Goal: Task Accomplishment & Management: Complete application form

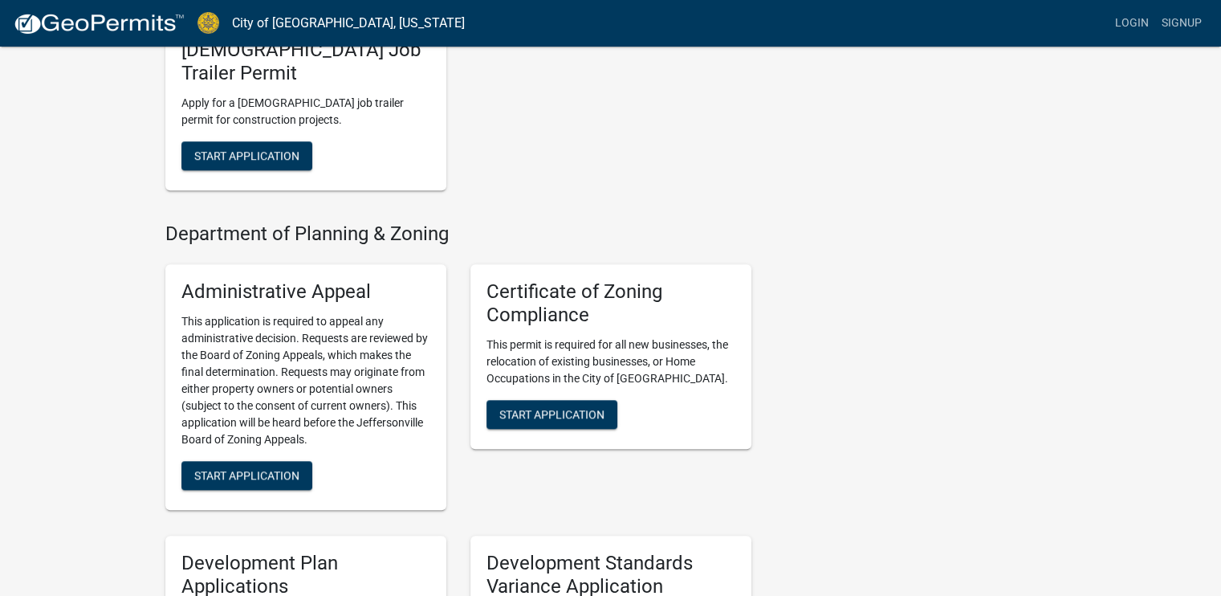
scroll to position [1253, 0]
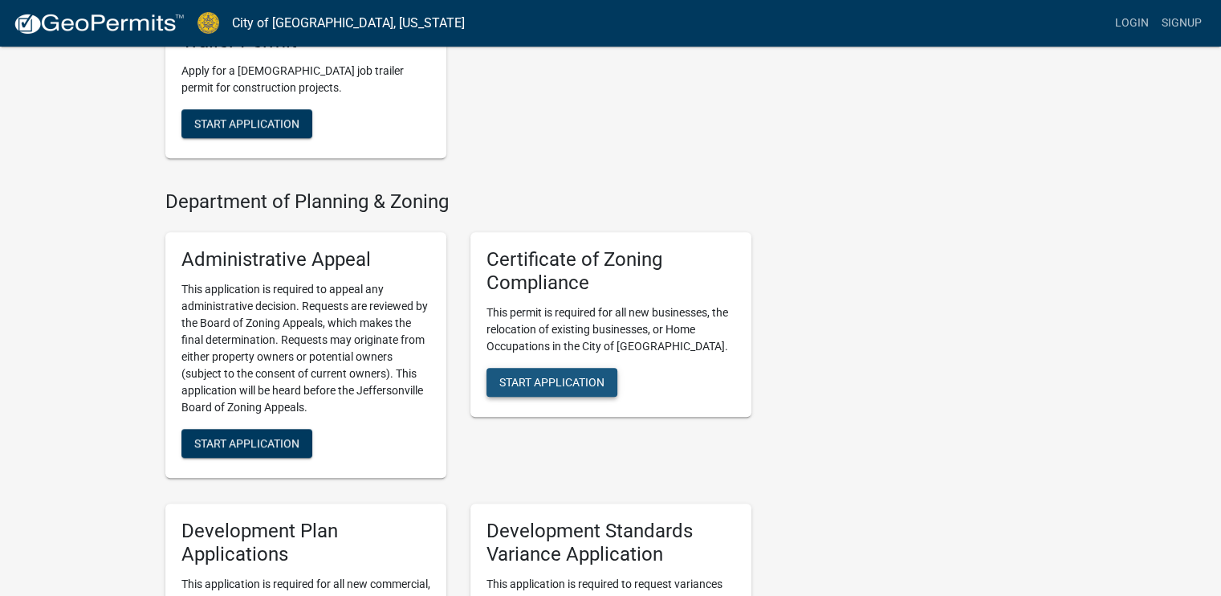
click at [575, 375] on span "Start Application" at bounding box center [551, 381] width 105 height 13
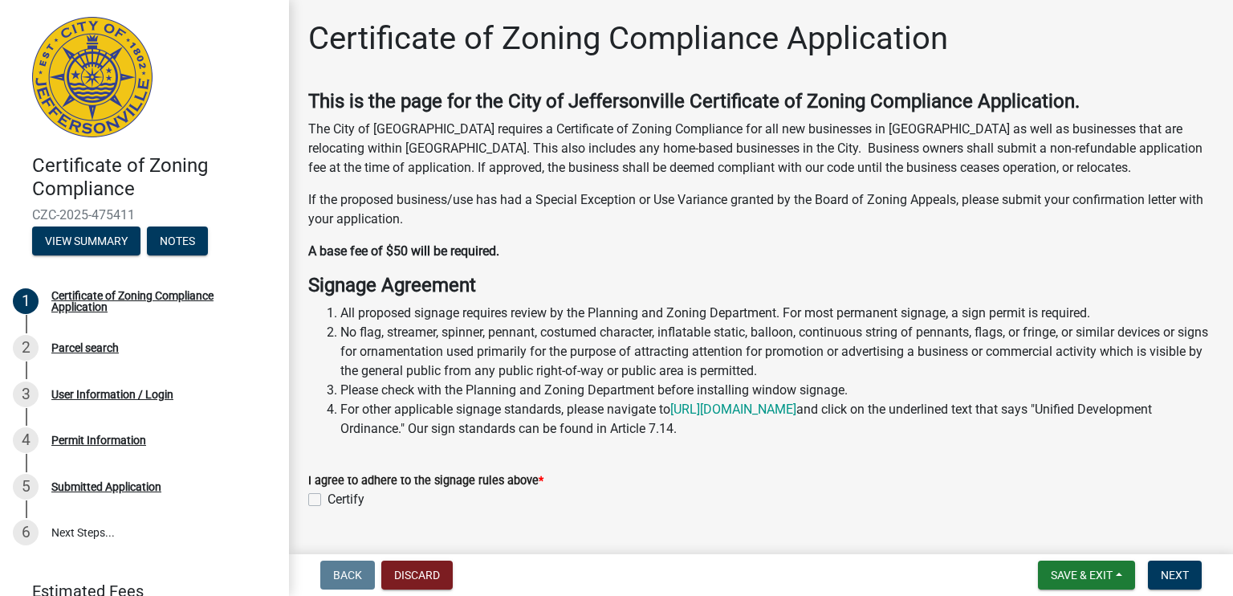
click at [328, 498] on label "Certify" at bounding box center [346, 499] width 37 height 19
click at [328, 498] on input "Certify" at bounding box center [333, 495] width 10 height 10
checkbox input "true"
click at [1182, 569] on span "Next" at bounding box center [1175, 575] width 28 height 13
click at [1172, 577] on span "Next" at bounding box center [1175, 575] width 28 height 13
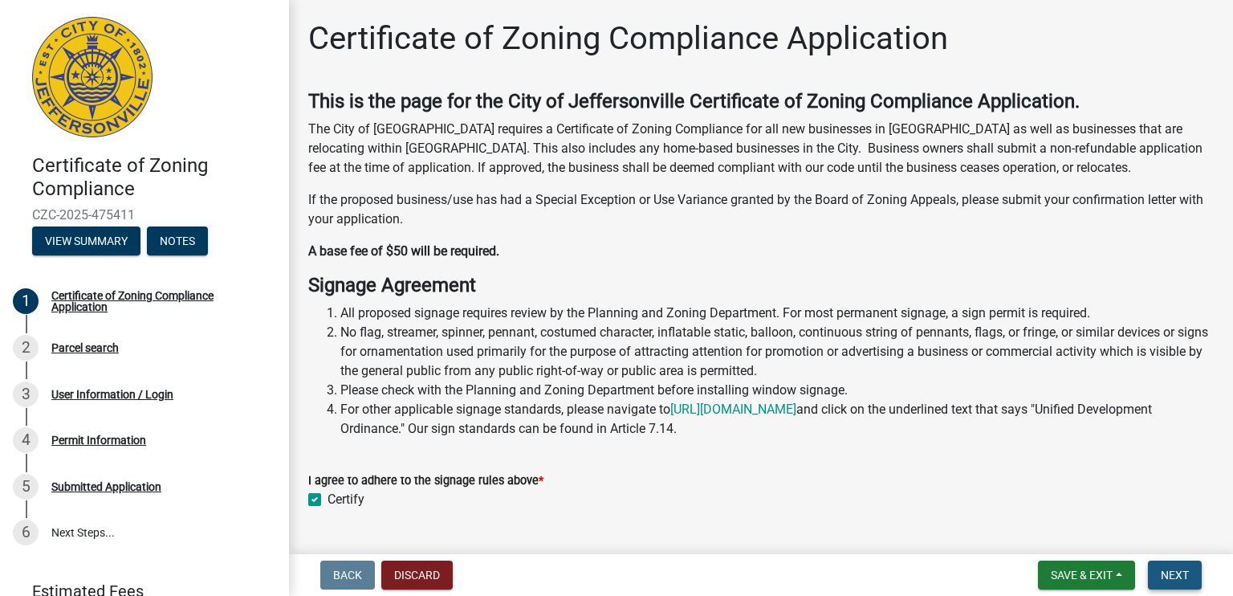
click at [1172, 577] on span "Next" at bounding box center [1175, 575] width 28 height 13
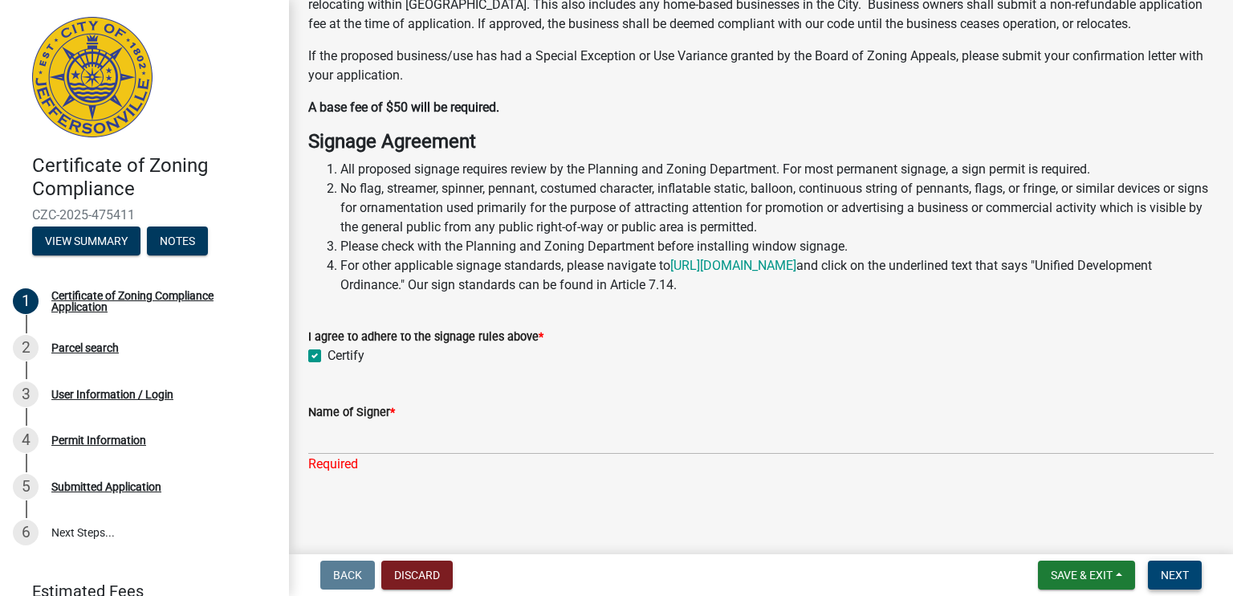
scroll to position [145, 0]
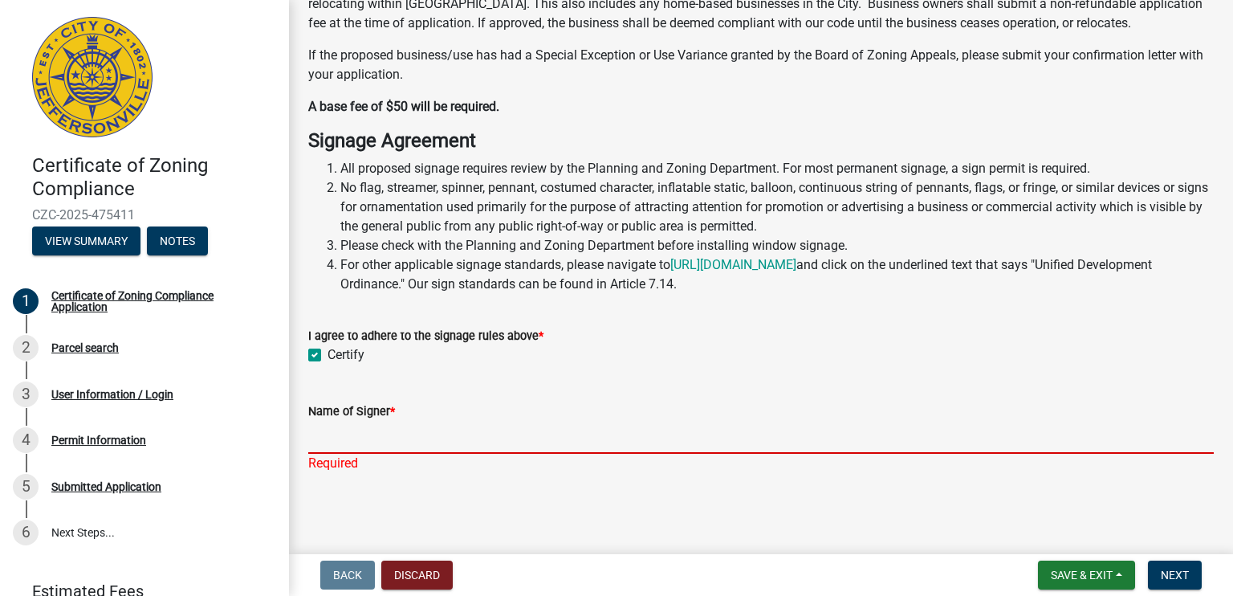
click at [365, 446] on input "Name of Signer *" at bounding box center [761, 437] width 906 height 33
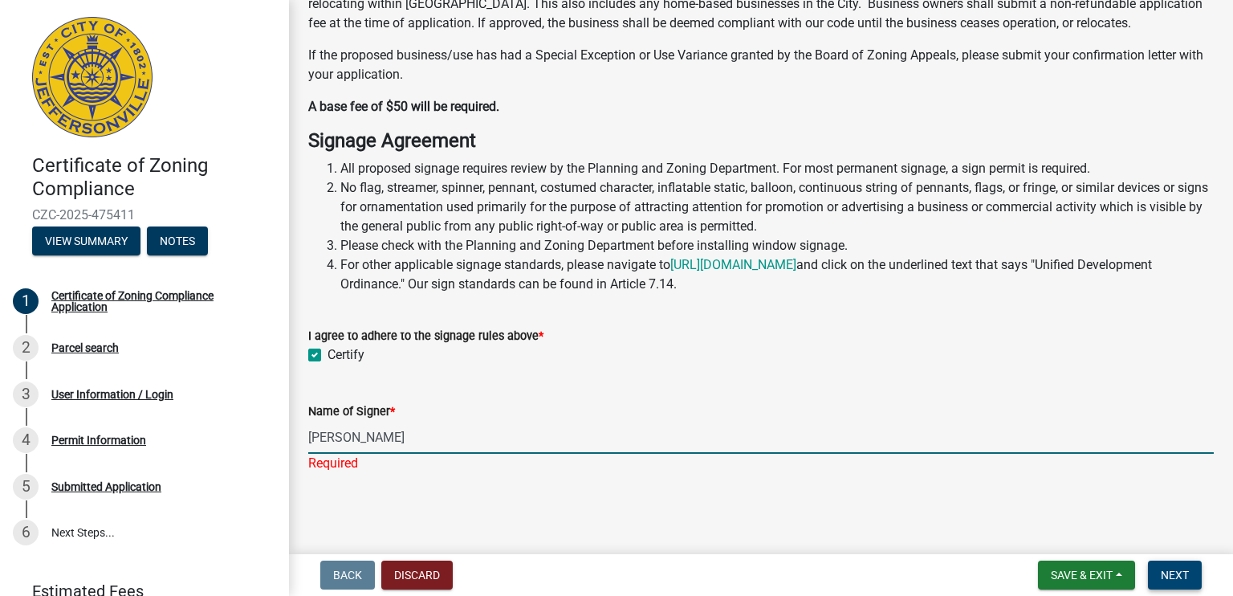
type input "[PERSON_NAME]"
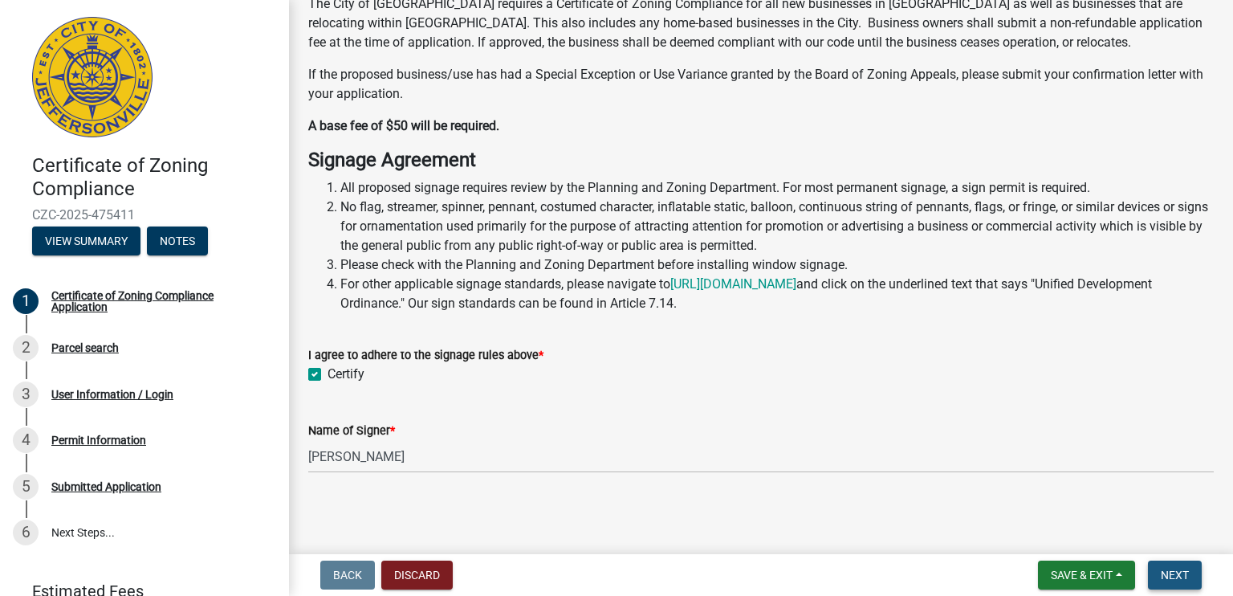
click at [1174, 579] on span "Next" at bounding box center [1175, 575] width 28 height 13
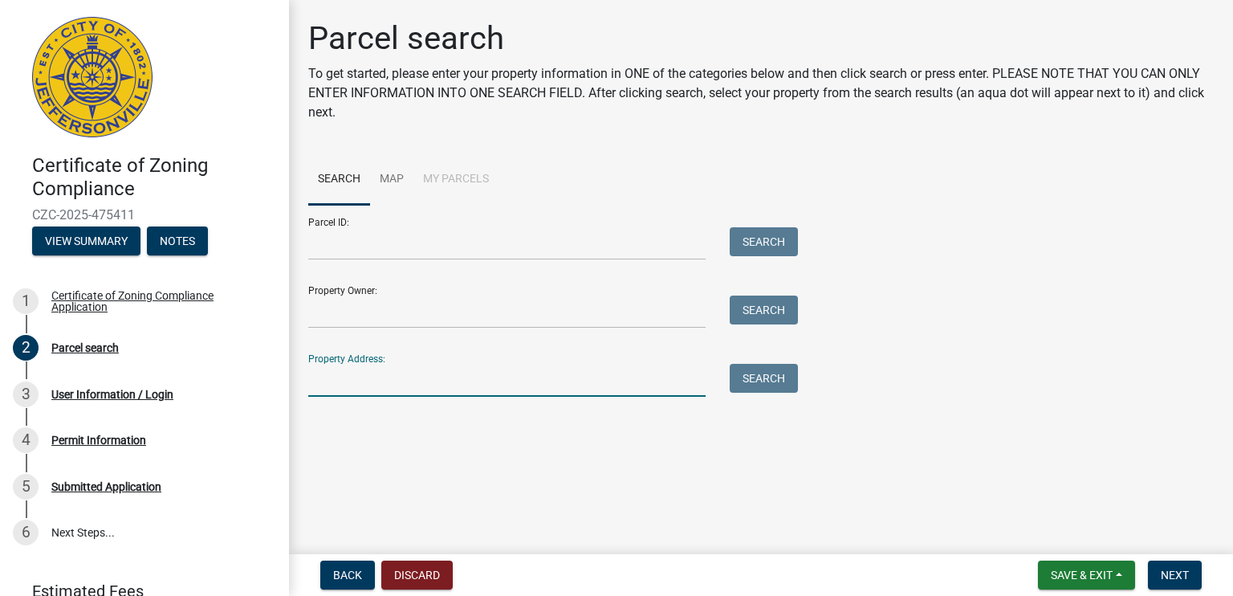
click at [349, 389] on input "Property Address:" at bounding box center [506, 380] width 397 height 33
type input "1426 e 10th street Jeffersonville IN 47130"
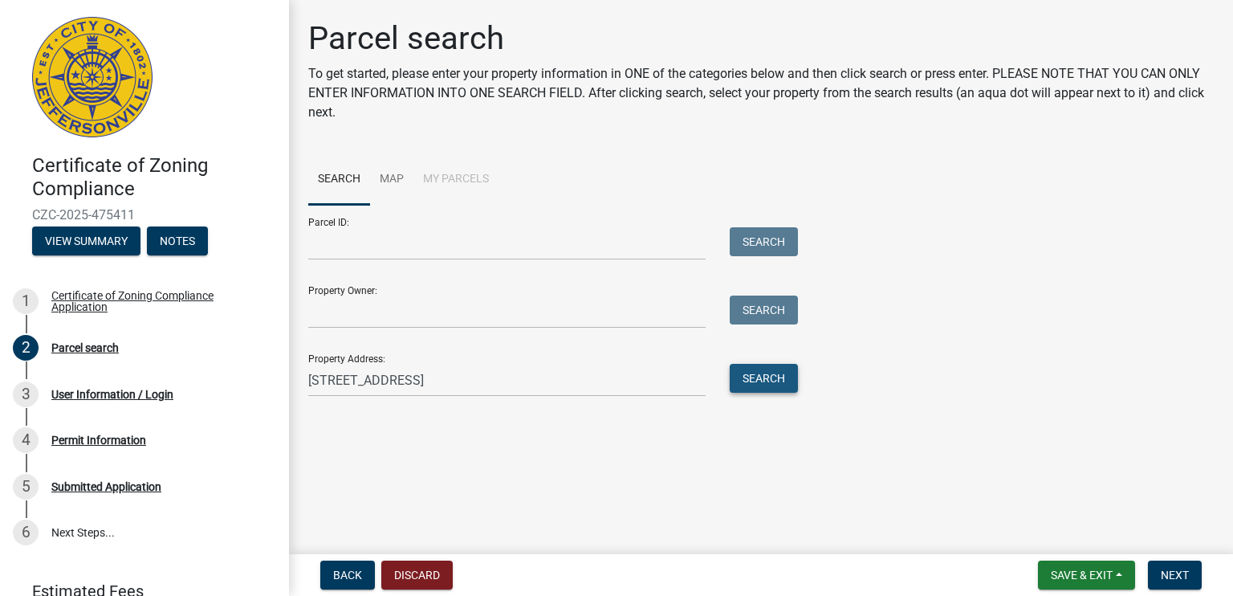
click at [767, 385] on button "Search" at bounding box center [764, 378] width 68 height 29
click at [755, 381] on button "Search" at bounding box center [764, 378] width 68 height 29
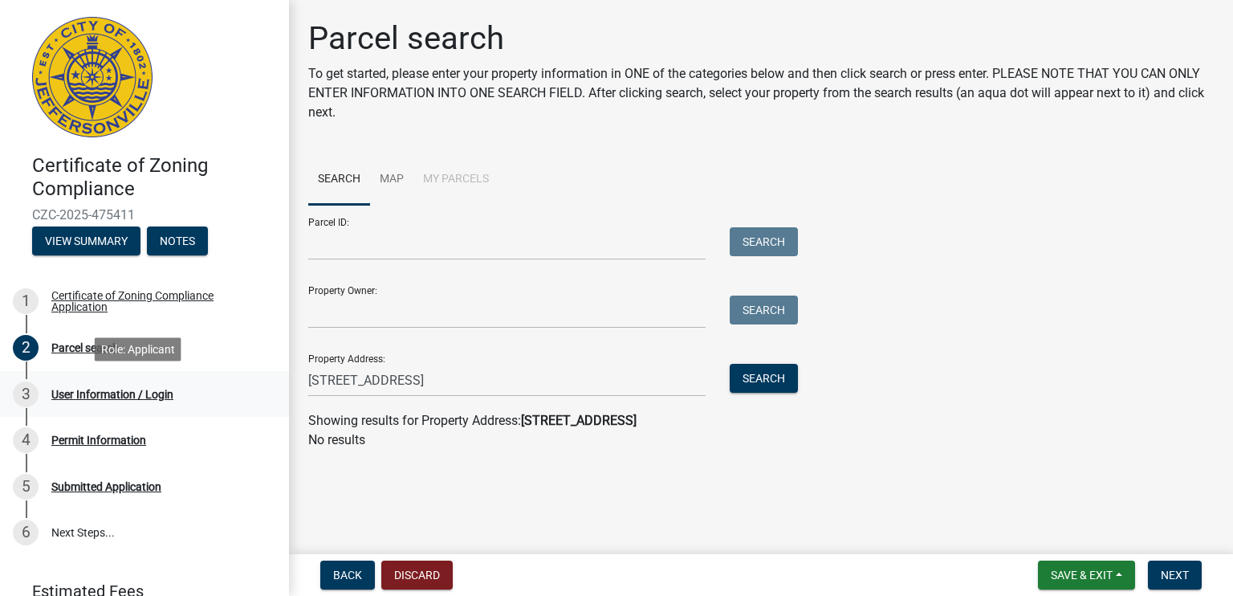
click at [91, 389] on div "User Information / Login" at bounding box center [112, 394] width 122 height 11
click at [116, 391] on div "User Information / Login" at bounding box center [112, 394] width 122 height 11
click at [28, 390] on div "3" at bounding box center [26, 394] width 26 height 26
click at [385, 176] on link "Map" at bounding box center [391, 179] width 43 height 51
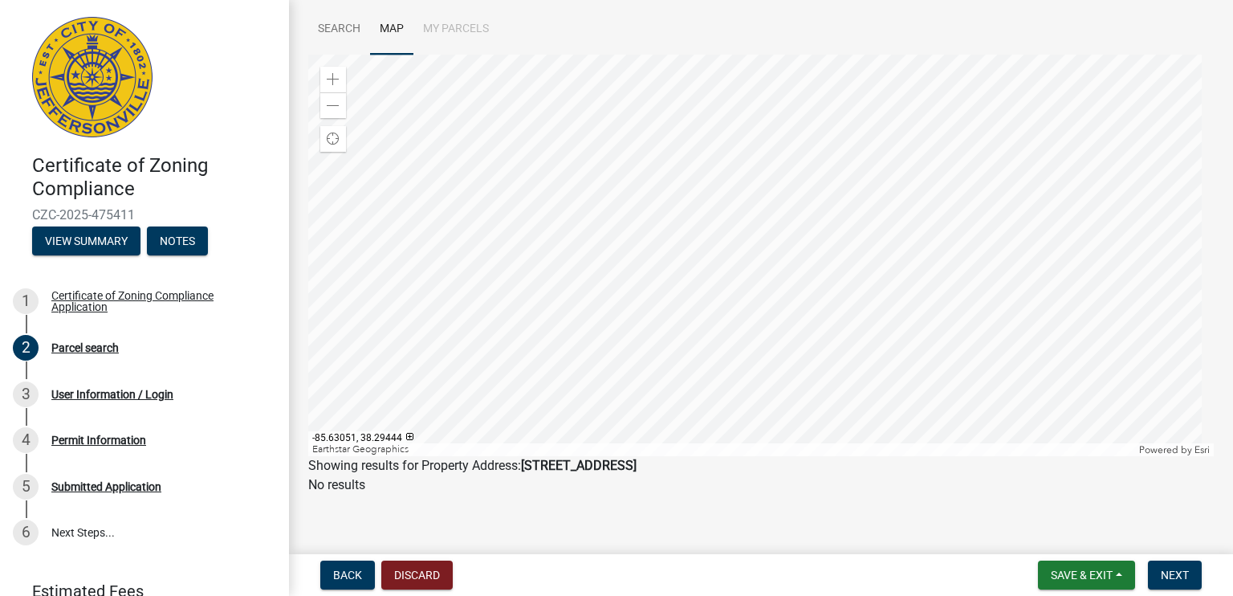
scroll to position [160, 0]
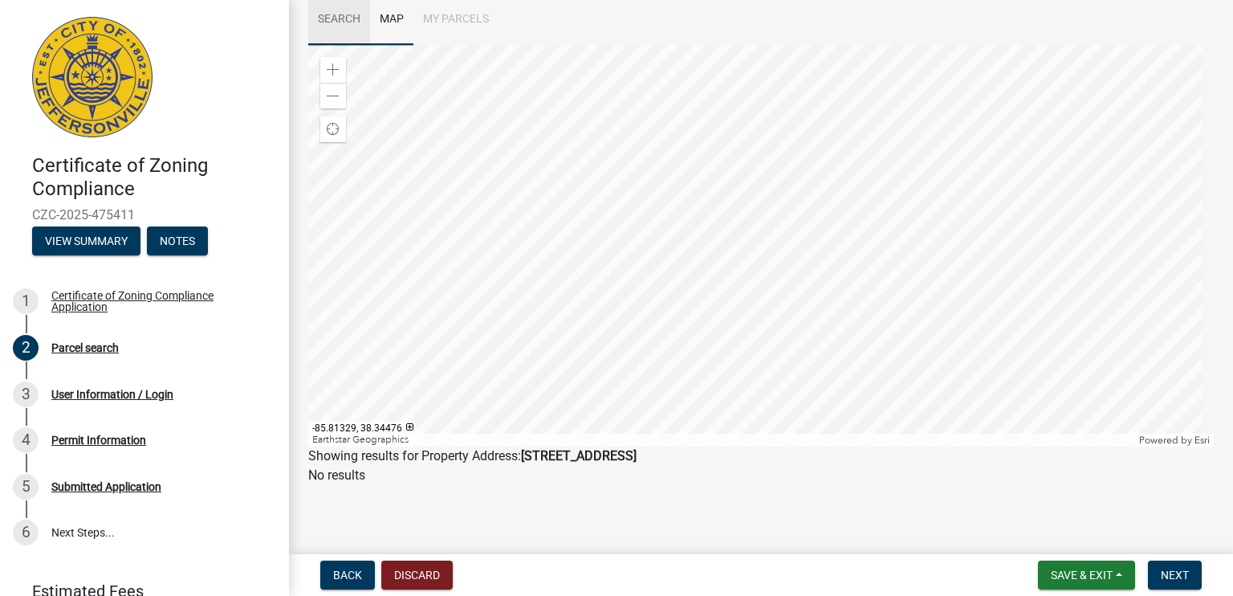
click at [325, 22] on link "Search" at bounding box center [339, 19] width 62 height 51
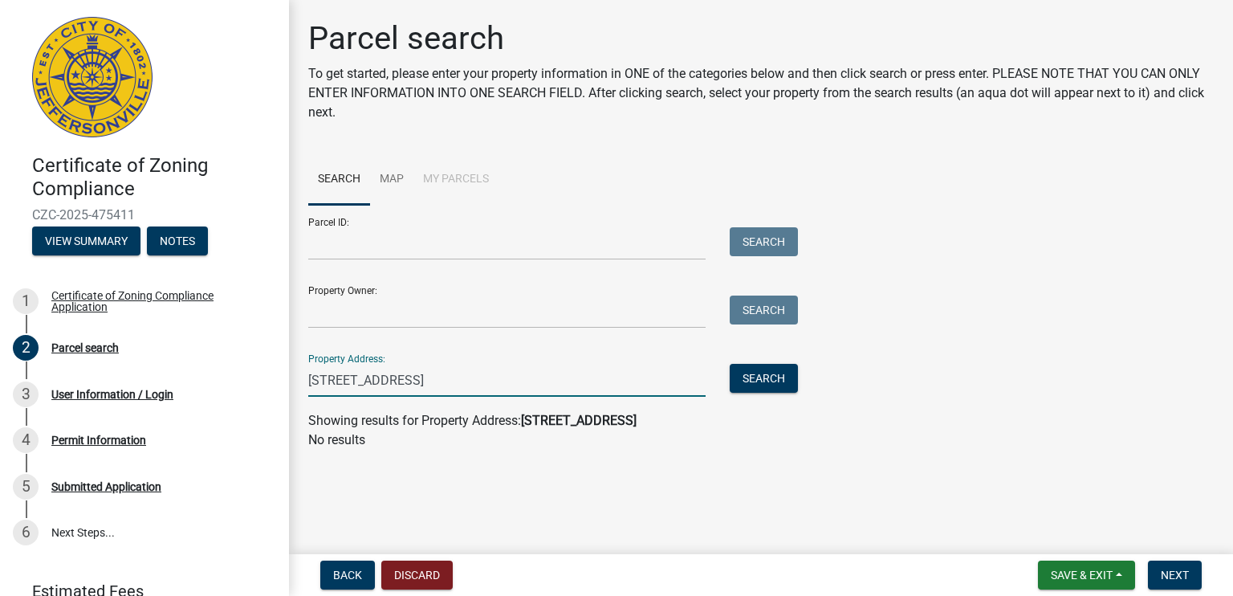
click at [561, 380] on input "1426 e 10th street Jeffersonville IN 47130" at bounding box center [506, 380] width 397 height 33
type input "1426 e 10th street"
click at [782, 377] on button "Search" at bounding box center [764, 378] width 68 height 29
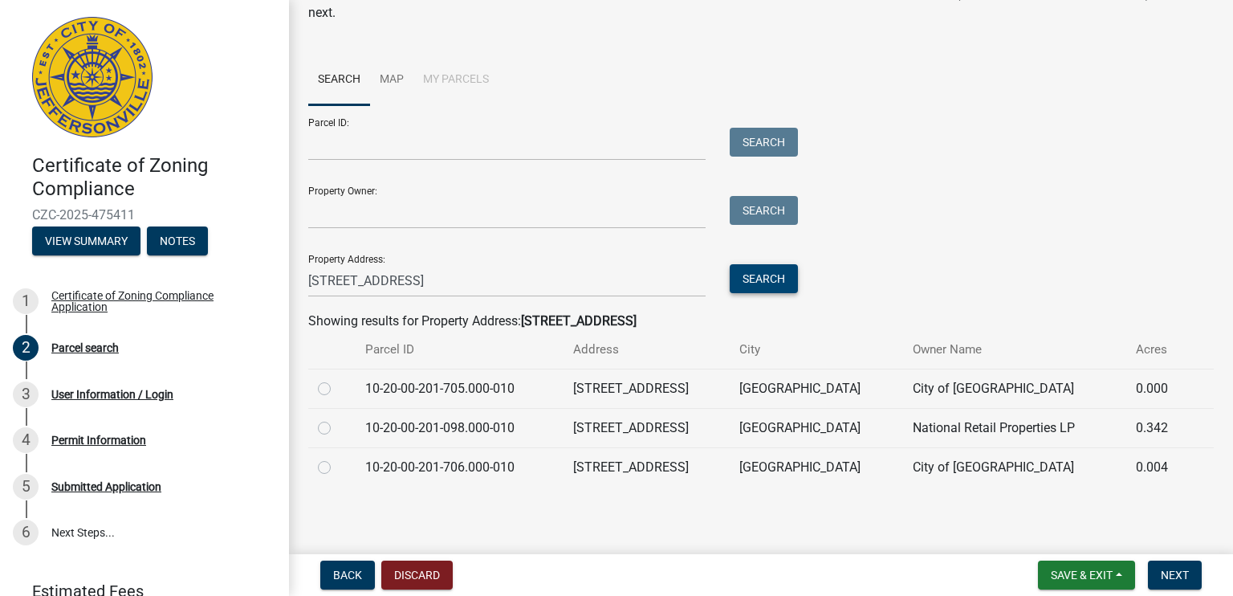
scroll to position [100, 0]
click at [337, 418] on label at bounding box center [337, 418] width 0 height 0
click at [337, 429] on input "radio" at bounding box center [342, 423] width 10 height 10
radio input "true"
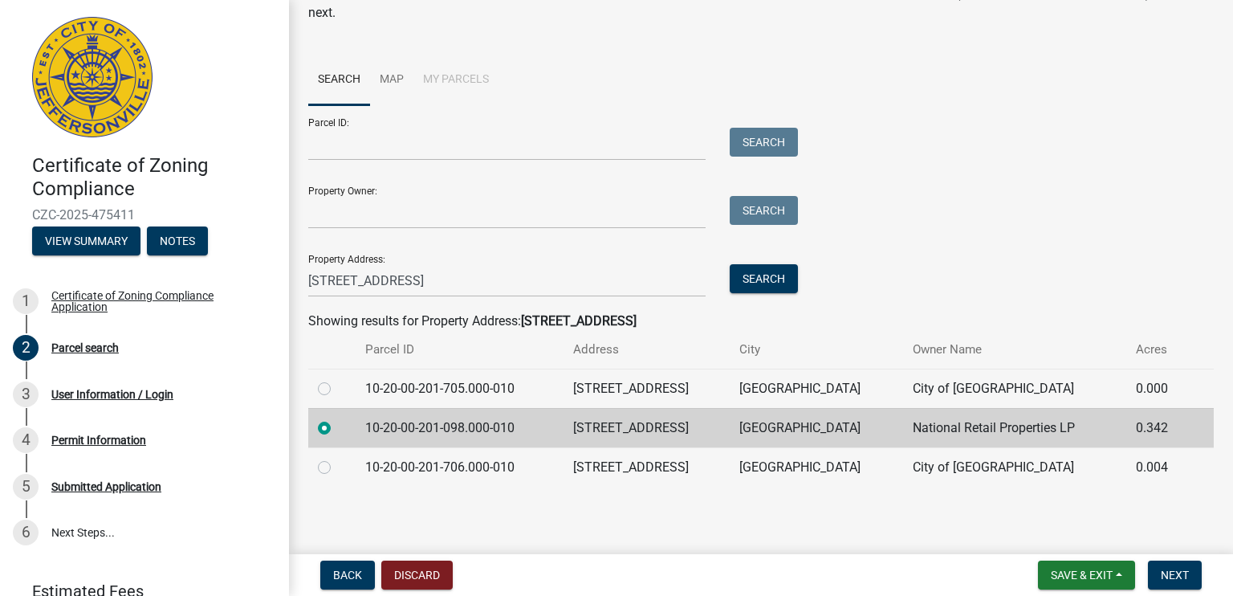
click at [337, 418] on label at bounding box center [337, 418] width 0 height 0
click at [337, 429] on input "radio" at bounding box center [342, 423] width 10 height 10
click at [1175, 576] on span "Next" at bounding box center [1175, 575] width 28 height 13
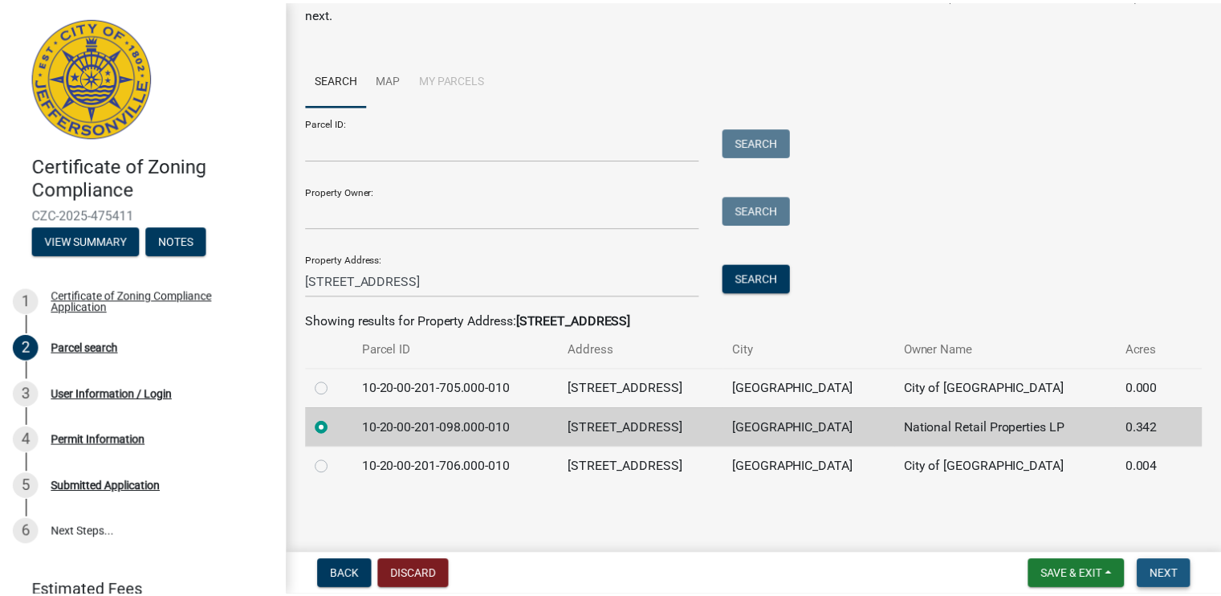
scroll to position [0, 0]
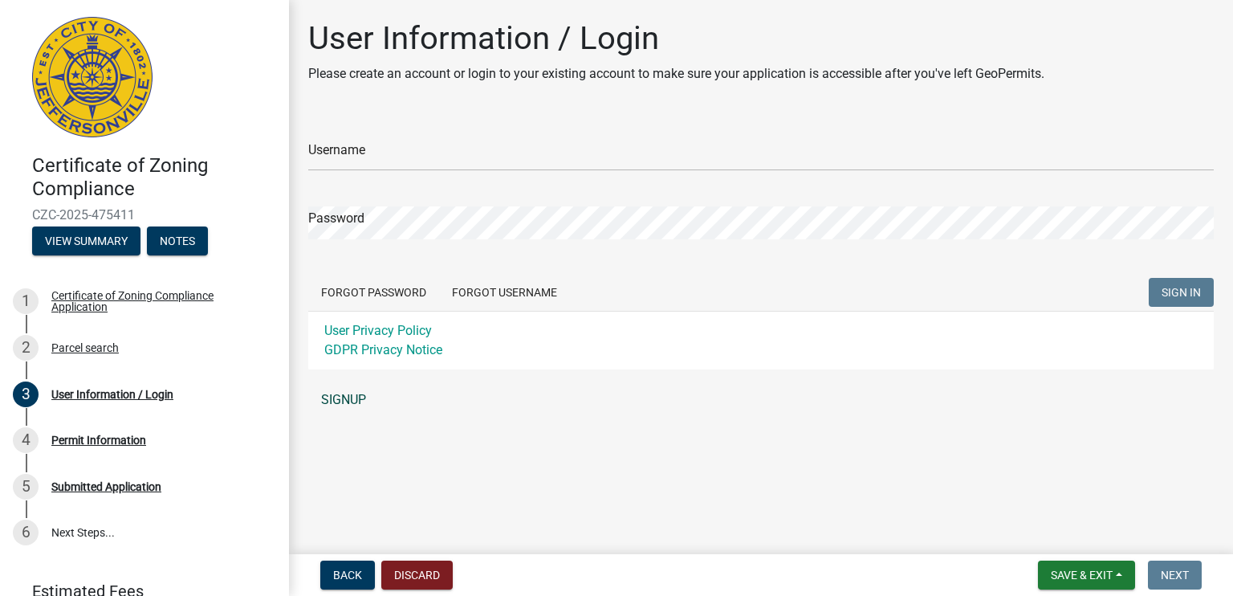
click at [340, 397] on link "SIGNUP" at bounding box center [761, 400] width 906 height 32
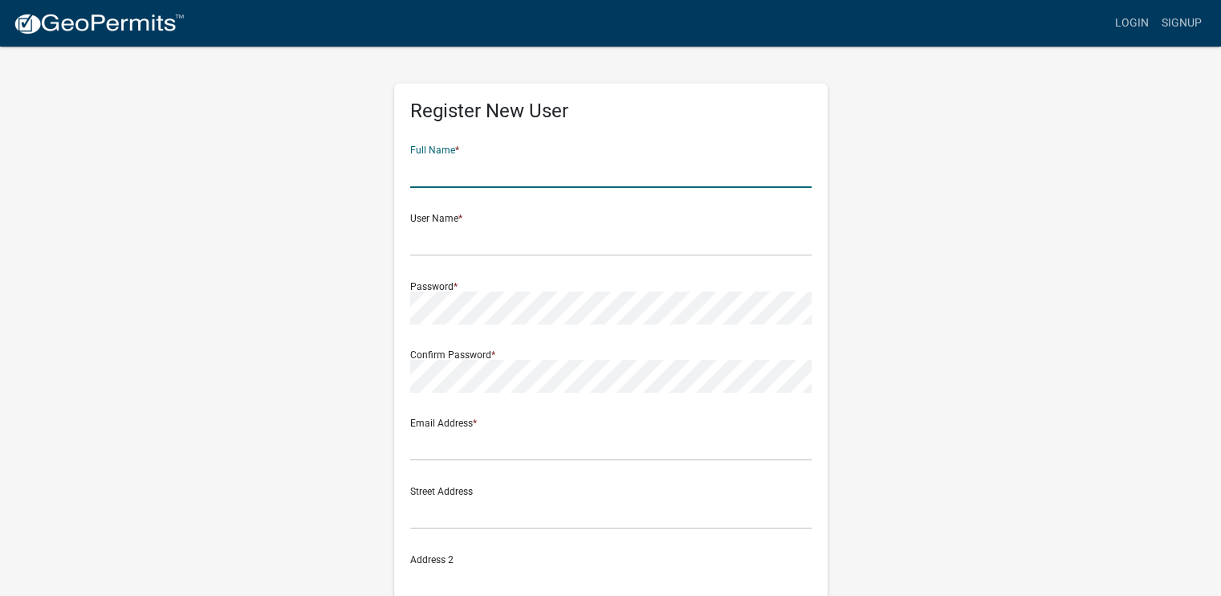
click at [456, 172] on input "text" at bounding box center [611, 171] width 402 height 33
type input "[PERSON_NAME]"
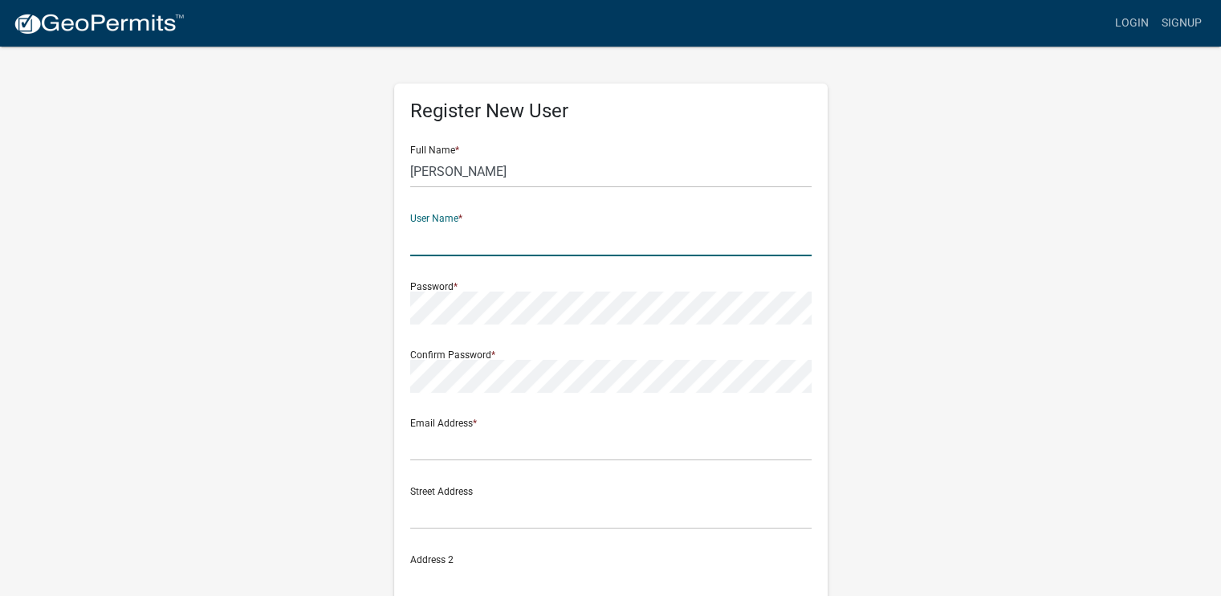
click at [416, 238] on input "text" at bounding box center [611, 239] width 402 height 33
type input "Victorm1426"
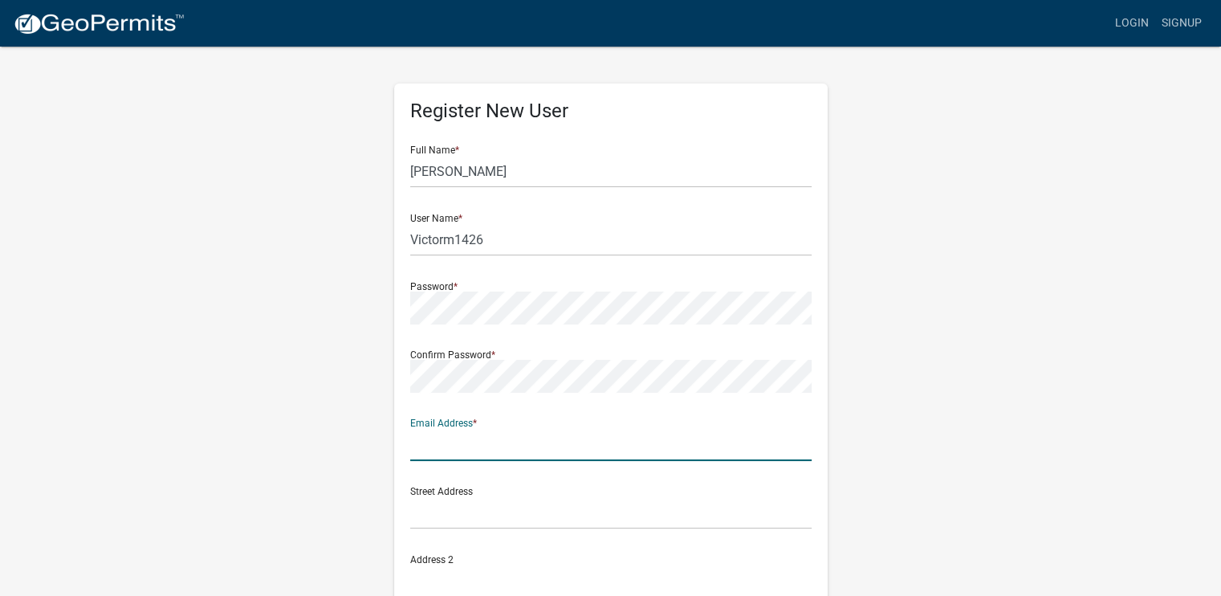
click at [477, 446] on input "text" at bounding box center [611, 444] width 402 height 33
type input "st"
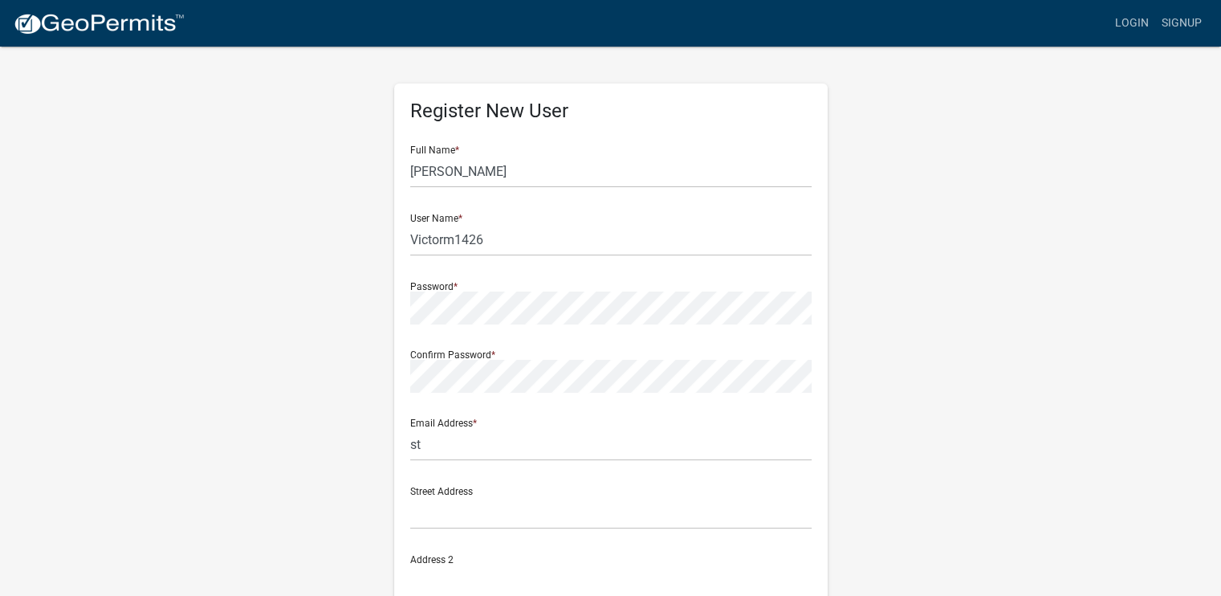
click at [896, 429] on div "Register New User Full Name * Victor Marquez User Name * Victorm1426 Password *…" at bounding box center [610, 474] width 915 height 859
click at [474, 441] on input "st" at bounding box center [611, 444] width 402 height 33
click at [511, 493] on div "Street Address" at bounding box center [611, 501] width 402 height 55
click at [491, 517] on input "text" at bounding box center [611, 512] width 402 height 33
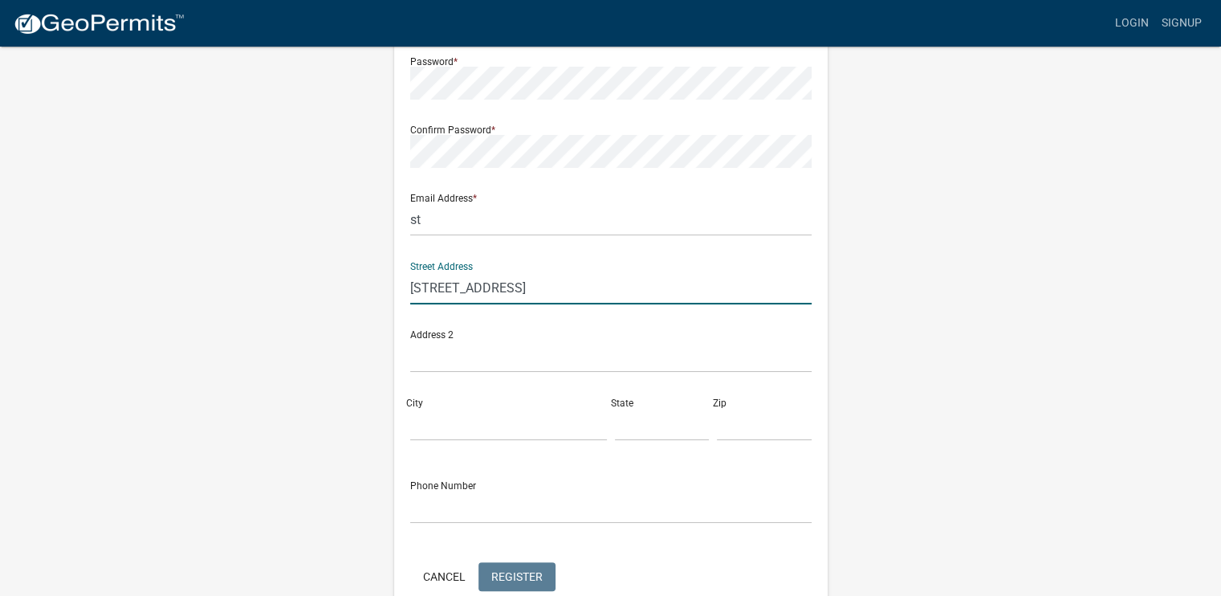
scroll to position [257, 0]
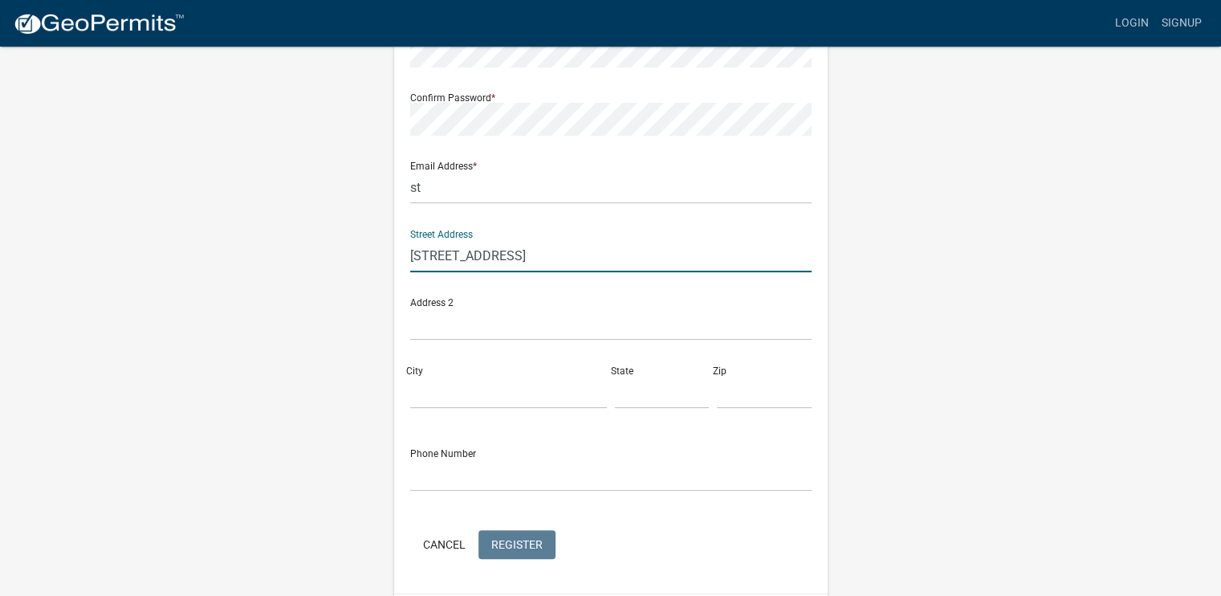
type input "1426 e 10th st"
click at [434, 373] on div "City" at bounding box center [508, 380] width 205 height 55
click at [456, 396] on input "City" at bounding box center [508, 392] width 197 height 33
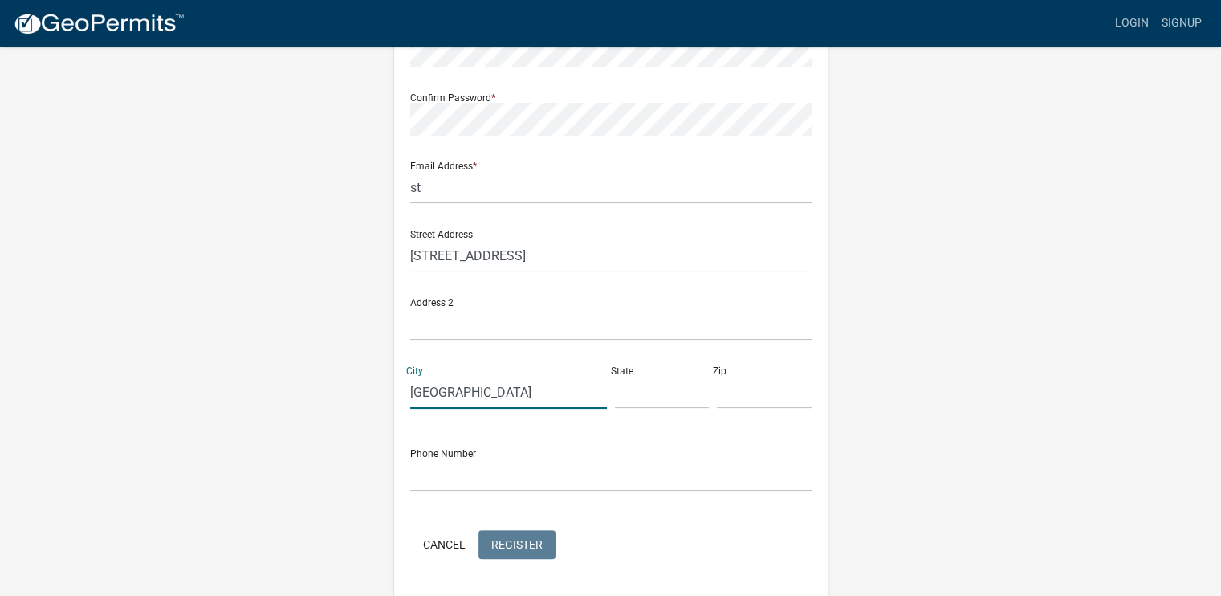
type input "Jeffersonville"
click at [630, 398] on input "text" at bounding box center [662, 392] width 95 height 33
type input "IN"
click at [742, 398] on input "text" at bounding box center [764, 392] width 95 height 33
type input "47130"
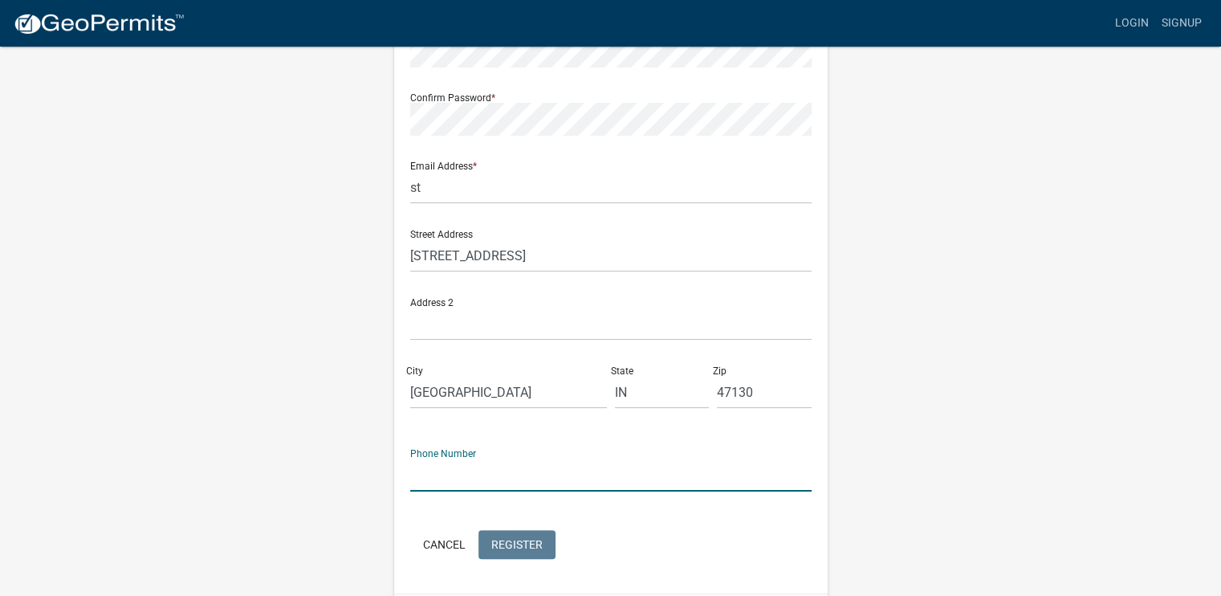
click at [499, 479] on input "text" at bounding box center [611, 475] width 402 height 33
click at [482, 471] on input "text" at bounding box center [611, 475] width 402 height 33
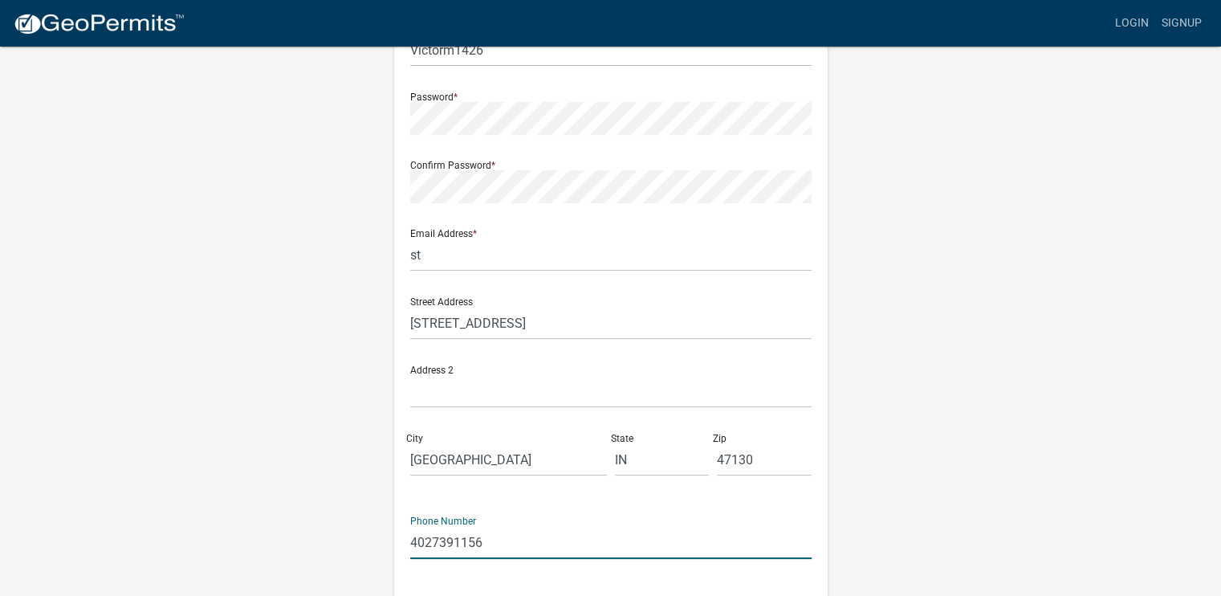
scroll to position [179, 0]
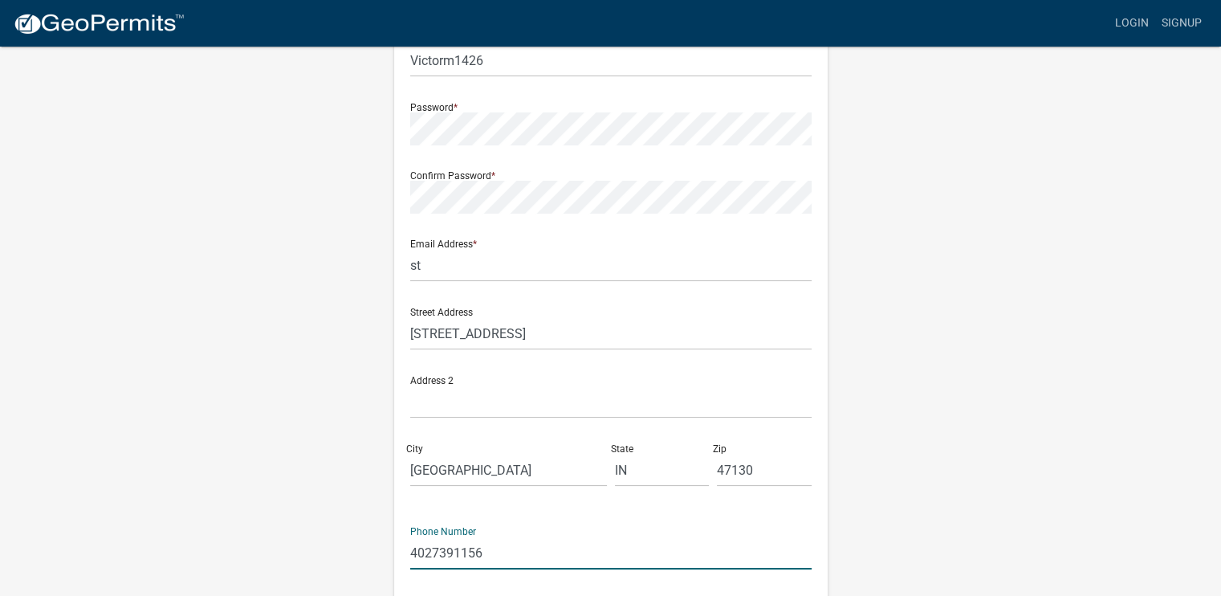
type input "4027391156"
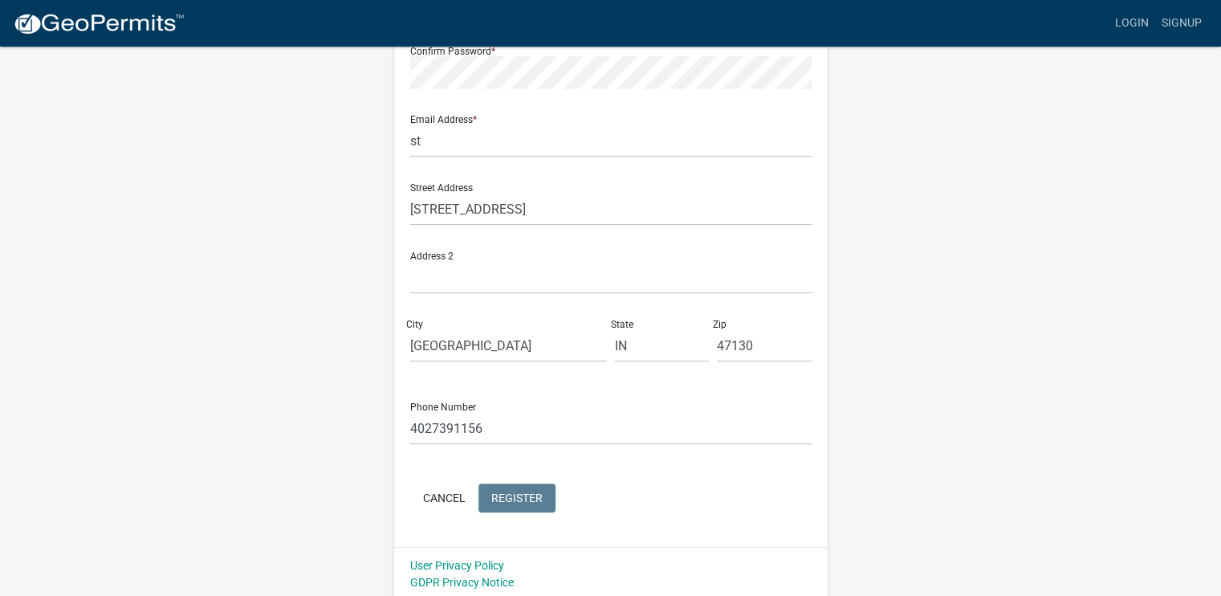
scroll to position [308, 0]
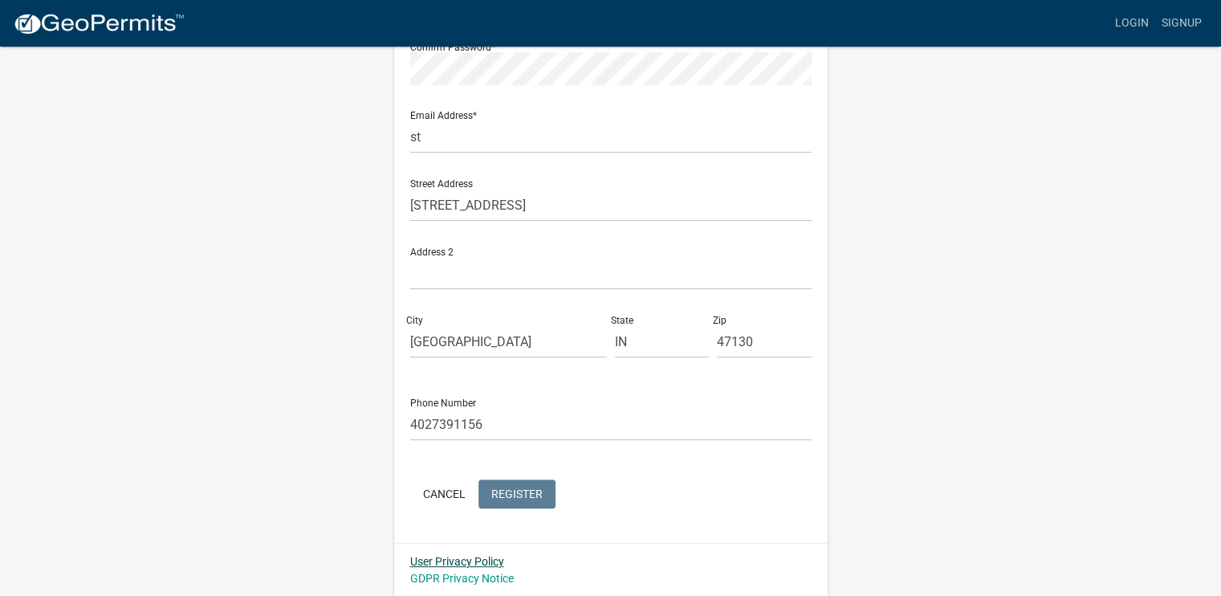
click at [456, 558] on link "User Privacy Policy" at bounding box center [457, 561] width 94 height 13
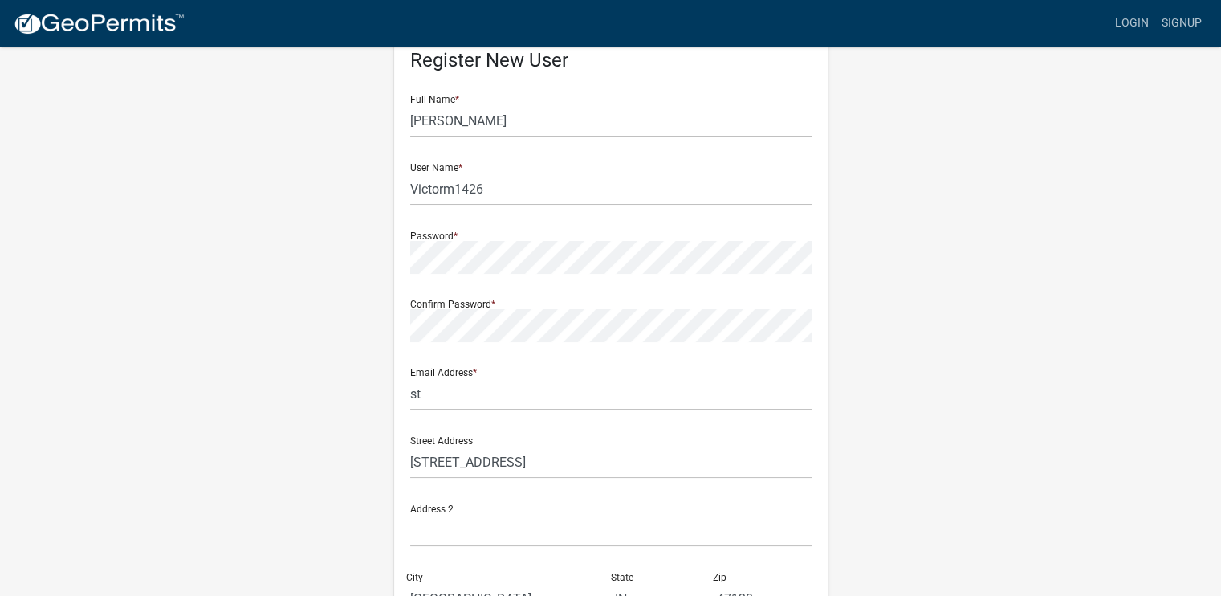
scroll to position [0, 0]
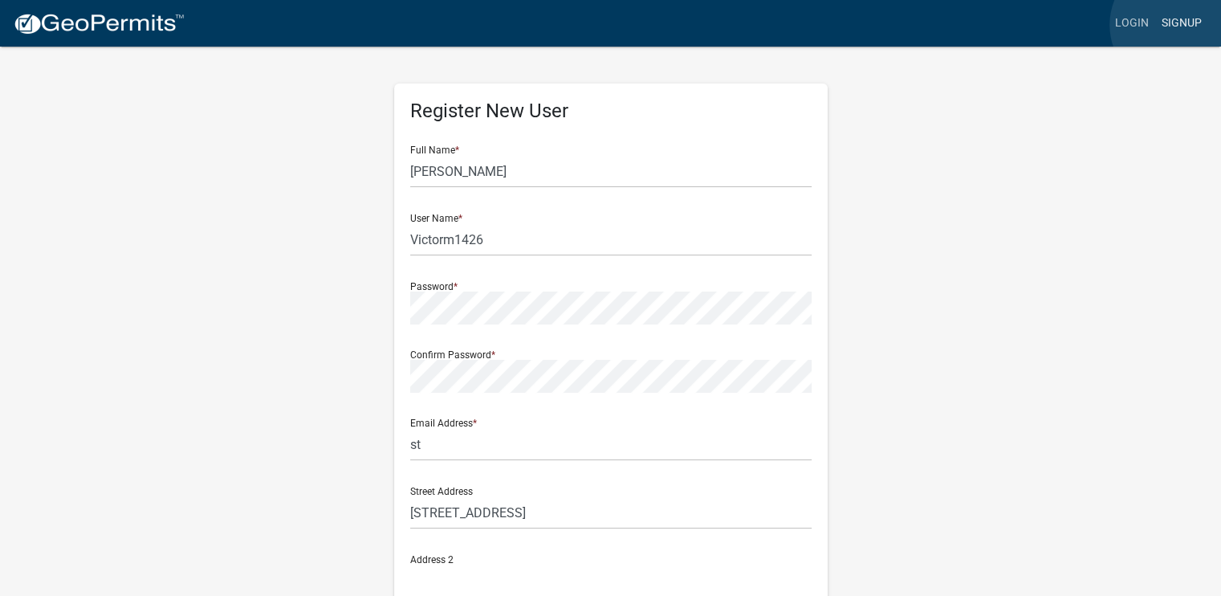
click at [1176, 25] on link "Signup" at bounding box center [1182, 23] width 53 height 31
click at [1189, 24] on link "Signup" at bounding box center [1182, 23] width 53 height 31
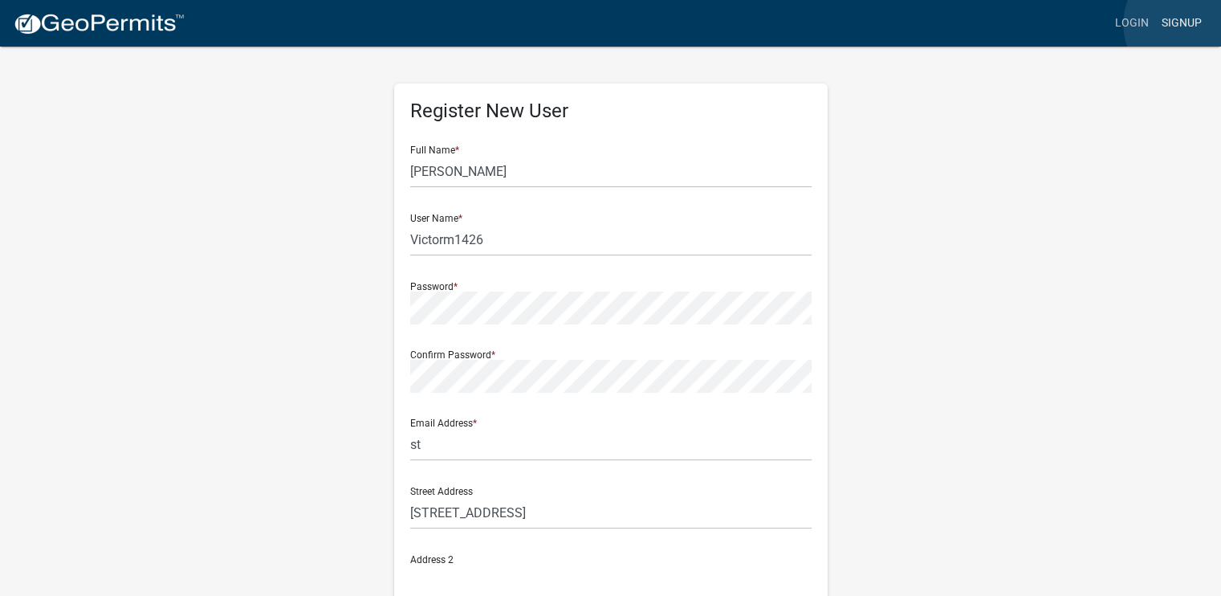
click at [1189, 24] on link "Signup" at bounding box center [1182, 23] width 53 height 31
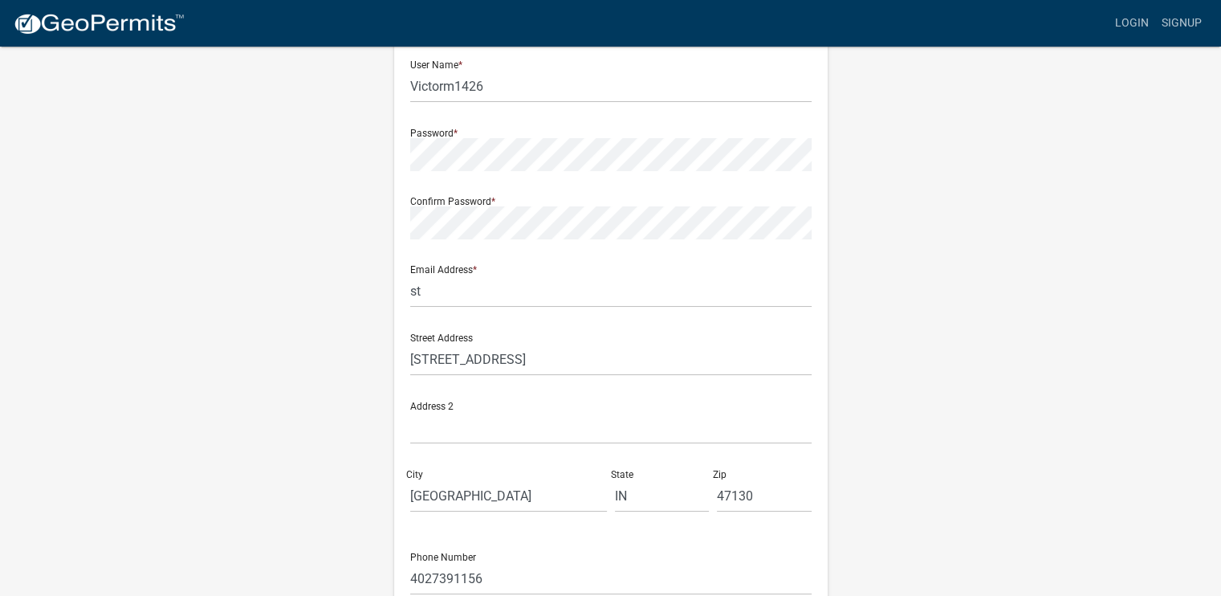
scroll to position [147, 0]
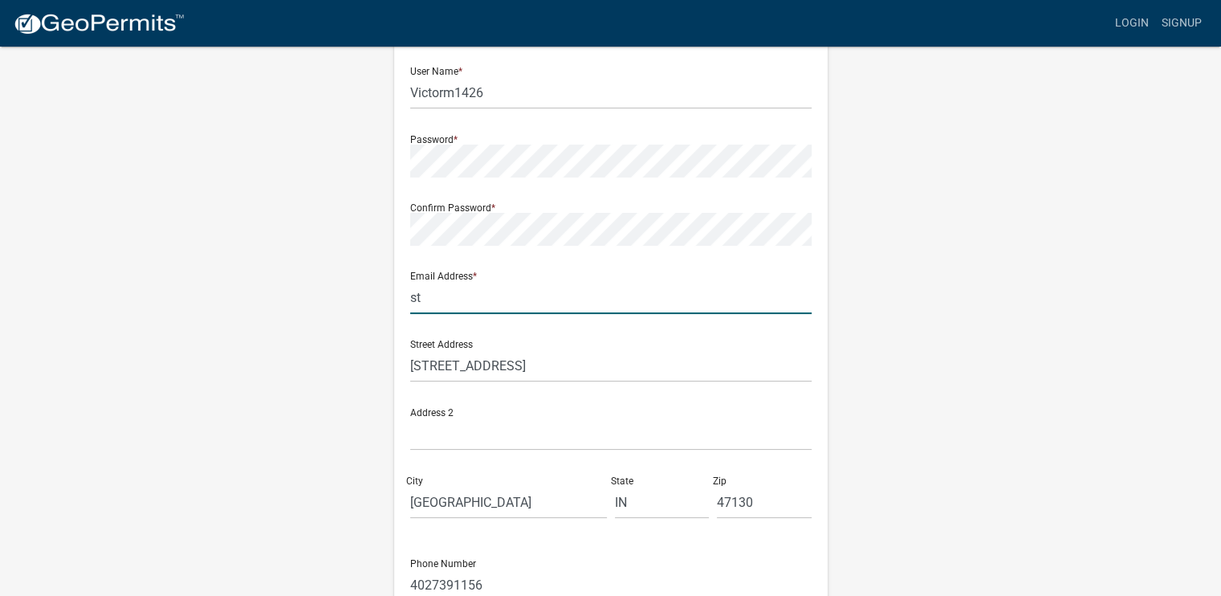
click at [439, 296] on input "st" at bounding box center [611, 297] width 402 height 33
type input "v"
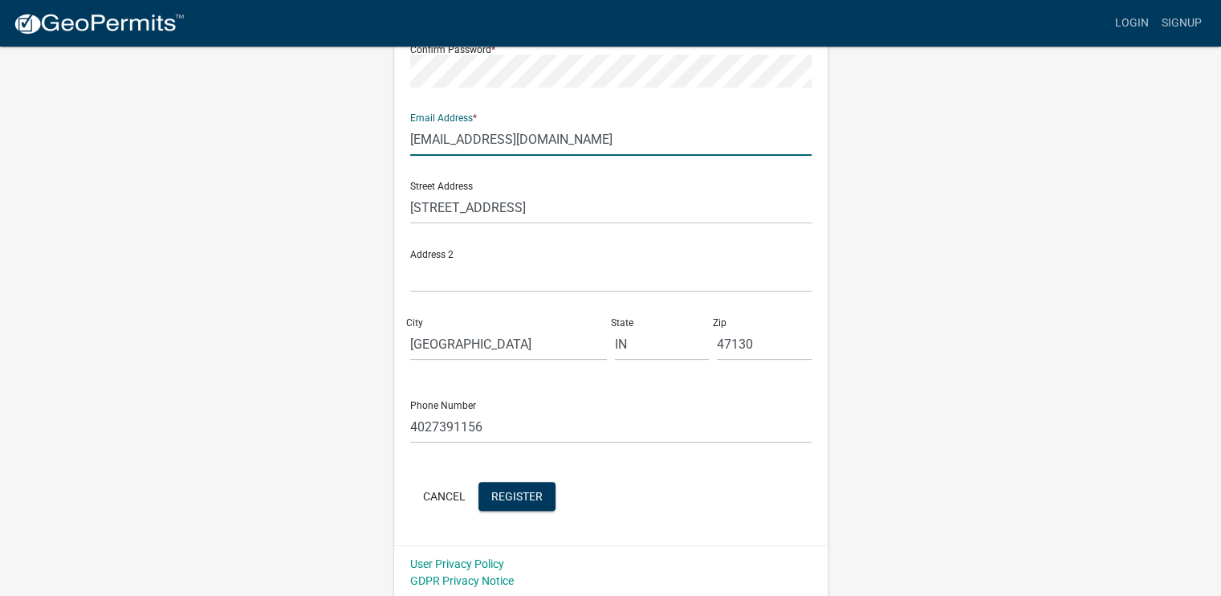
scroll to position [308, 0]
type input "[EMAIL_ADDRESS][DOMAIN_NAME]"
click at [509, 493] on span "Register" at bounding box center [516, 493] width 51 height 13
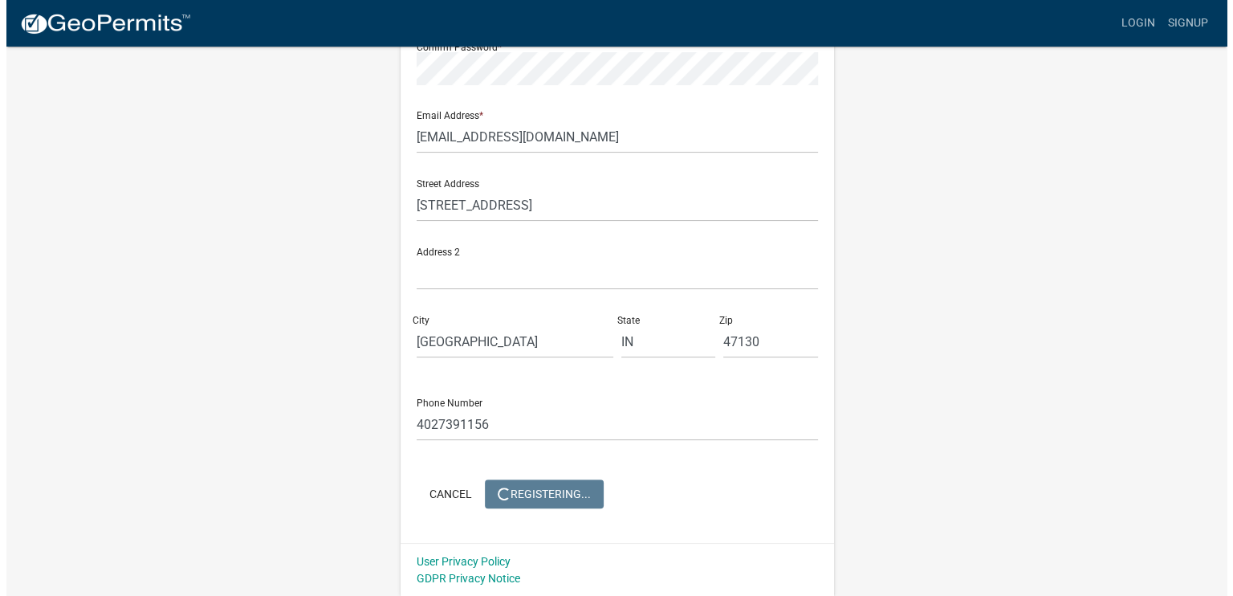
scroll to position [0, 0]
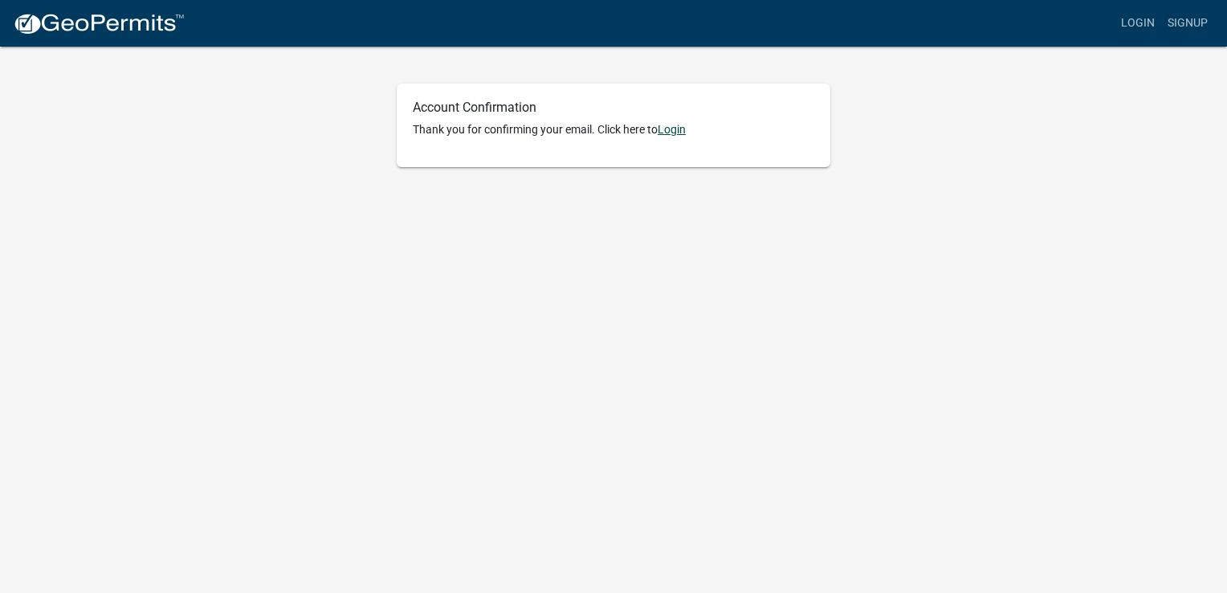
click at [679, 124] on link "Login" at bounding box center [672, 129] width 28 height 13
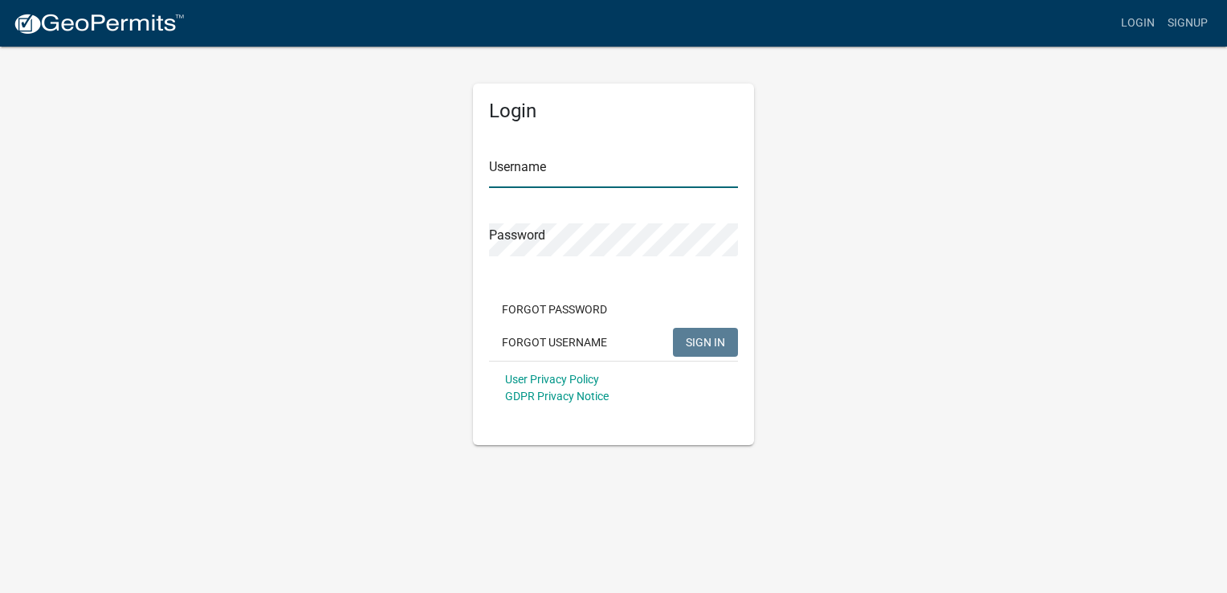
click at [610, 169] on input "Username" at bounding box center [613, 171] width 249 height 33
type input "Victorm1426"
click at [709, 341] on span "SIGN IN" at bounding box center [705, 341] width 39 height 13
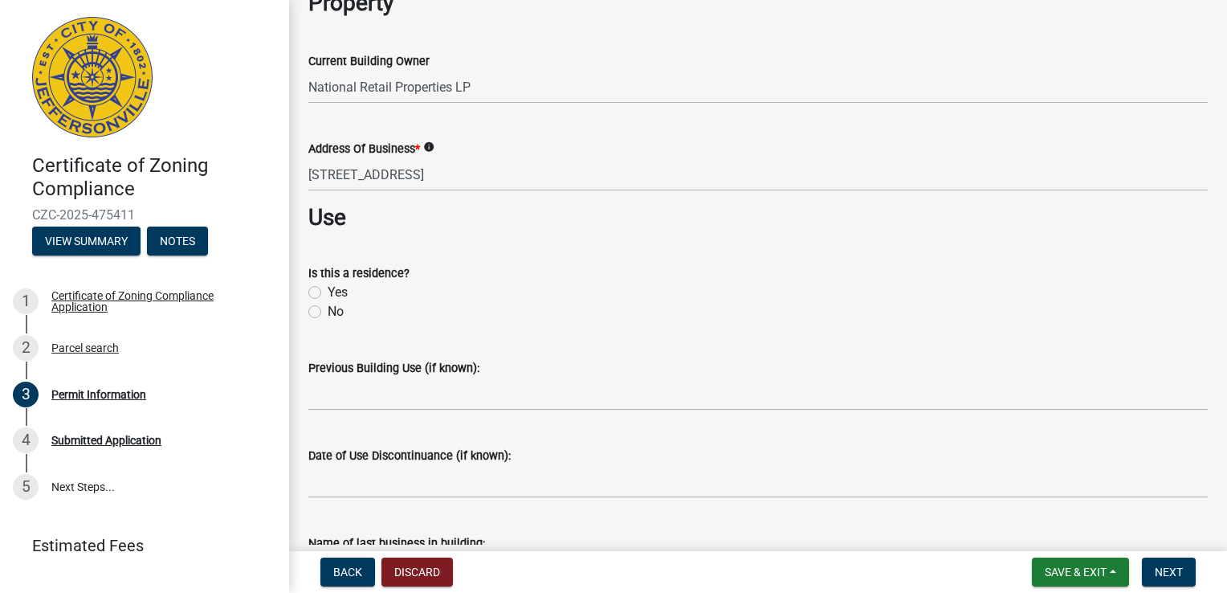
scroll to position [610, 0]
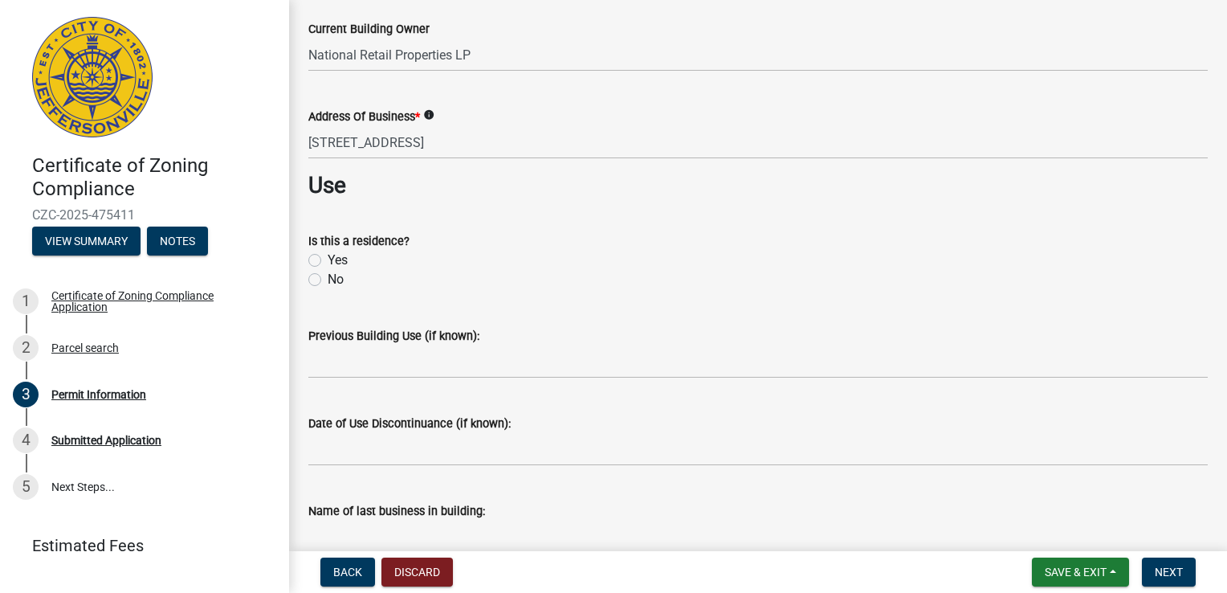
click at [328, 279] on label "No" at bounding box center [336, 279] width 16 height 19
click at [328, 279] on input "No" at bounding box center [333, 275] width 10 height 10
radio input "true"
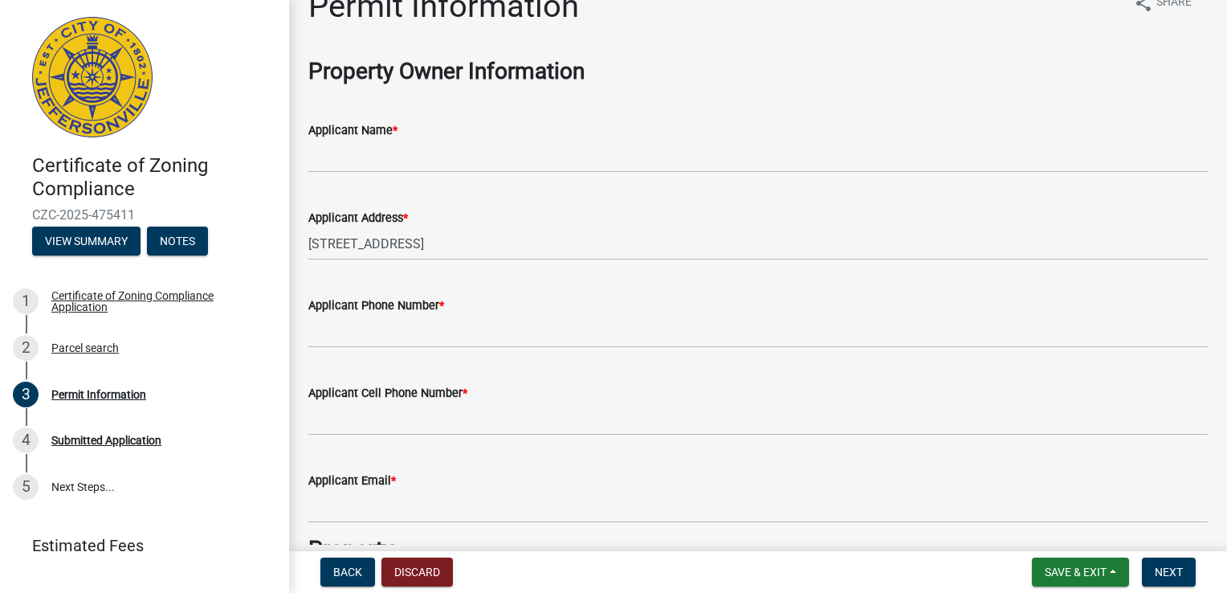
scroll to position [64, 0]
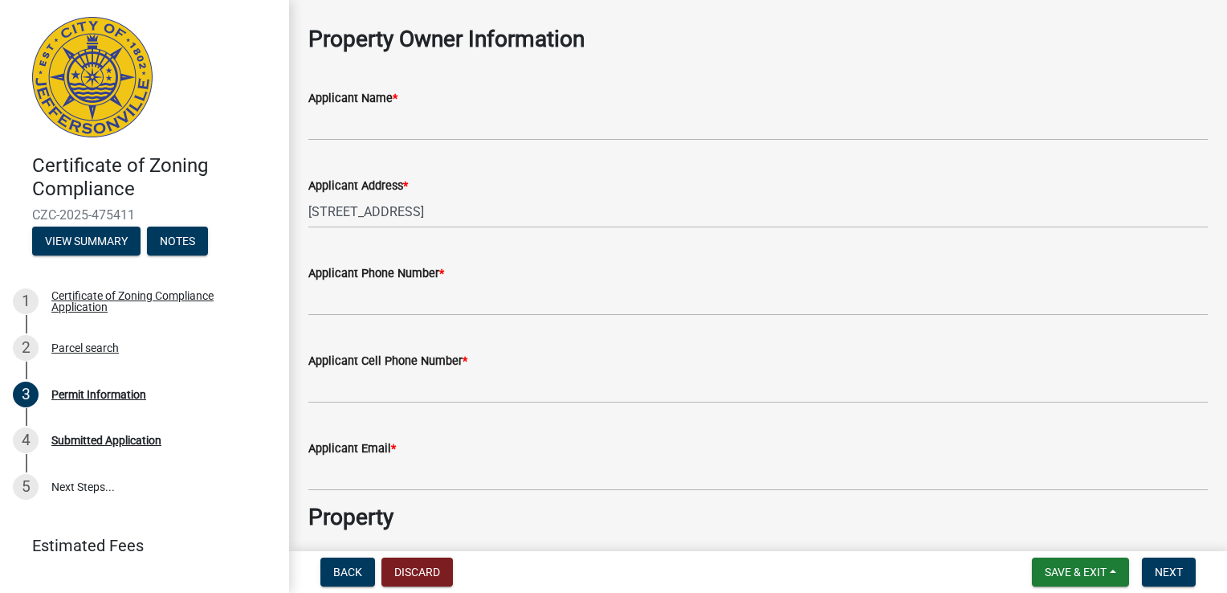
radio input "true"
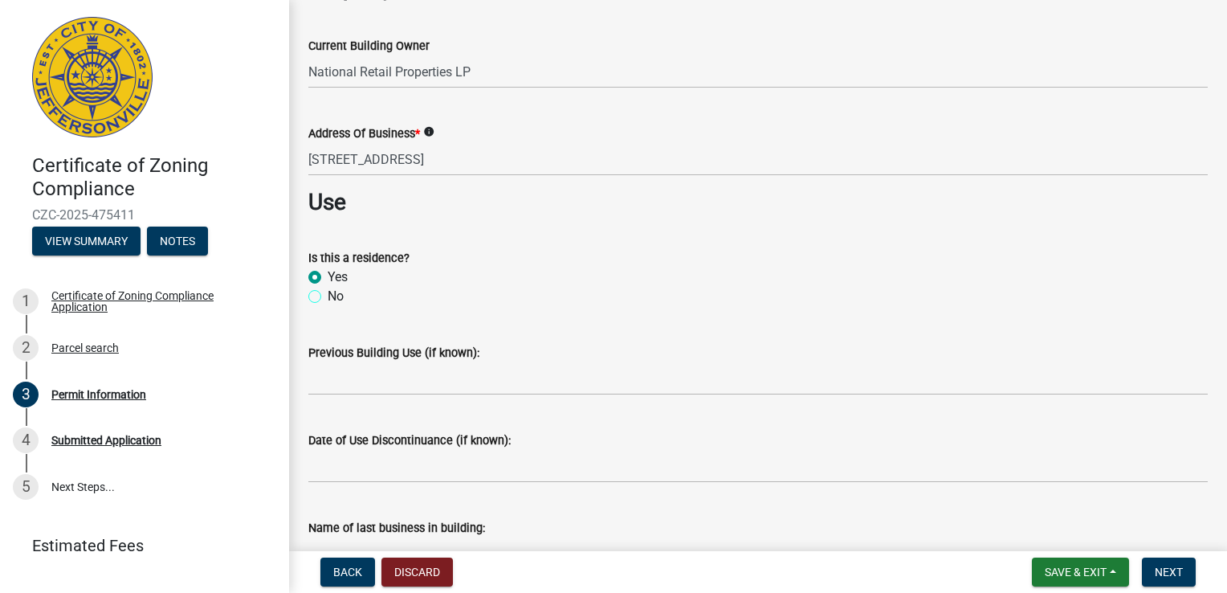
click at [328, 287] on input "No" at bounding box center [333, 292] width 10 height 10
radio input "true"
click at [328, 267] on input "Yes" at bounding box center [333, 272] width 10 height 10
radio input "true"
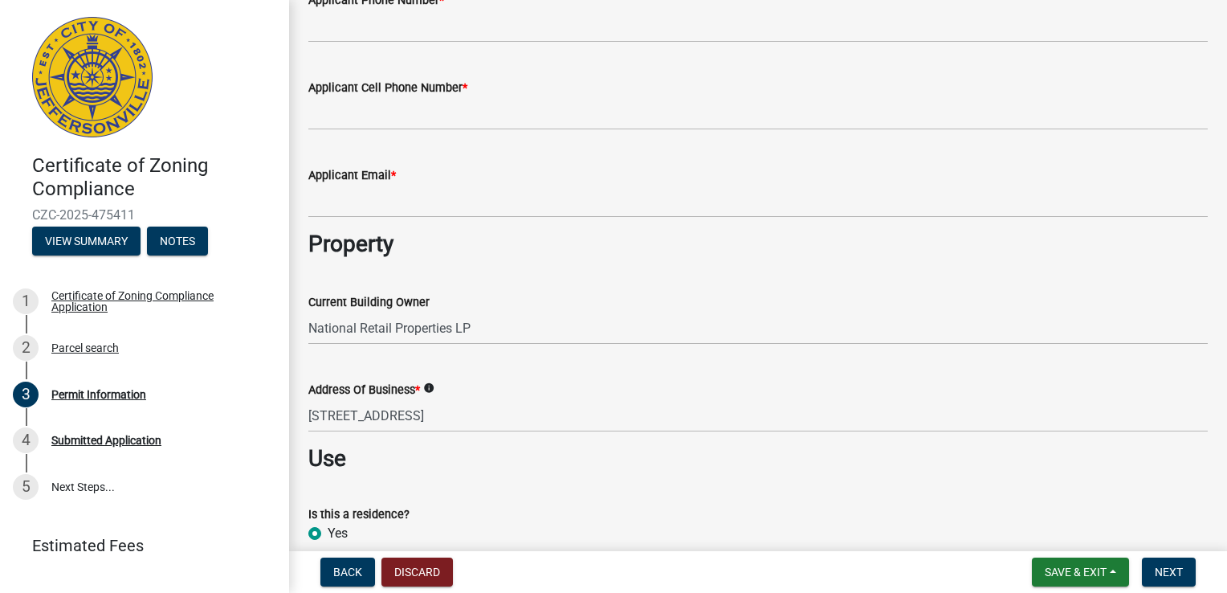
scroll to position [336, 0]
click at [328, 544] on input "No" at bounding box center [333, 549] width 10 height 10
radio input "true"
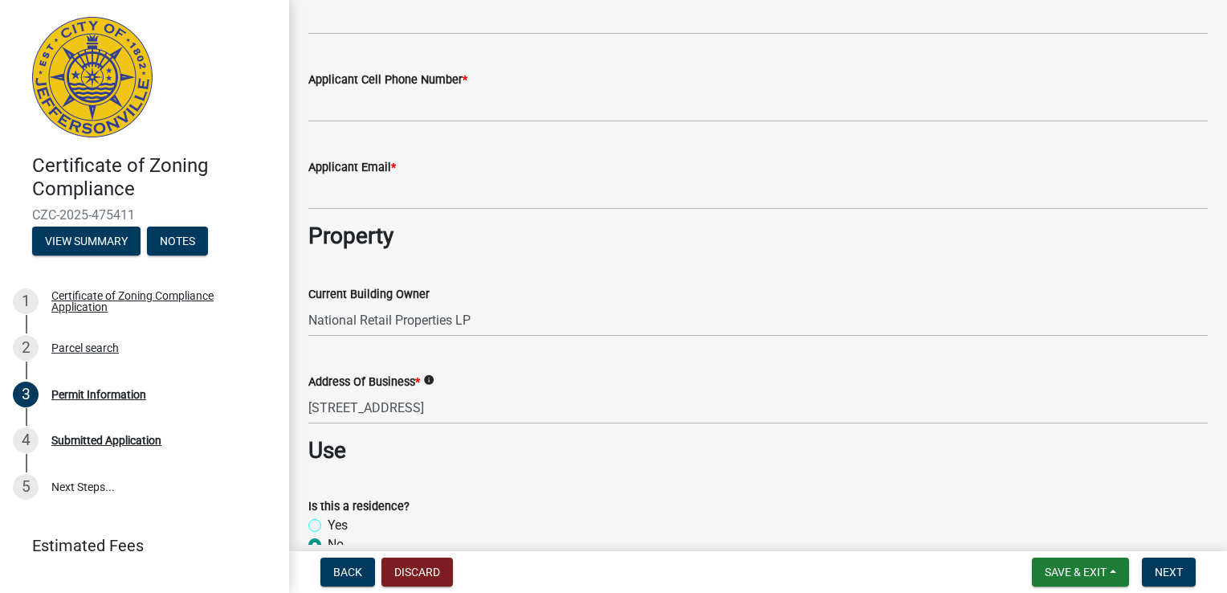
click at [328, 516] on input "Yes" at bounding box center [333, 521] width 10 height 10
radio input "true"
click at [328, 535] on input "No" at bounding box center [333, 540] width 10 height 10
radio input "true"
click at [328, 516] on input "Yes" at bounding box center [333, 521] width 10 height 10
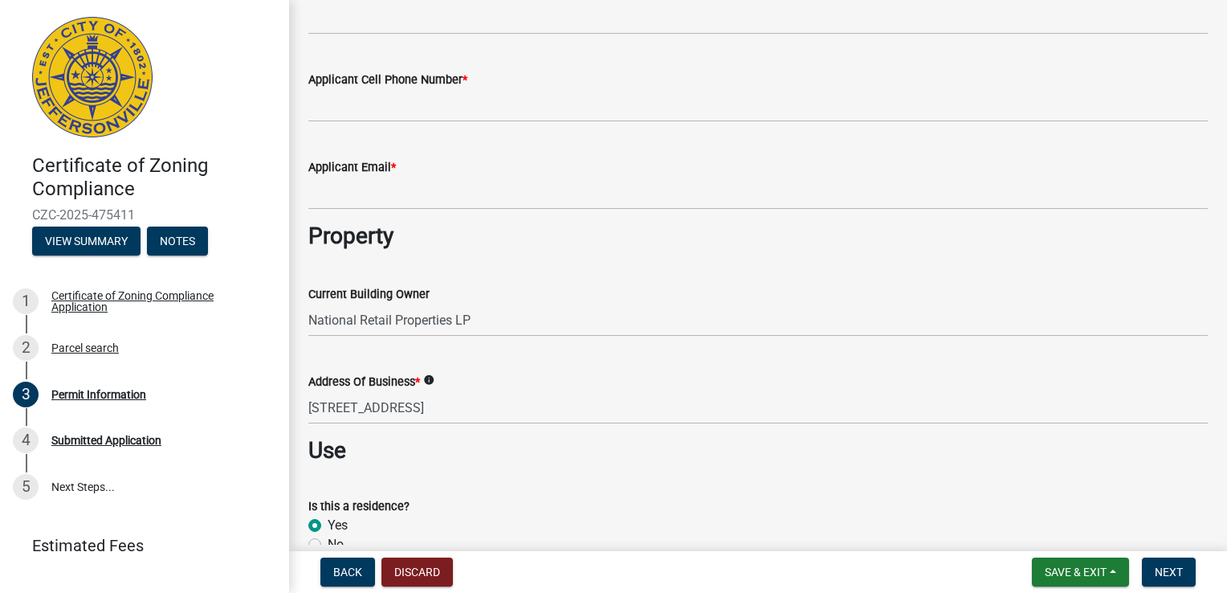
radio input "true"
click at [328, 535] on input "No" at bounding box center [333, 540] width 10 height 10
radio input "true"
click at [328, 516] on input "Yes" at bounding box center [333, 521] width 10 height 10
radio input "true"
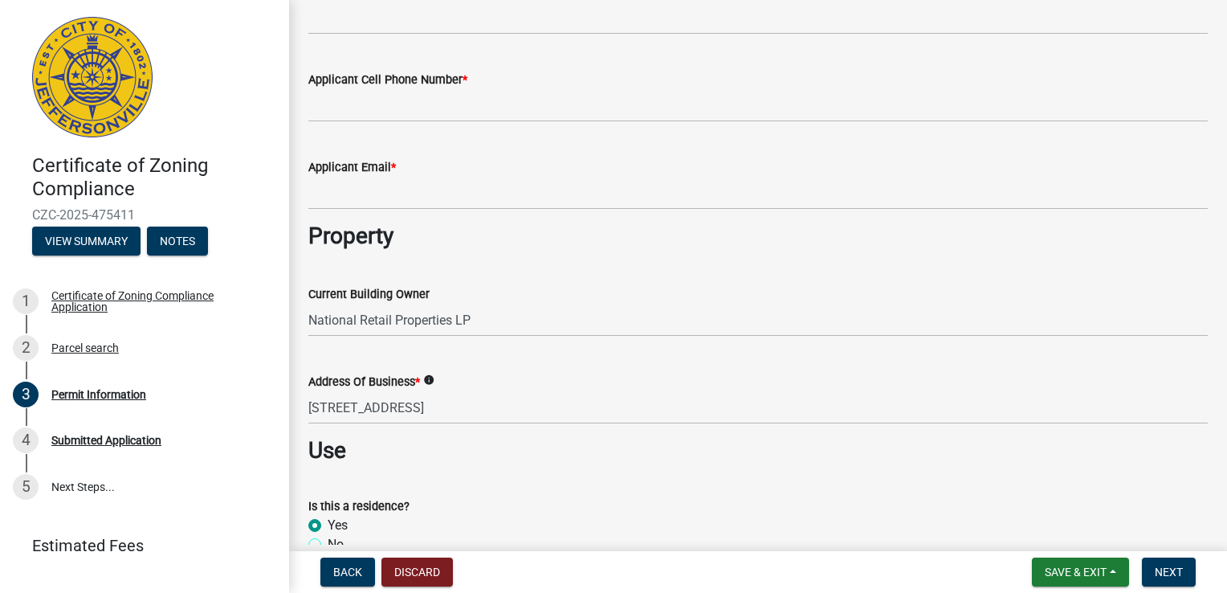
click at [328, 535] on input "No" at bounding box center [333, 540] width 10 height 10
radio input "true"
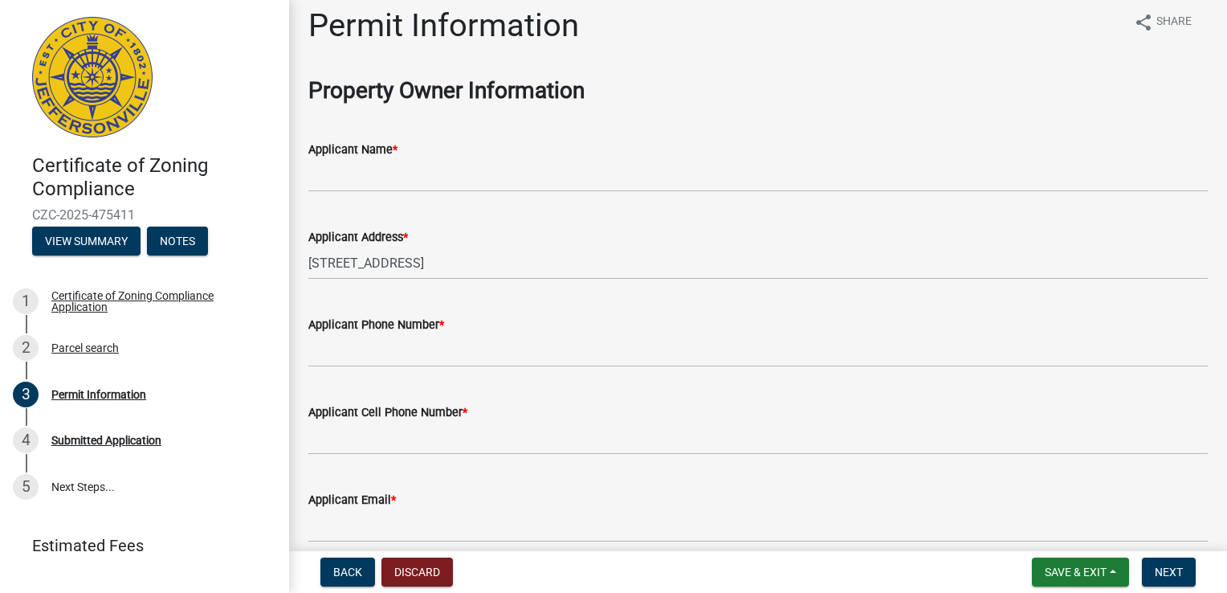
scroll to position [0, 0]
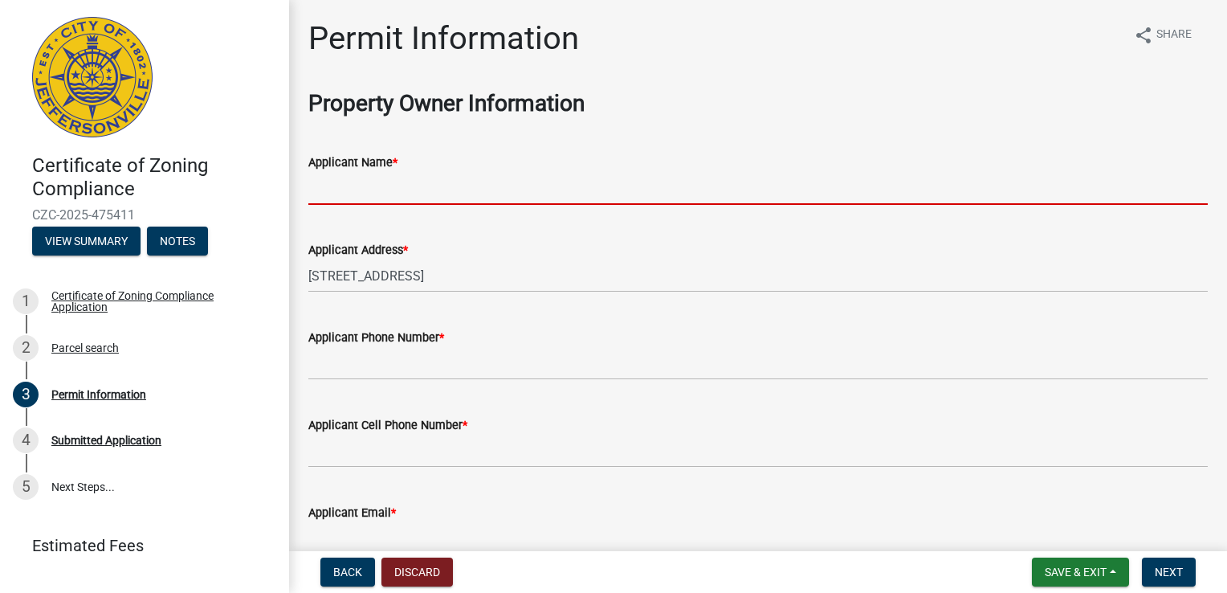
click at [332, 195] on input "Applicant Name *" at bounding box center [757, 188] width 899 height 33
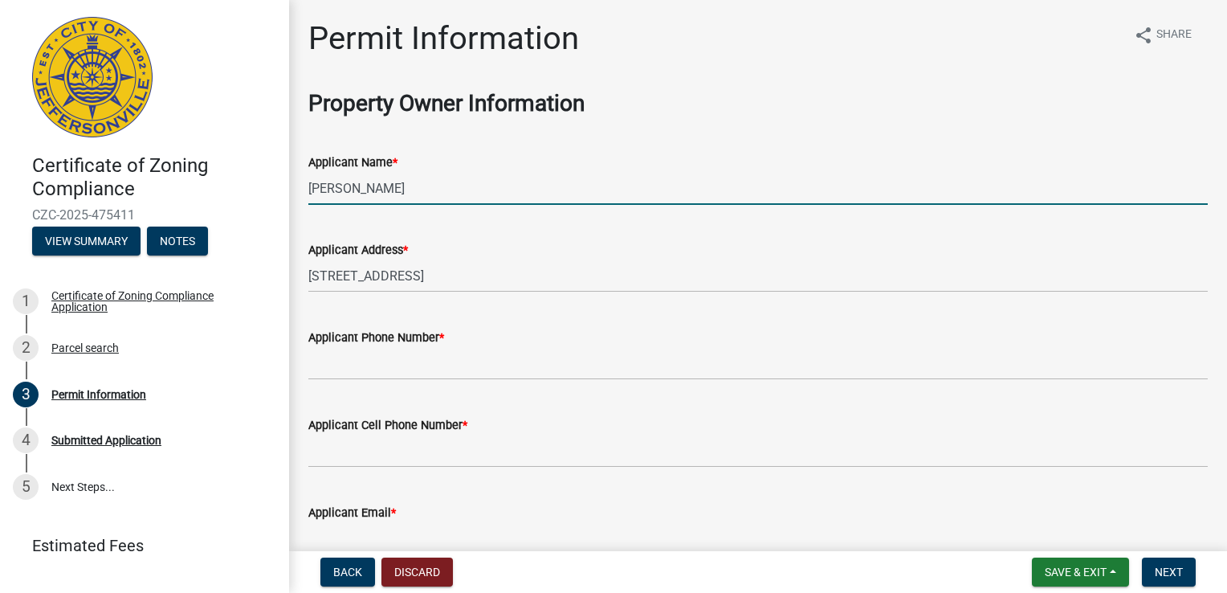
type input "[PERSON_NAME]"
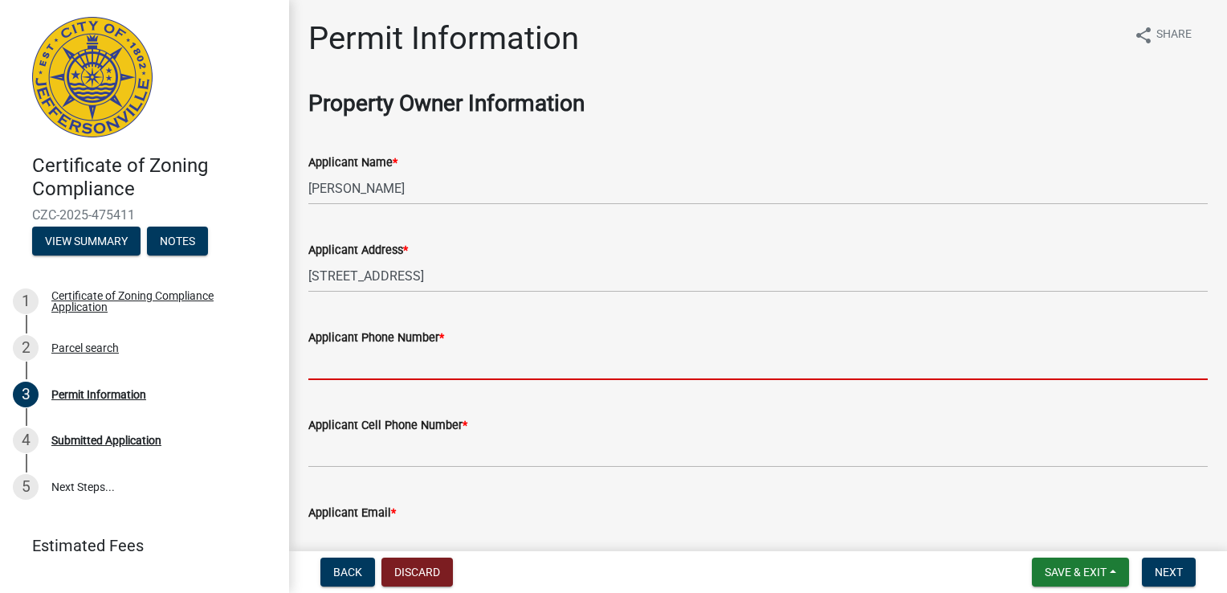
click at [382, 361] on input "Applicant Phone Number *" at bounding box center [757, 363] width 899 height 33
type input "4027391156"
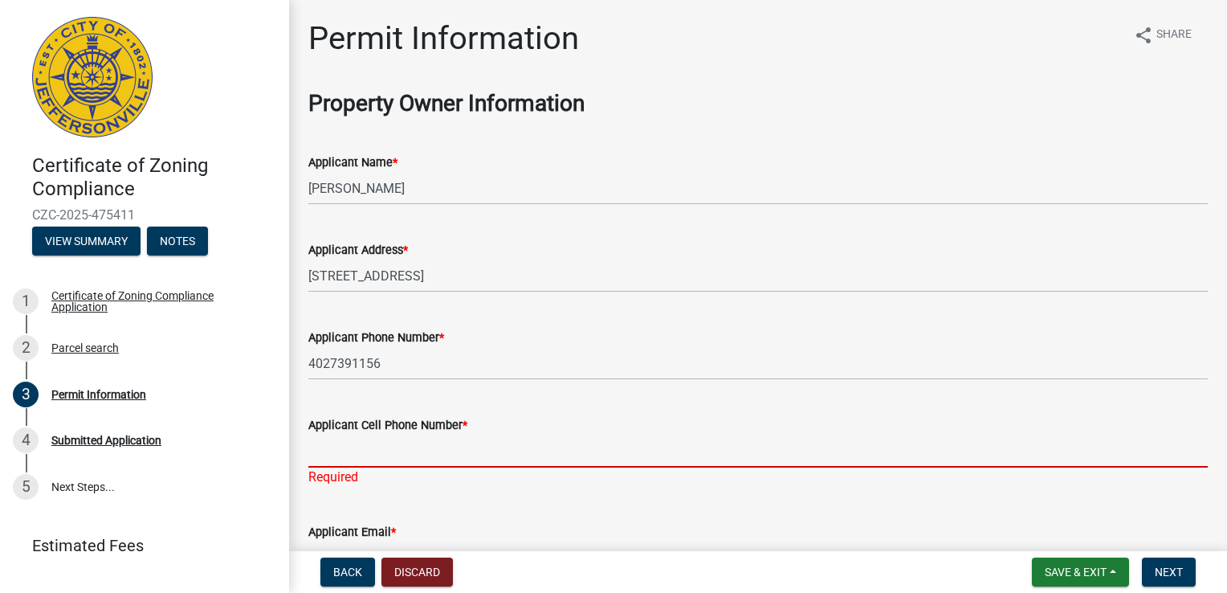
click at [402, 449] on input "Applicant Cell Phone Number *" at bounding box center [757, 450] width 899 height 33
type input "4027391156"
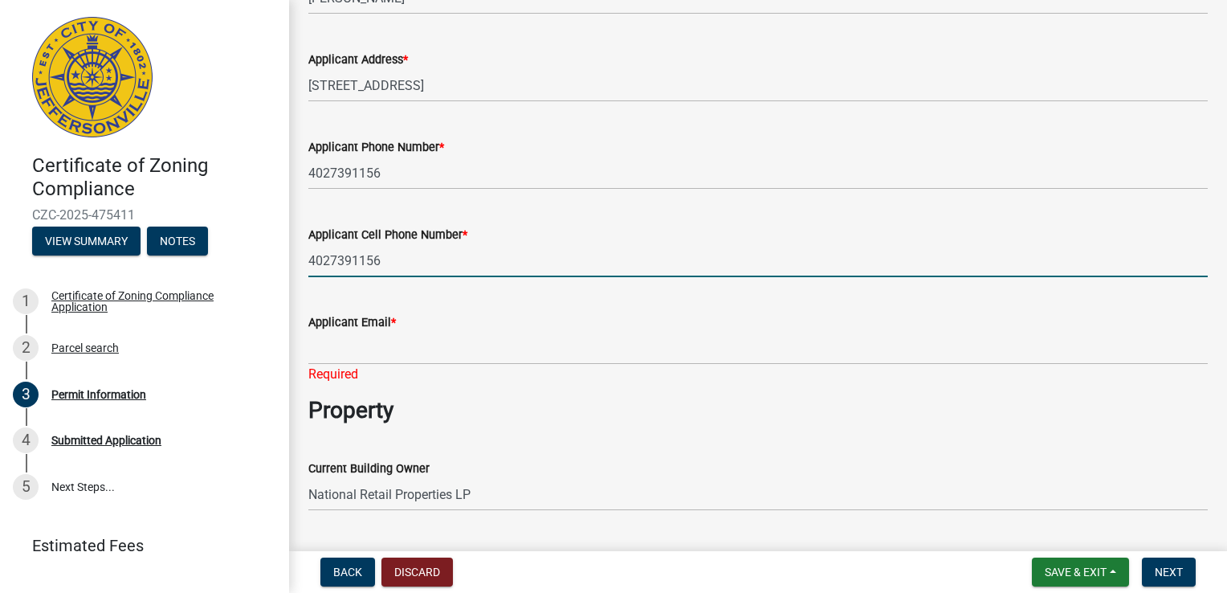
scroll to position [193, 0]
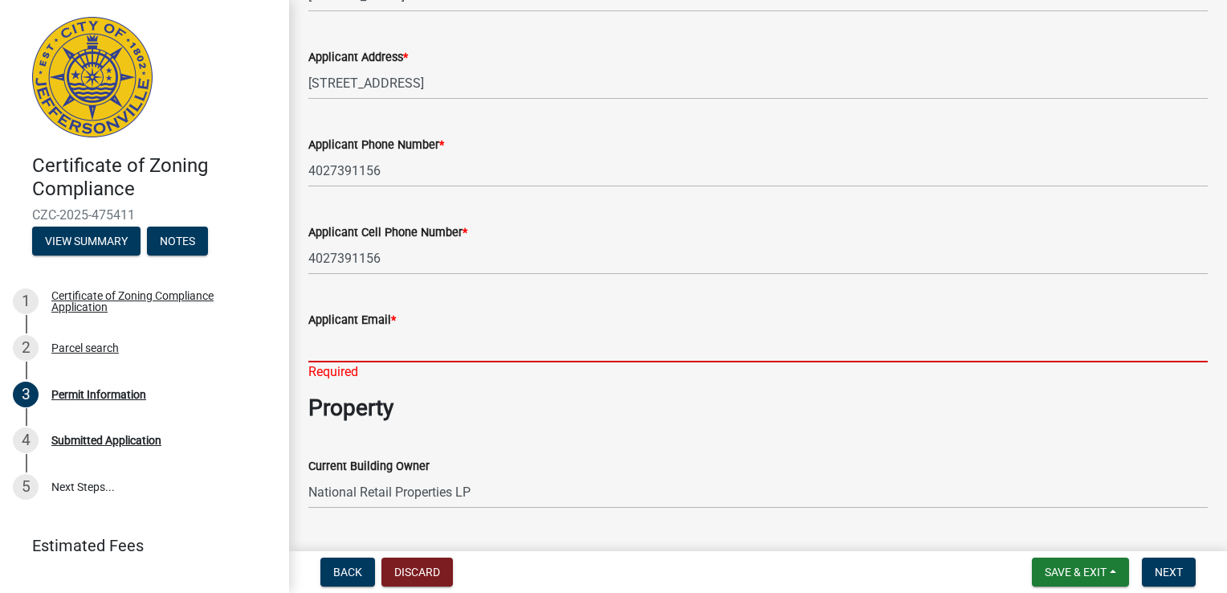
click at [325, 351] on input "Applicant Email *" at bounding box center [757, 345] width 899 height 33
type input "[EMAIL_ADDRESS][DOMAIN_NAME]"
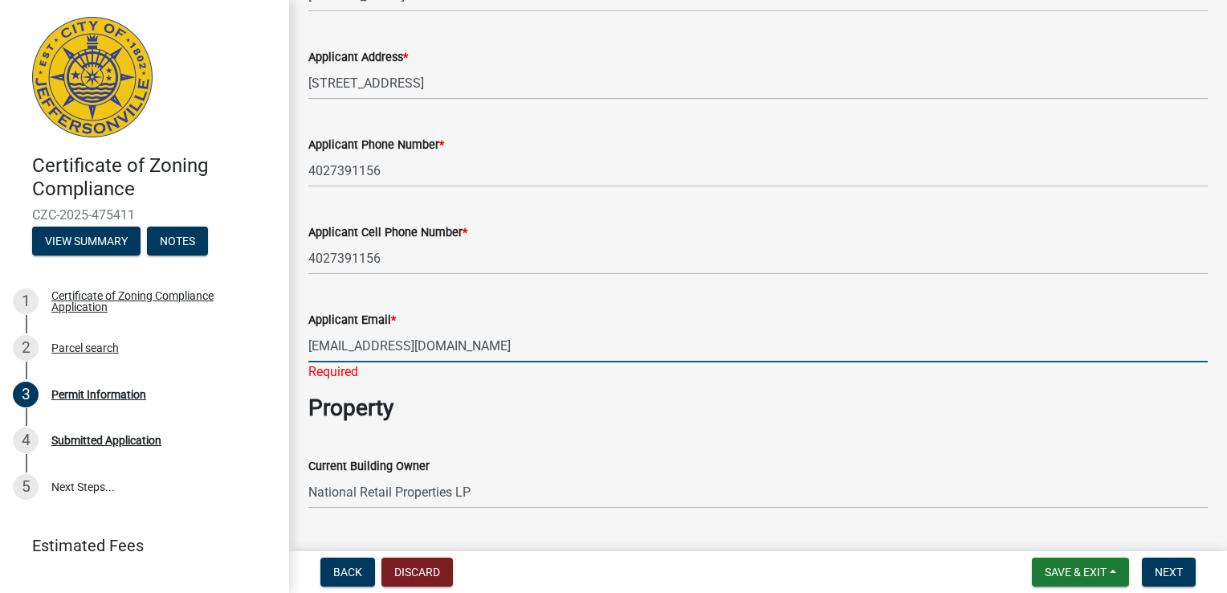
type input "[PERSON_NAME]'s Mexican Restaurant"
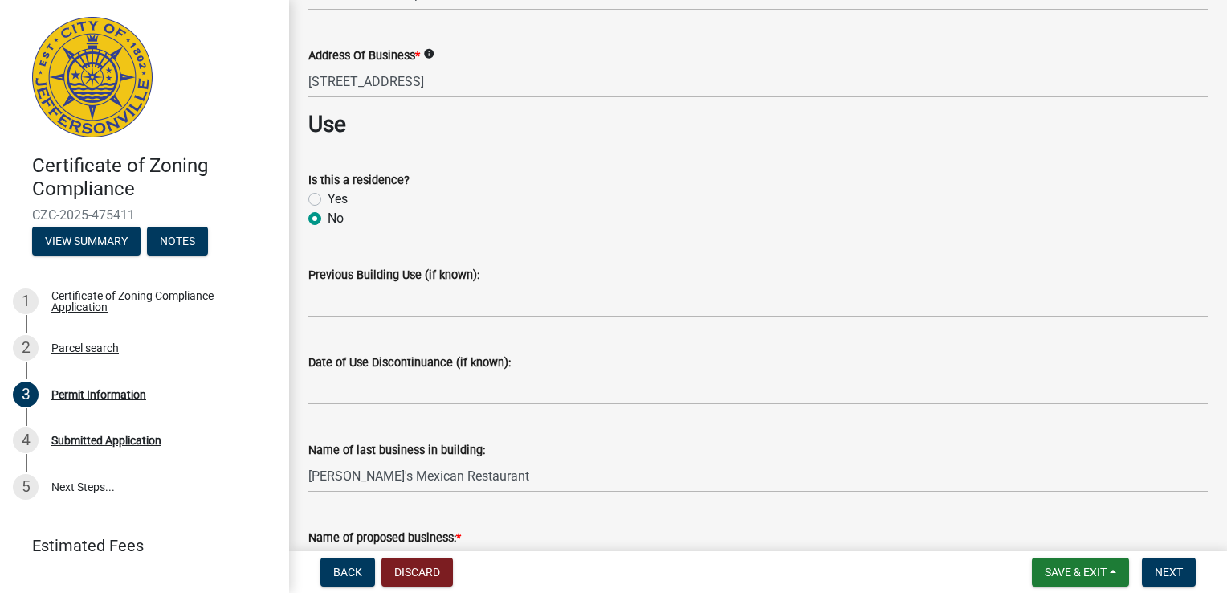
scroll to position [675, 0]
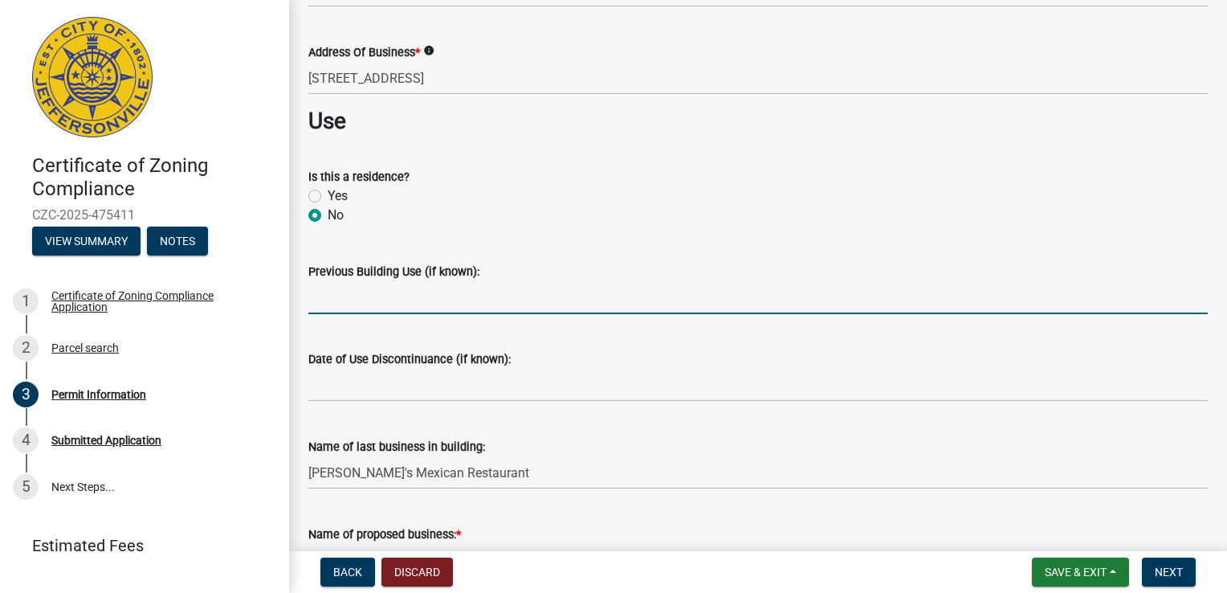
click at [354, 298] on input "Previous Building Use (if known):" at bounding box center [757, 297] width 899 height 33
type input "Restaurant"
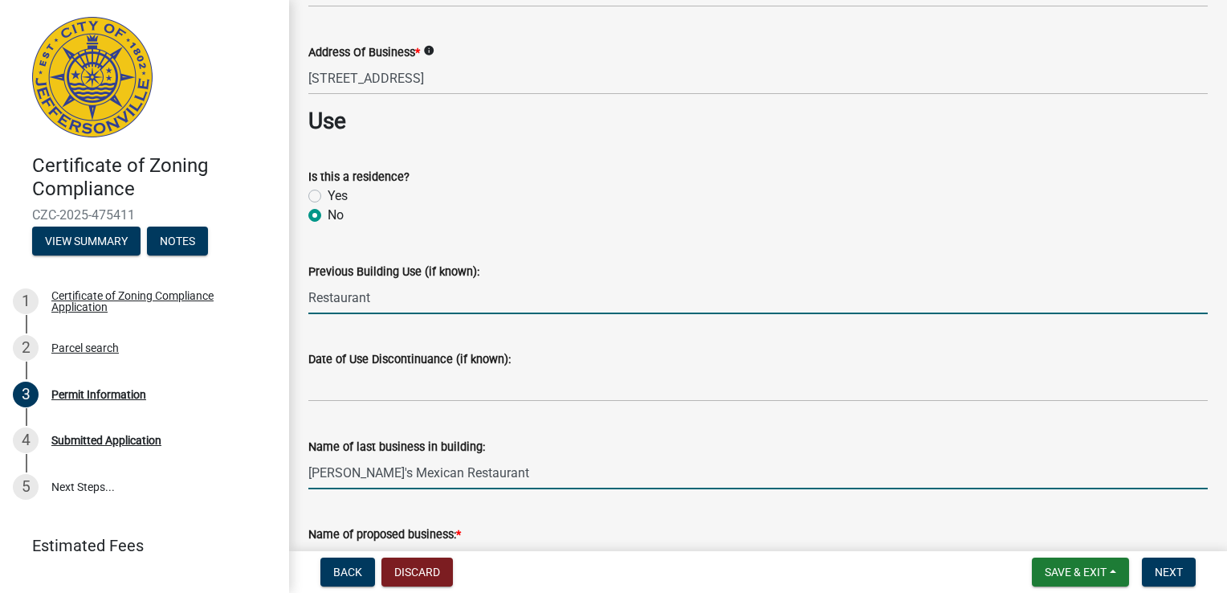
click at [544, 476] on input "[PERSON_NAME]'s Mexican Restaurant" at bounding box center [757, 472] width 899 height 33
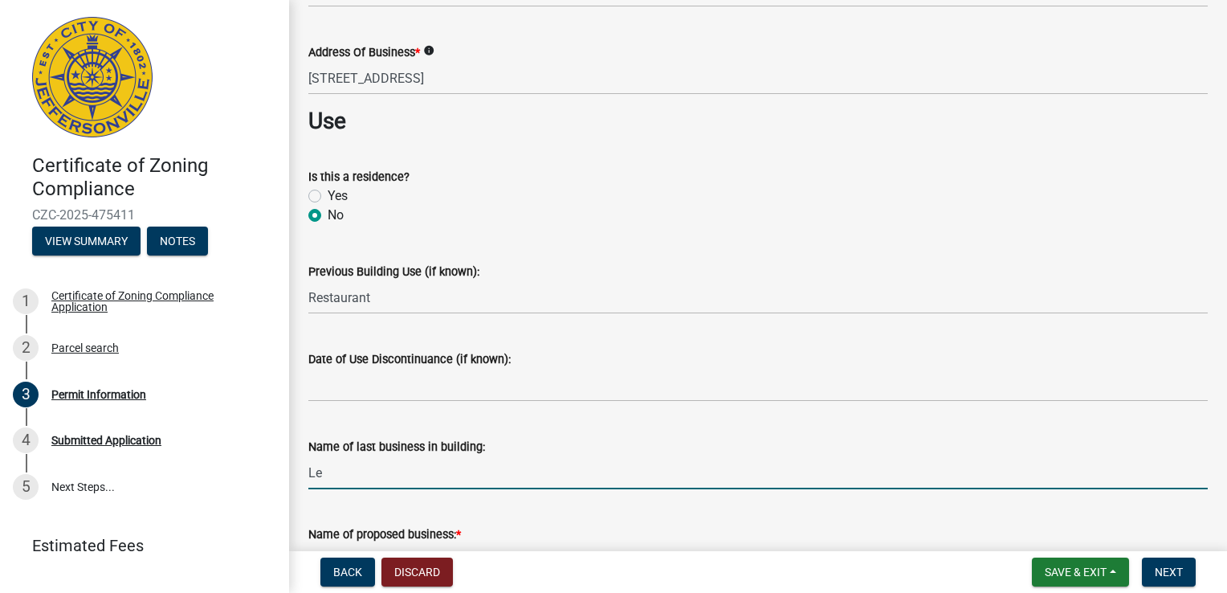
type input "L"
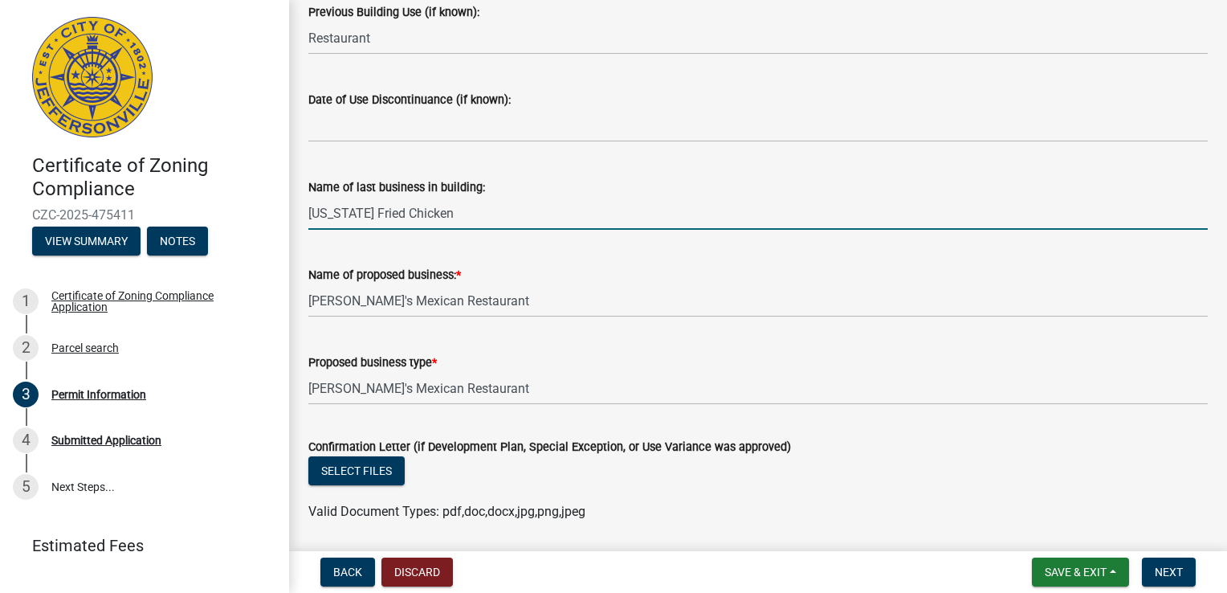
scroll to position [964, 0]
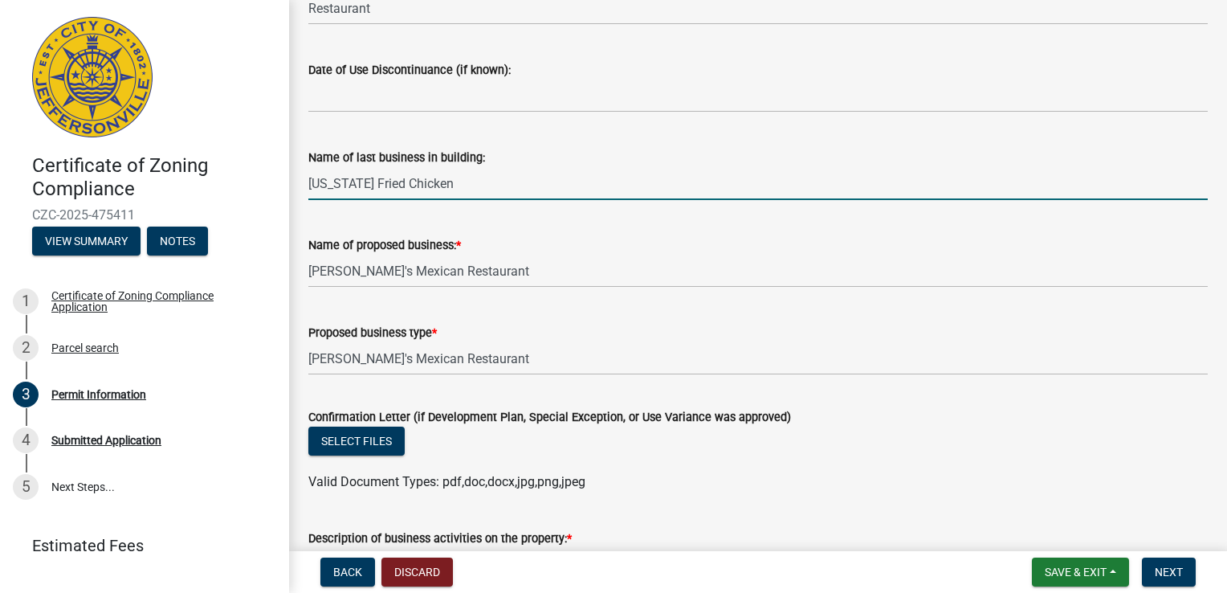
type input "[US_STATE] Fried Chicken"
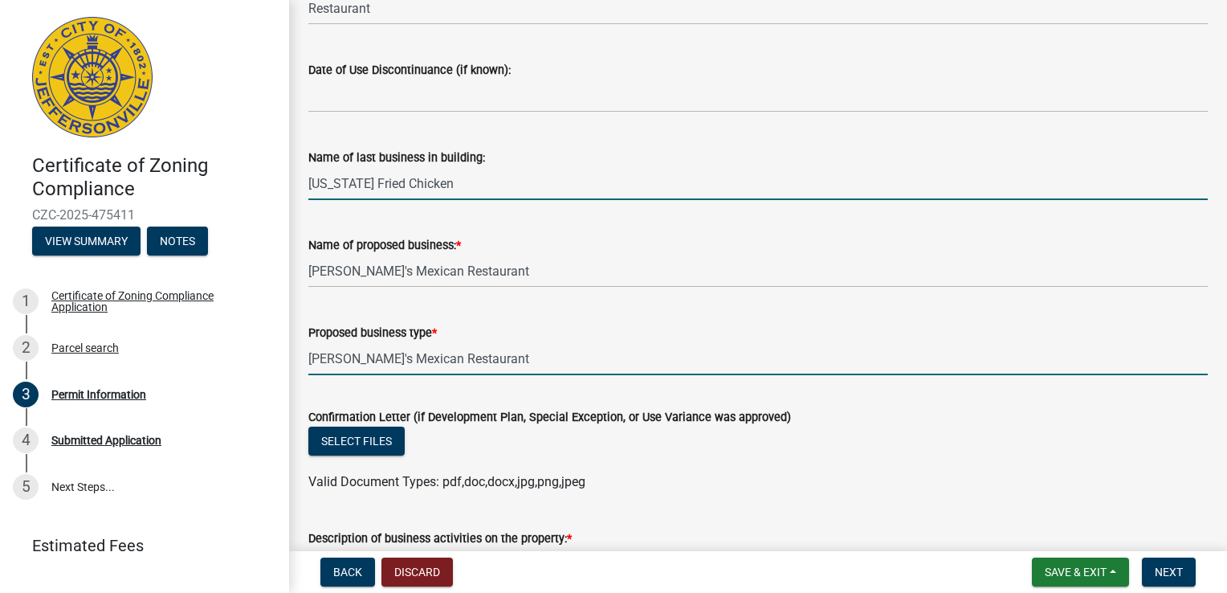
click at [671, 360] on input "[PERSON_NAME]'s Mexican Restaurant" at bounding box center [757, 358] width 899 height 33
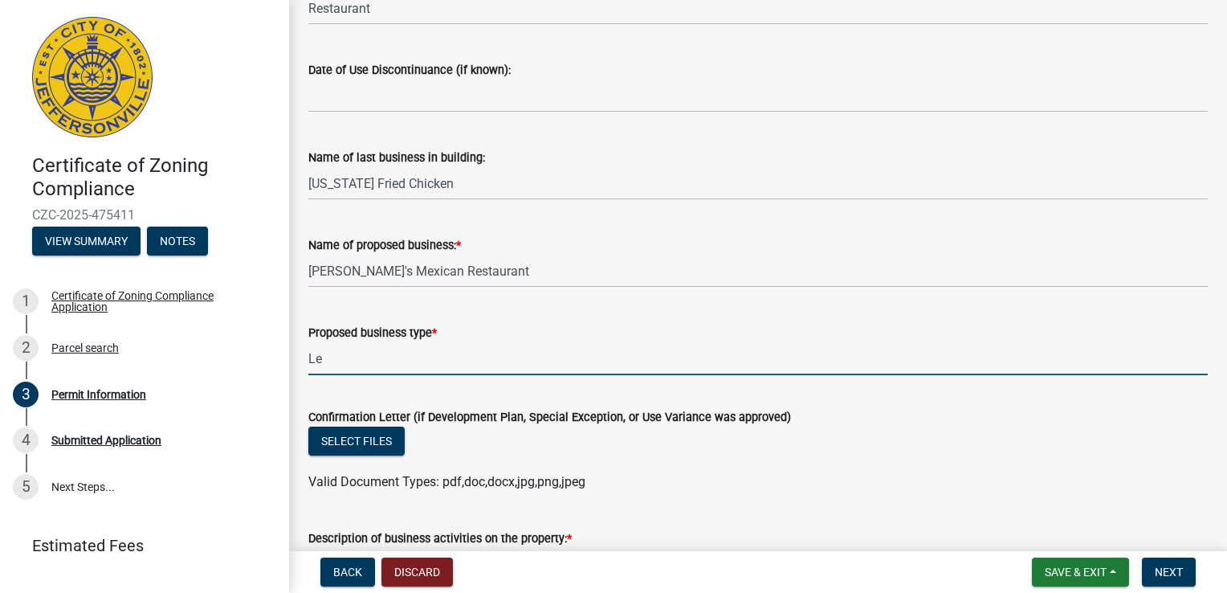
type input "L"
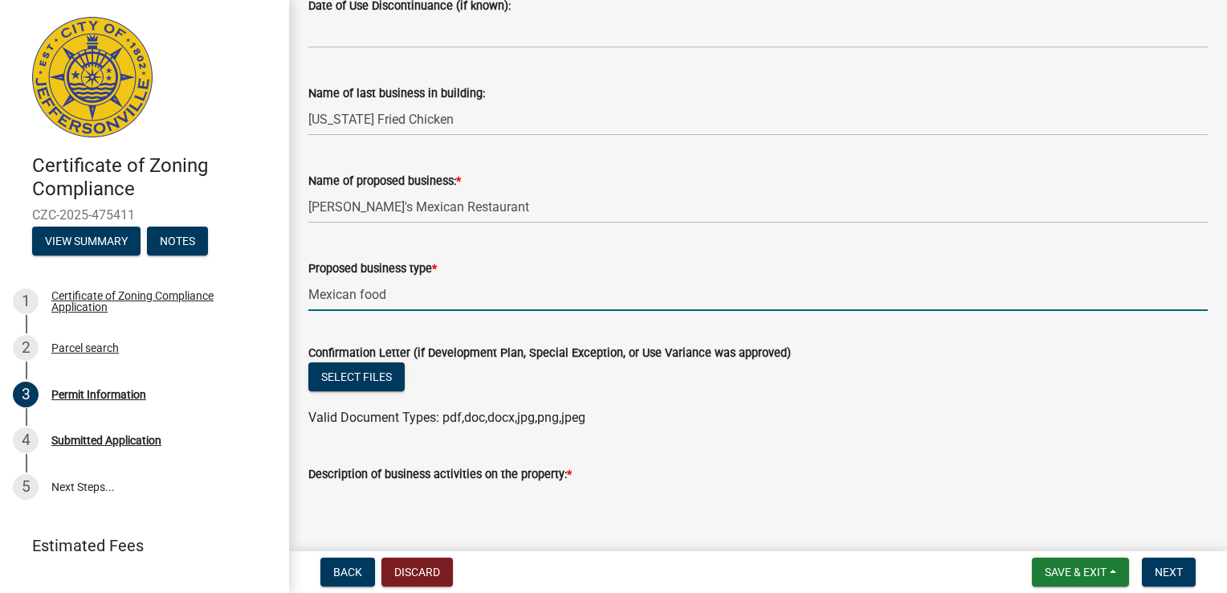
scroll to position [1060, 0]
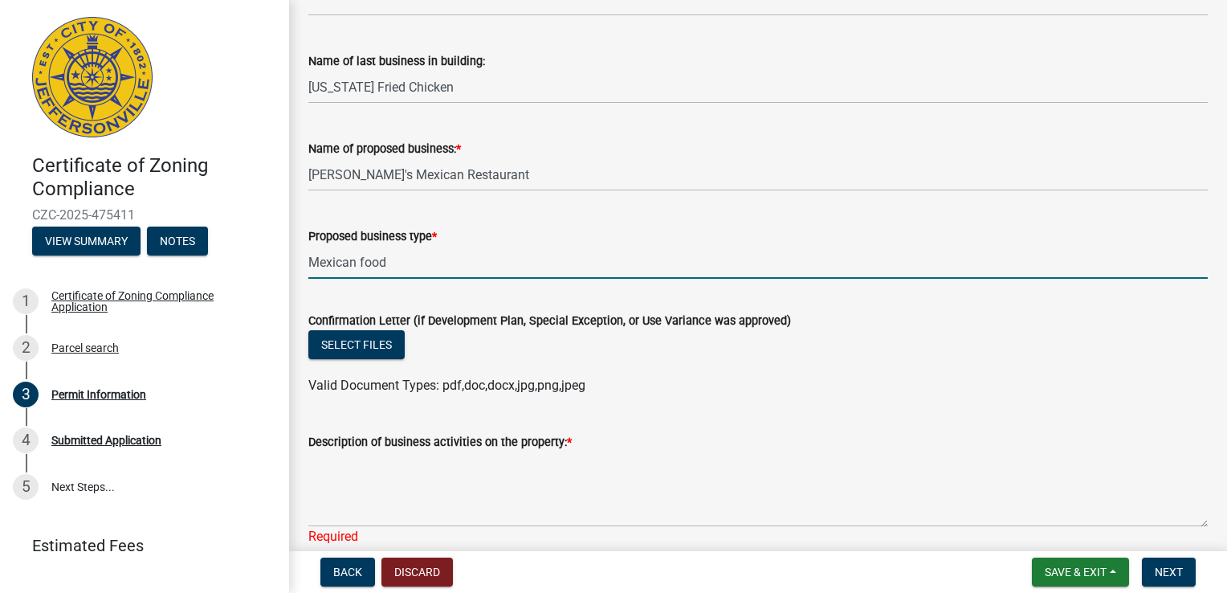
type input "Mexican food"
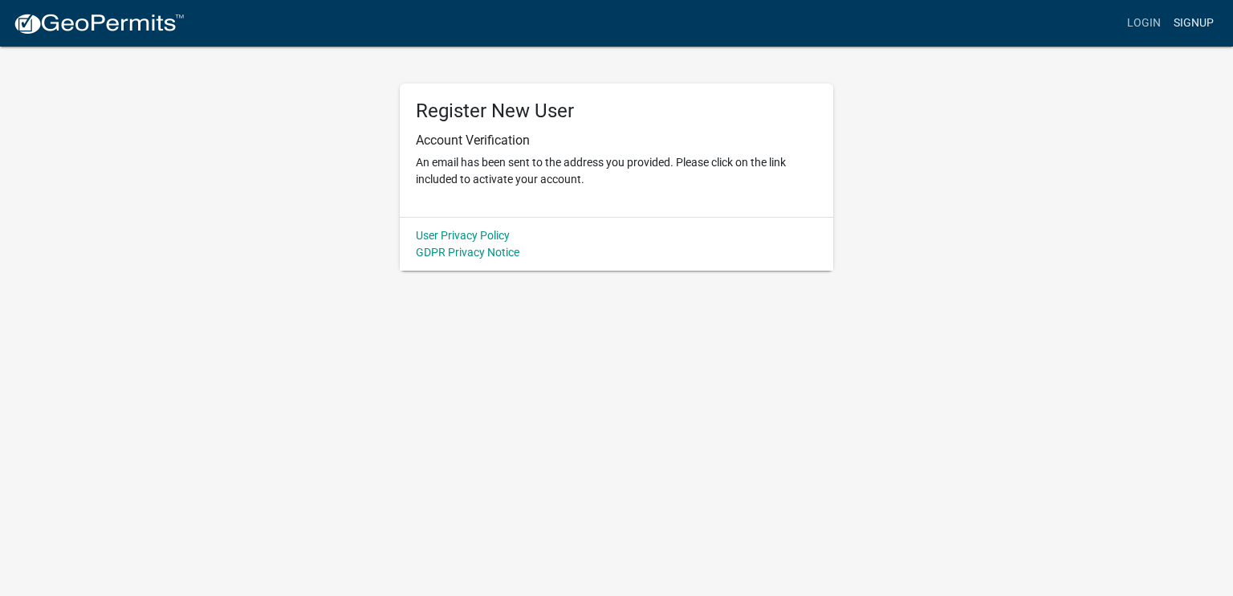
click at [1201, 20] on link "Signup" at bounding box center [1194, 23] width 53 height 31
click at [1150, 18] on link "Login" at bounding box center [1144, 23] width 47 height 31
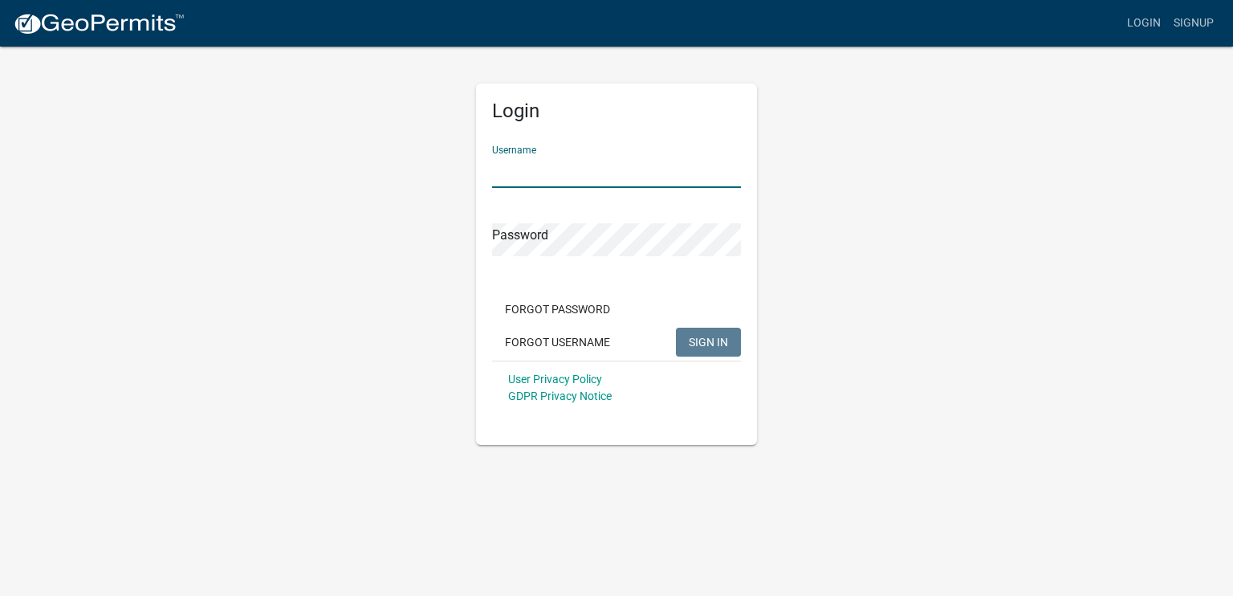
click at [507, 170] on input "Username" at bounding box center [616, 171] width 249 height 33
type input "Victorm1426"
click at [708, 342] on span "SIGN IN" at bounding box center [708, 341] width 39 height 13
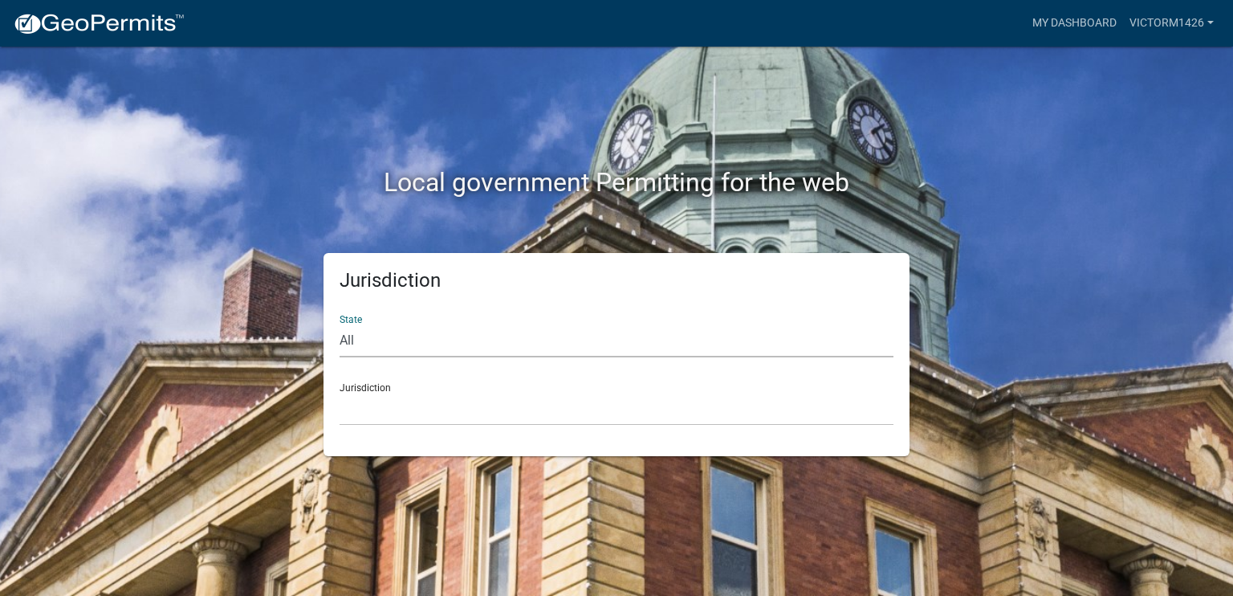
click at [408, 346] on select "All [US_STATE] [US_STATE] [US_STATE] [US_STATE] [US_STATE] [US_STATE] [US_STATE…" at bounding box center [617, 340] width 554 height 33
select select "[US_STATE]"
click at [340, 324] on select "All [US_STATE] [US_STATE] [US_STATE] [US_STATE] [US_STATE] [US_STATE] [US_STATE…" at bounding box center [617, 340] width 554 height 33
click at [391, 401] on select "City of [GEOGRAPHIC_DATA], [US_STATE] City of [GEOGRAPHIC_DATA], [US_STATE] Cit…" at bounding box center [617, 409] width 554 height 33
click at [132, 247] on div "Local government Permitting for the web Jurisdiction State All [US_STATE] [US_S…" at bounding box center [616, 298] width 1233 height 596
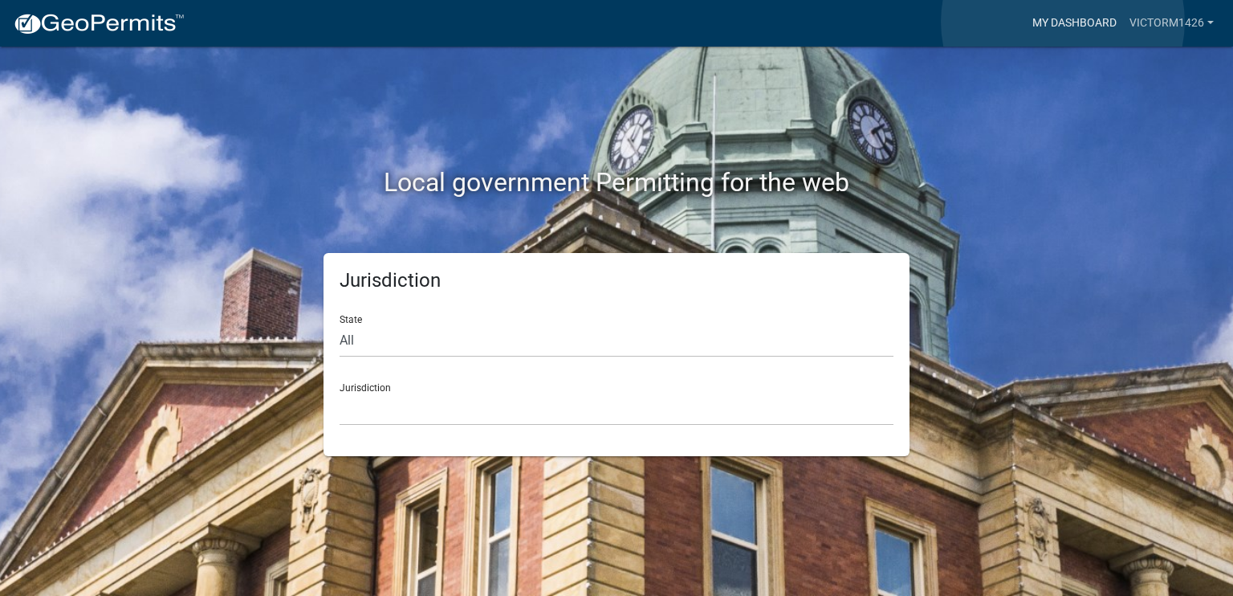
click at [1063, 22] on link "My Dashboard" at bounding box center [1074, 23] width 97 height 31
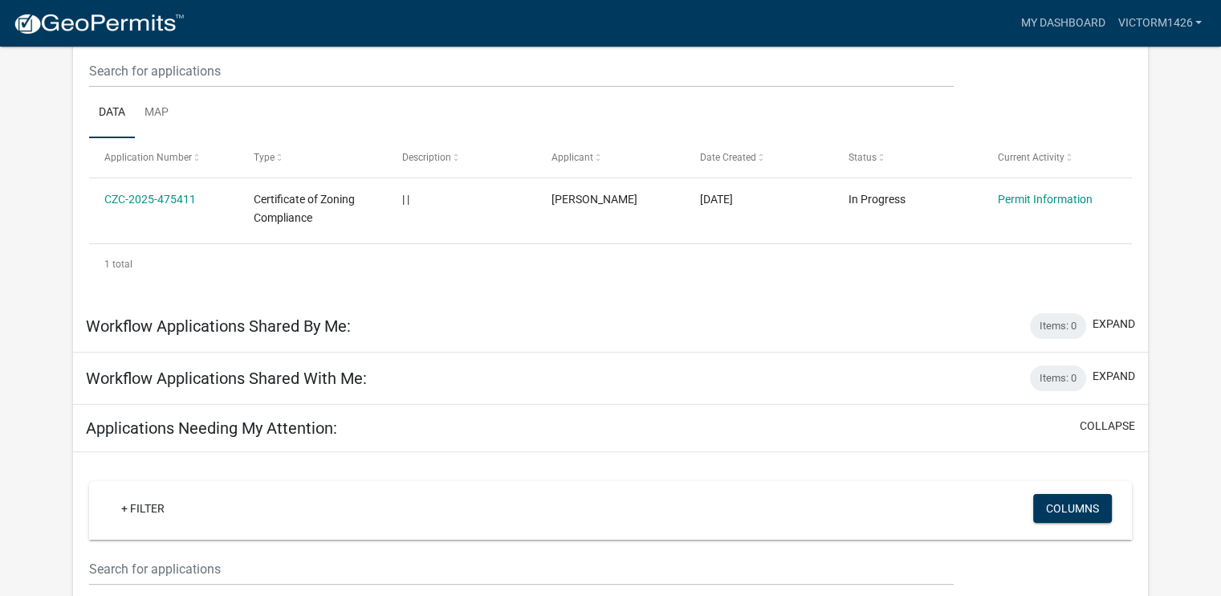
scroll to position [225, 0]
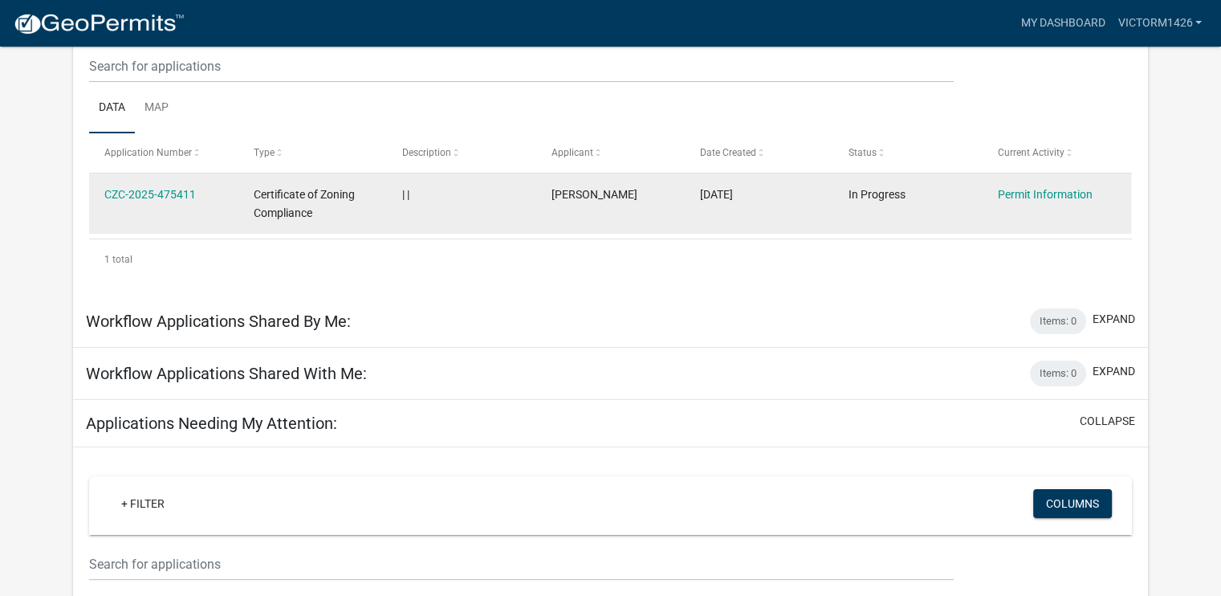
click at [1036, 207] on datatable-body-cell "Permit Information" at bounding box center [1057, 202] width 149 height 59
click at [1037, 194] on link "Permit Information" at bounding box center [1045, 194] width 95 height 13
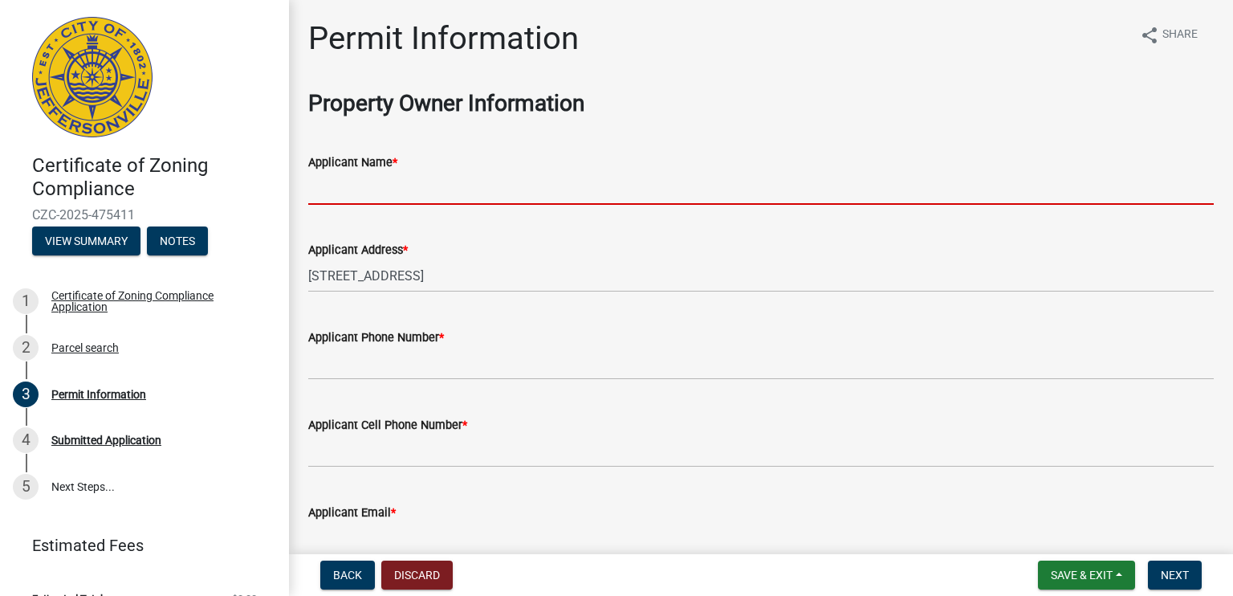
click at [360, 185] on input "Applicant Name *" at bounding box center [761, 188] width 906 height 33
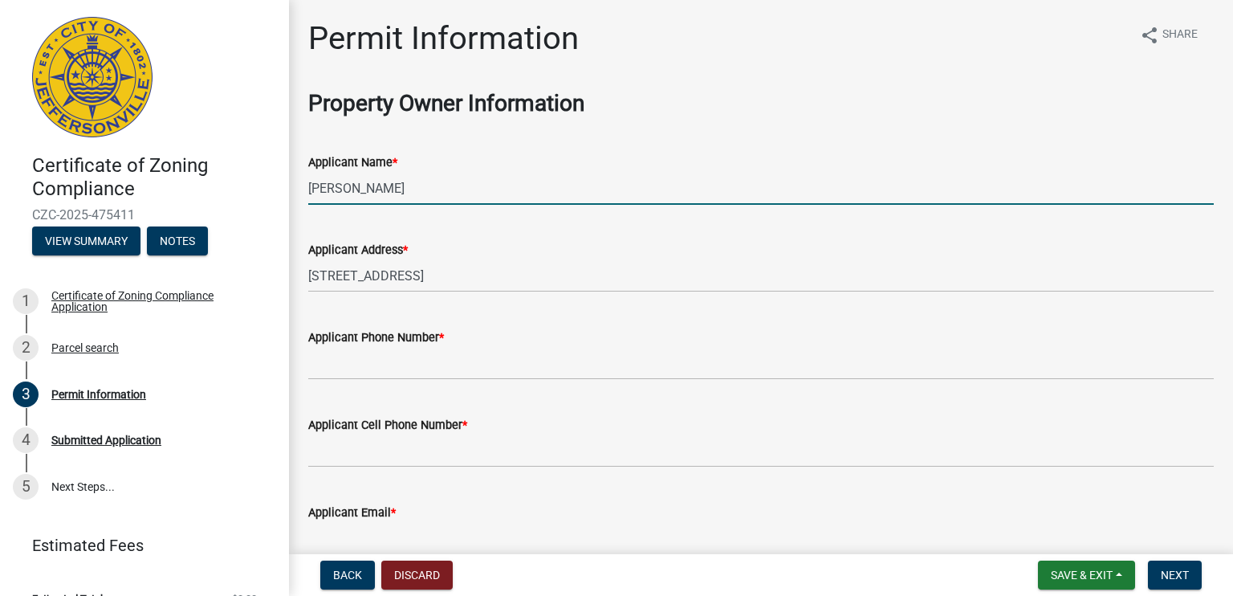
type input "[PERSON_NAME]"
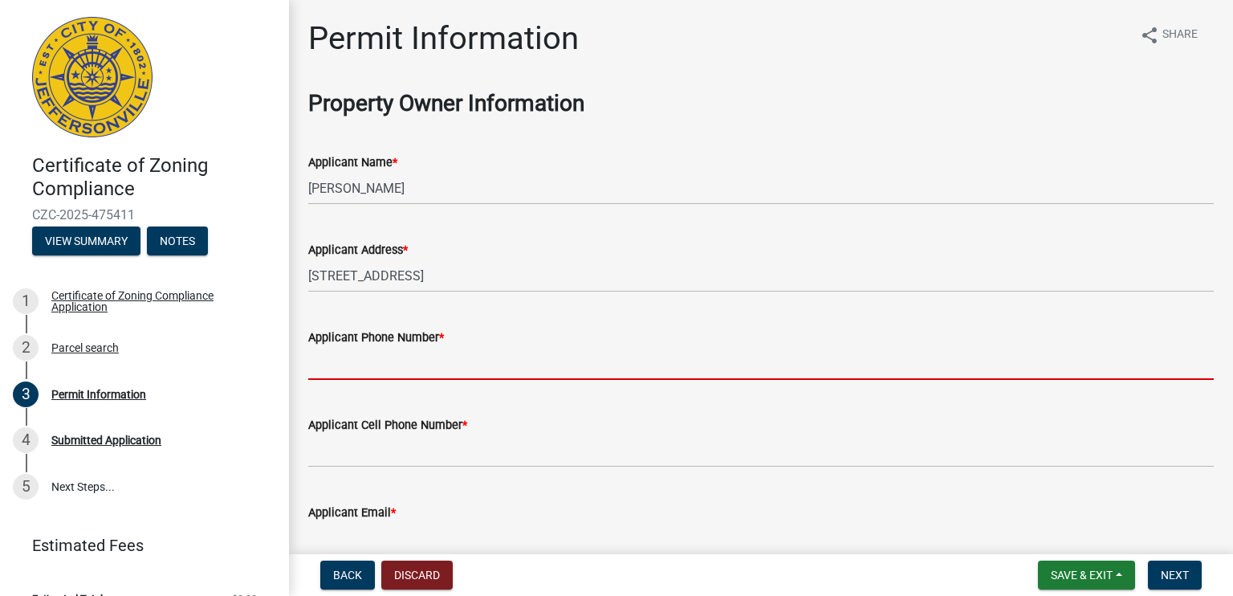
click at [349, 365] on input "Applicant Phone Number *" at bounding box center [761, 363] width 906 height 33
type input "4027391156"
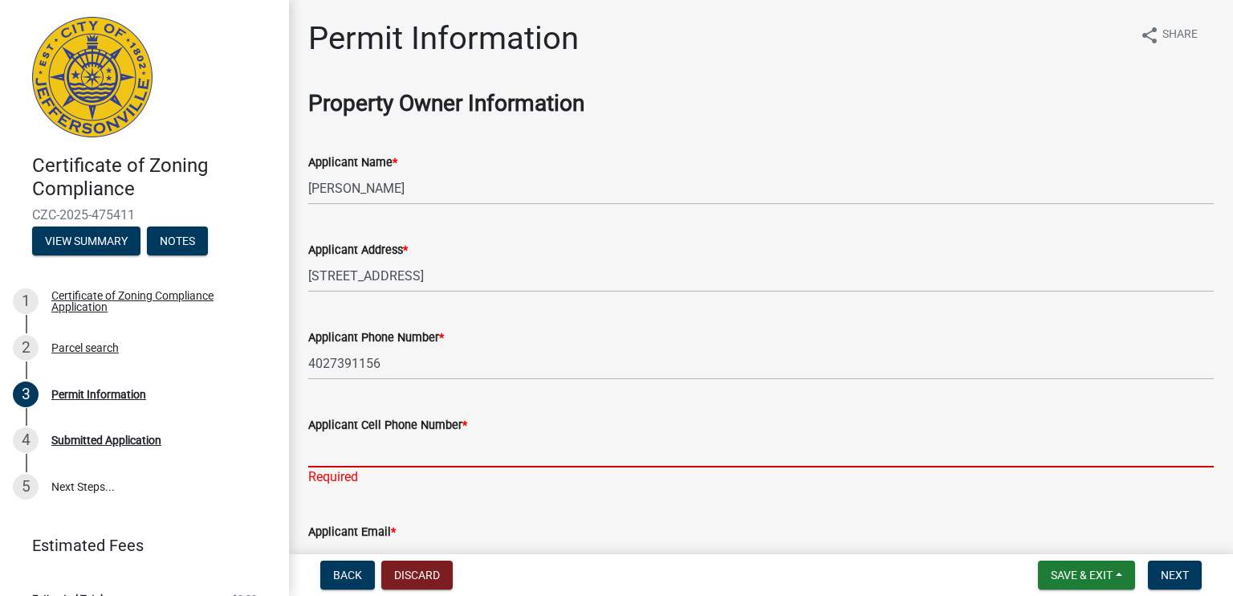
click at [414, 450] on input "Applicant Cell Phone Number *" at bounding box center [761, 450] width 906 height 33
type input "4027391156"
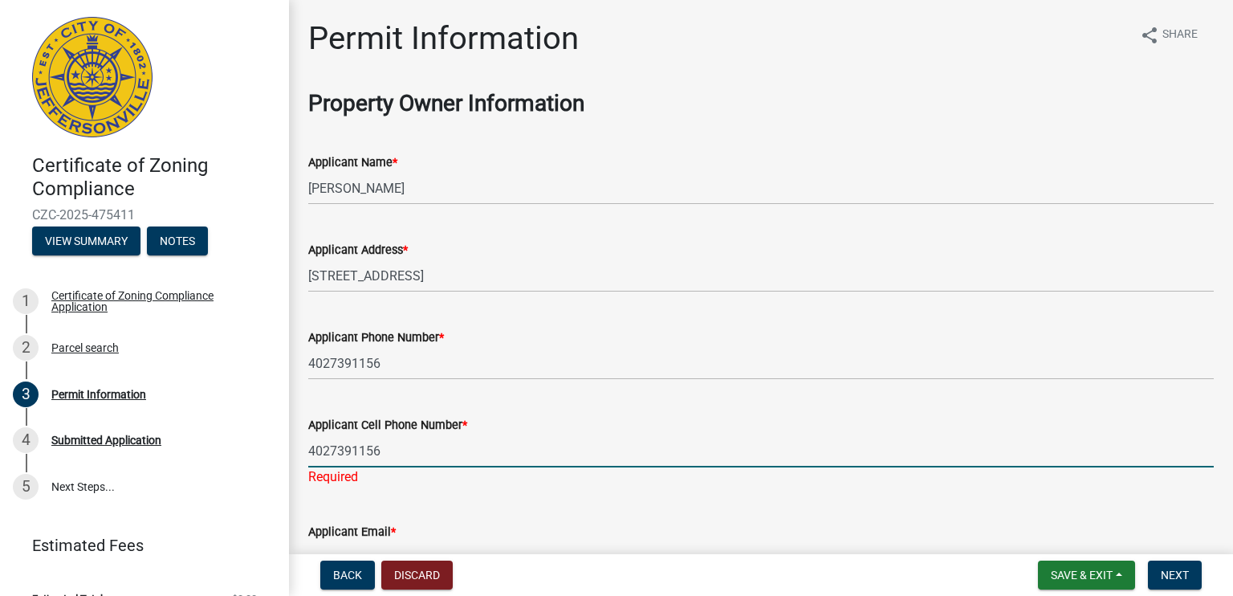
type input "[EMAIL_ADDRESS][DOMAIN_NAME]"
type input "[PERSON_NAME]'s Mexican Restaurant"
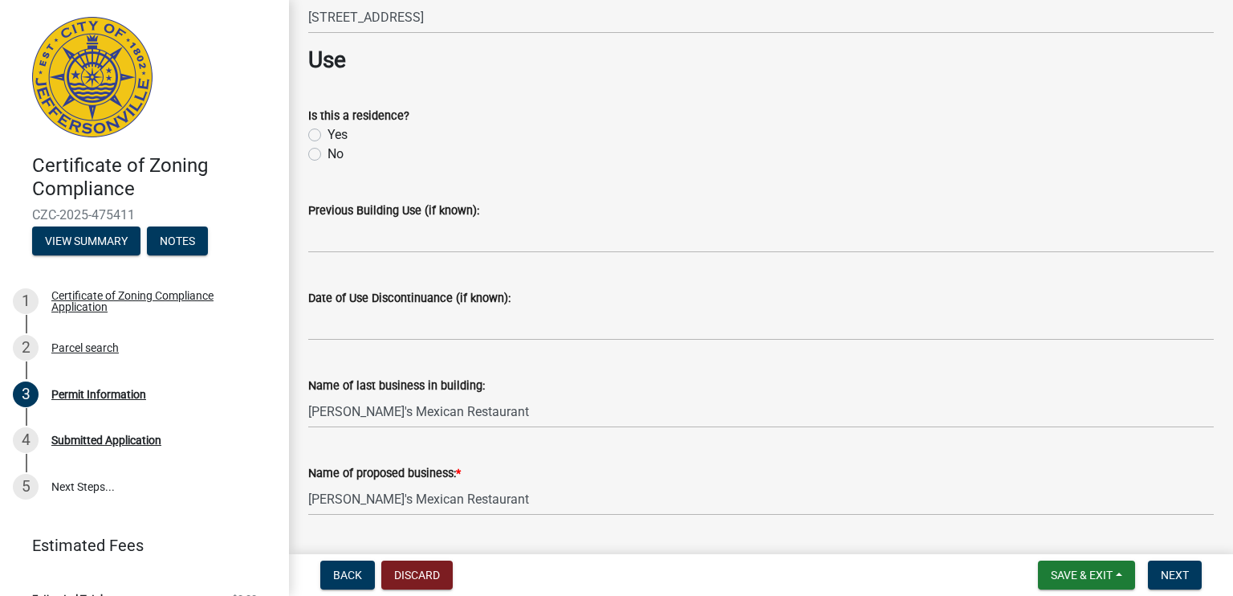
scroll to position [739, 0]
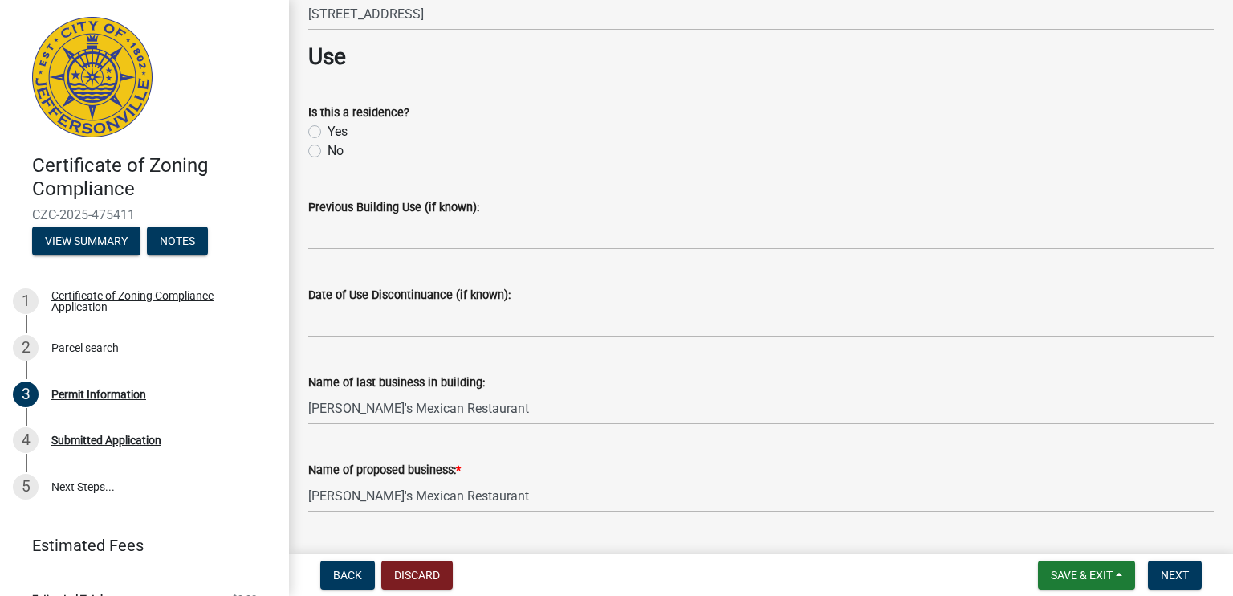
click at [306, 153] on div "Is this a residence? Yes No" at bounding box center [761, 122] width 930 height 77
click at [328, 153] on label "No" at bounding box center [336, 150] width 16 height 19
click at [328, 152] on input "No" at bounding box center [333, 146] width 10 height 10
radio input "true"
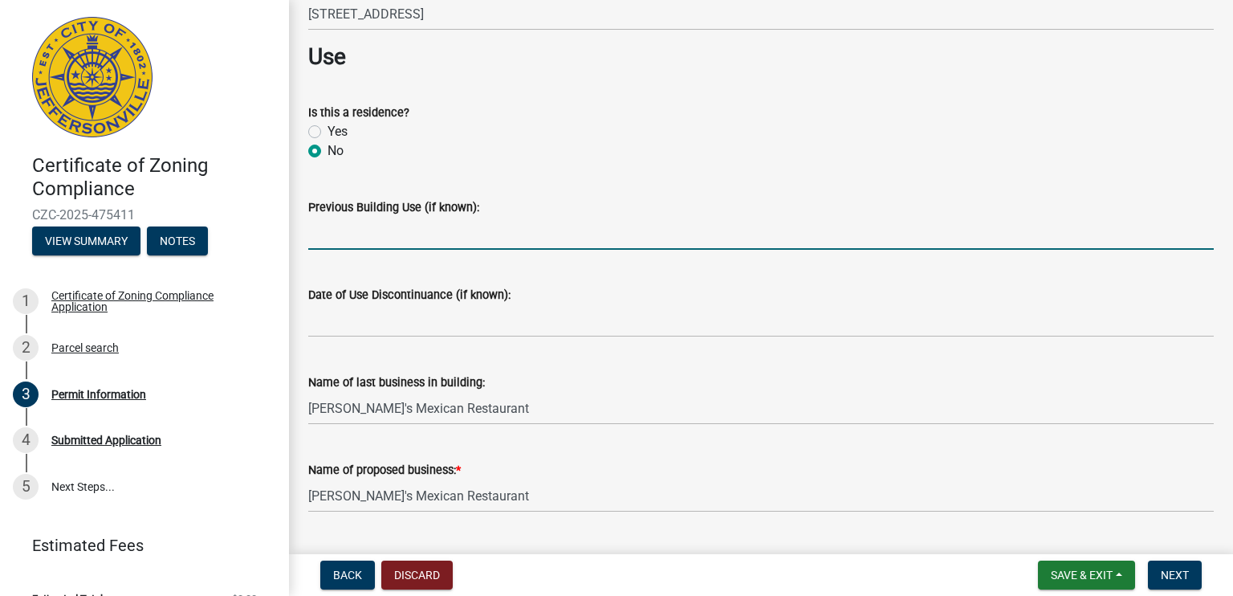
click at [369, 235] on input "Previous Building Use (if known):" at bounding box center [761, 233] width 906 height 33
type input "Restaurant"
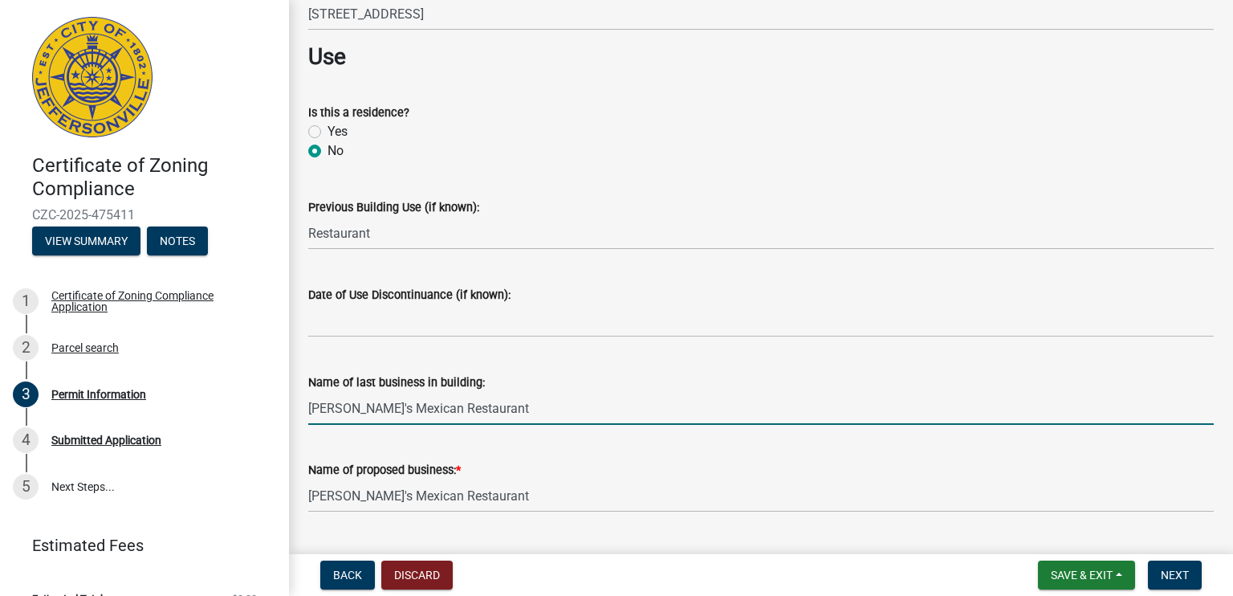
click at [543, 406] on input "[PERSON_NAME]'s Mexican Restaurant" at bounding box center [761, 408] width 906 height 33
type input "L"
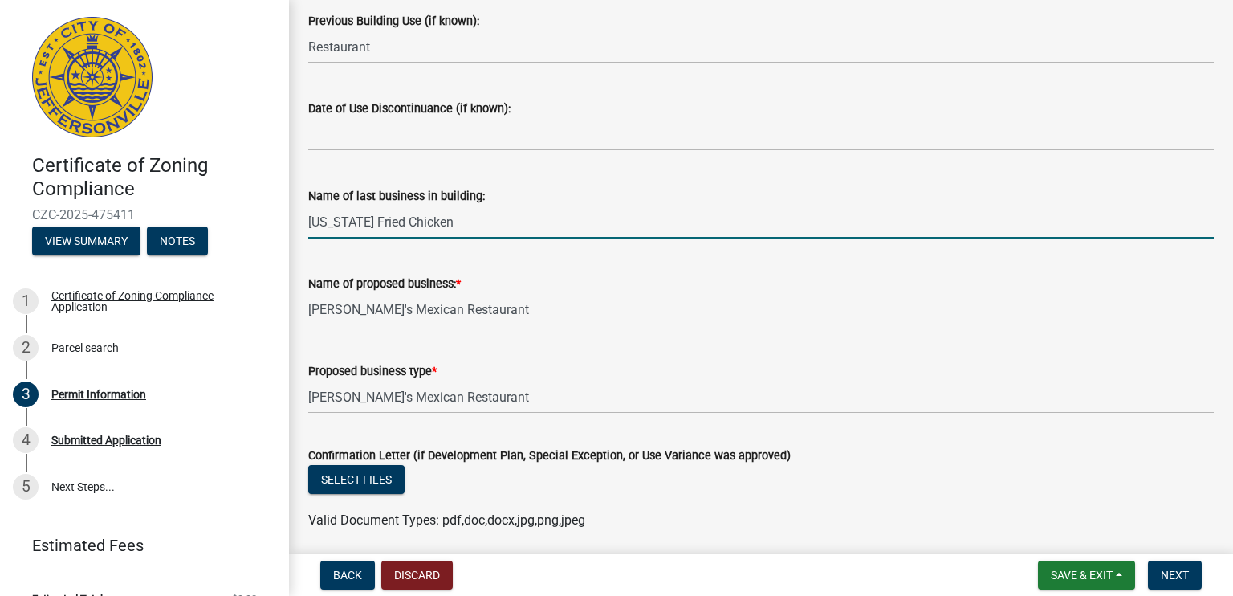
scroll to position [931, 0]
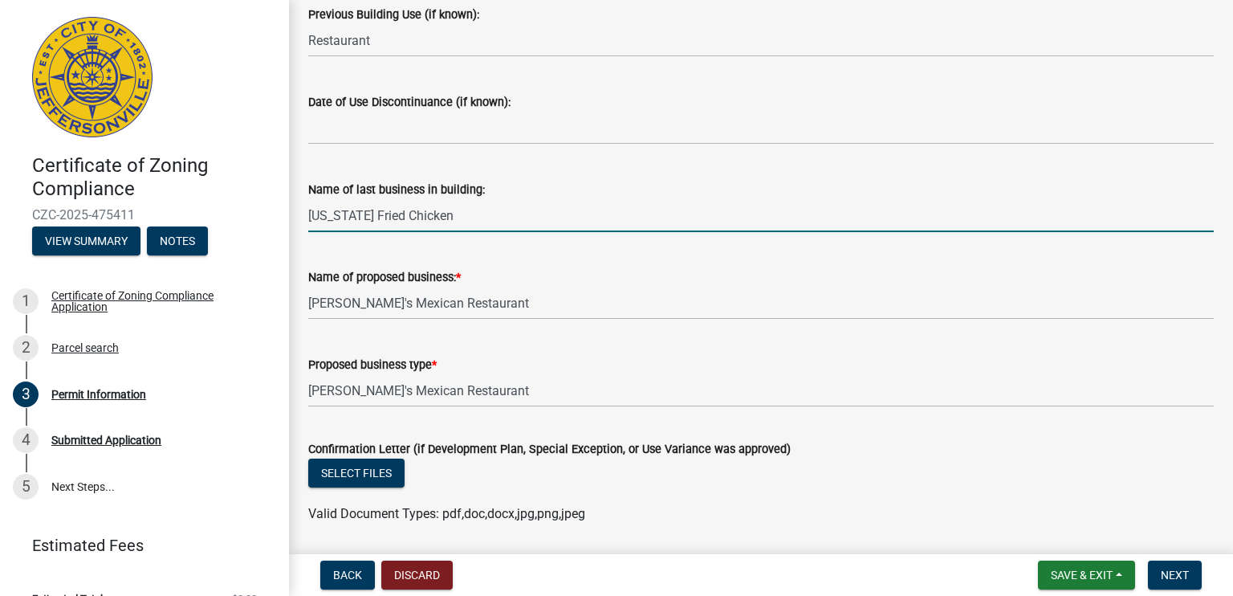
type input "[US_STATE] Fried Chicken"
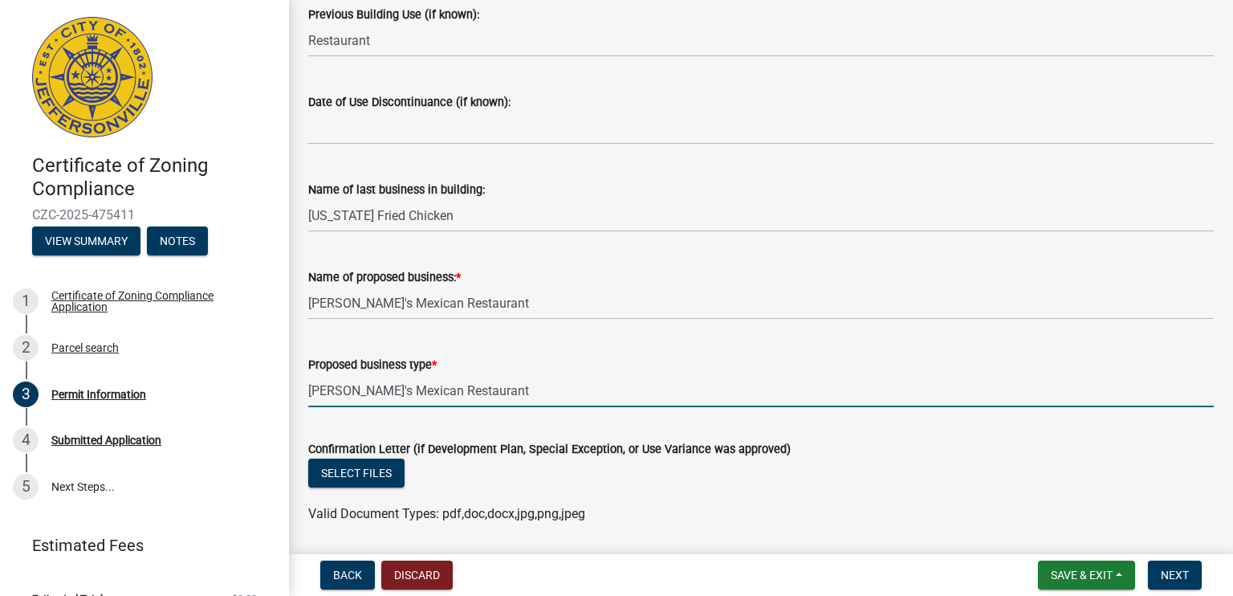
click at [535, 394] on input "[PERSON_NAME]'s Mexican Restaurant" at bounding box center [761, 390] width 906 height 33
type input "L"
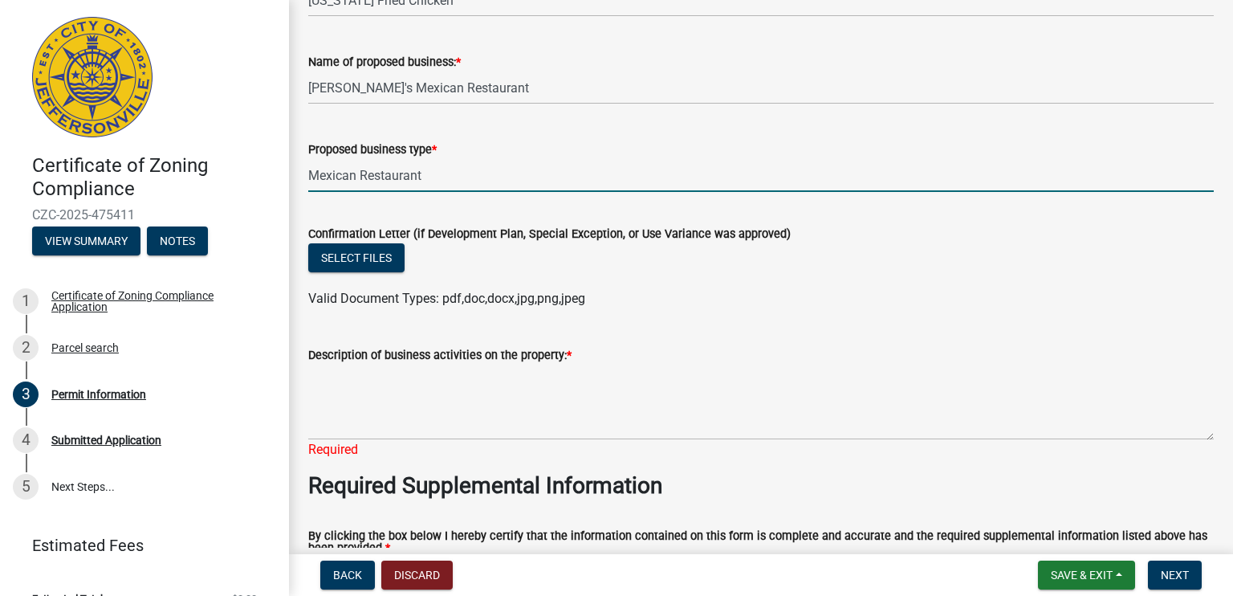
scroll to position [1156, 0]
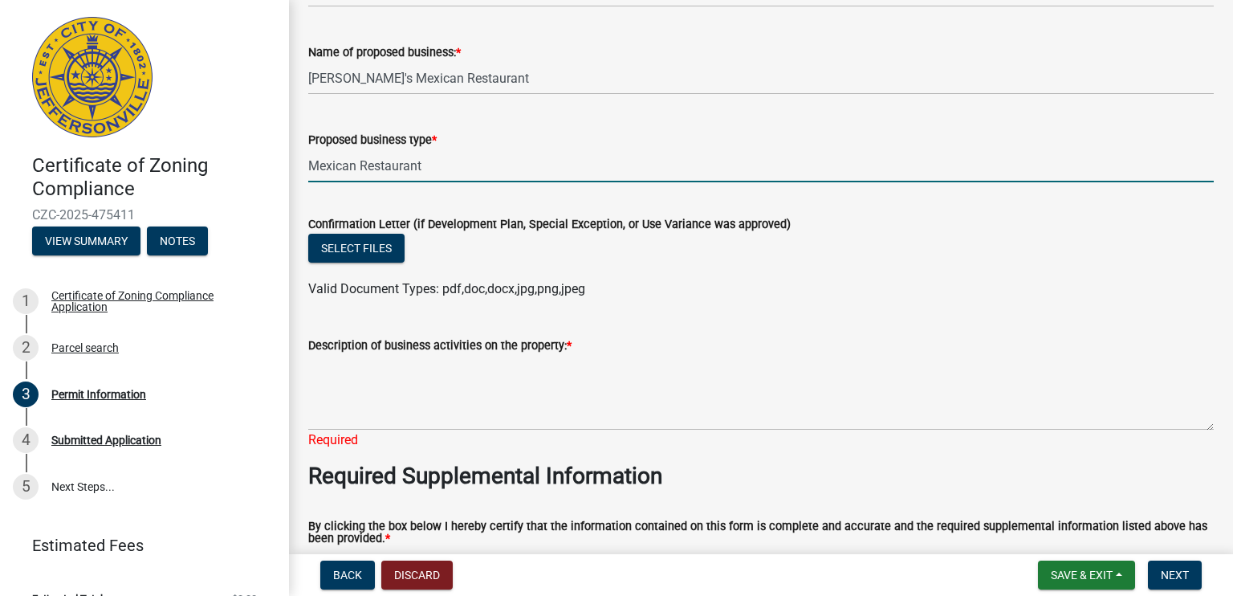
type input "Mexican Restaurant"
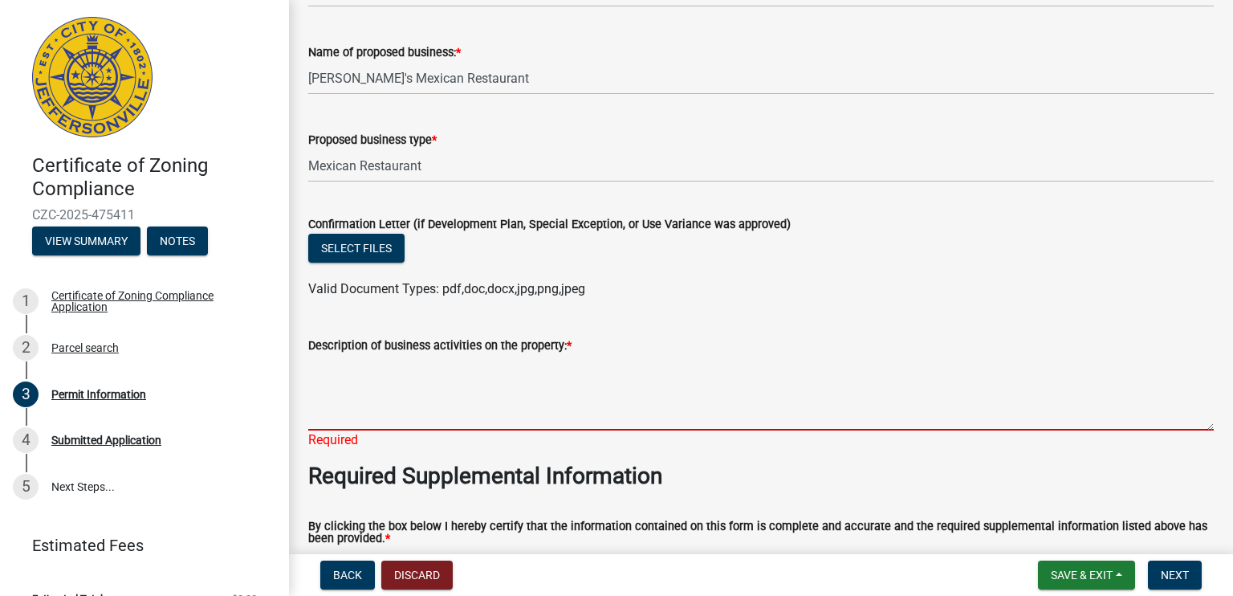
click at [444, 373] on textarea "Description of business activities on the property: *" at bounding box center [761, 392] width 906 height 75
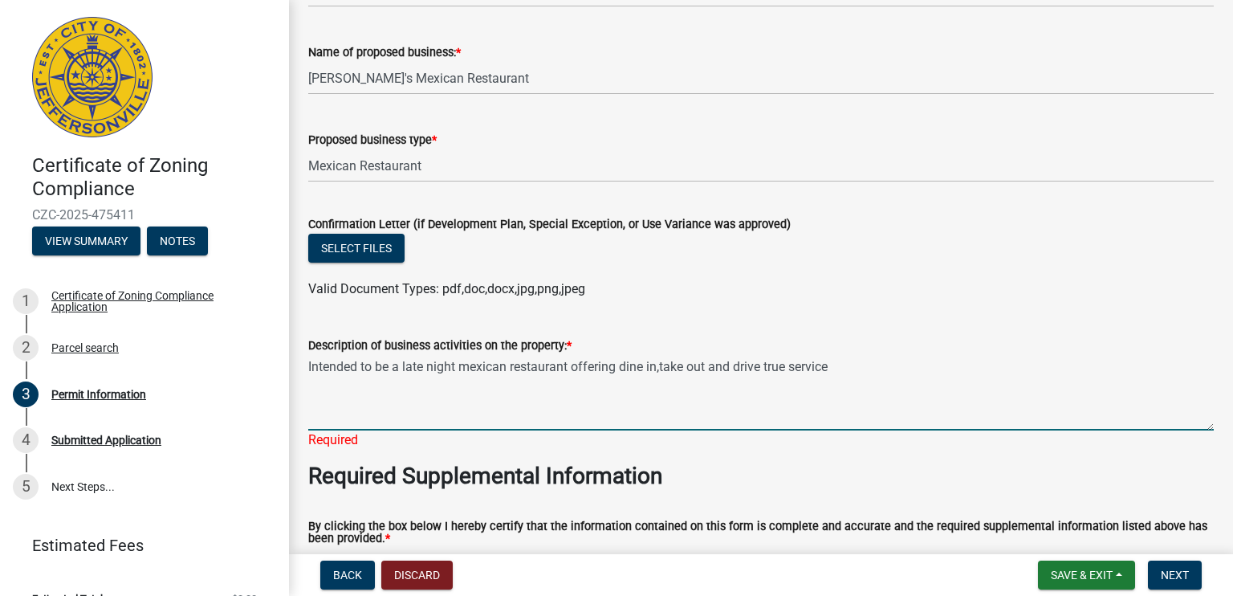
click at [864, 363] on textarea "Intended to be a late night mexican restaurant offering dine in,take out and dr…" at bounding box center [761, 392] width 906 height 75
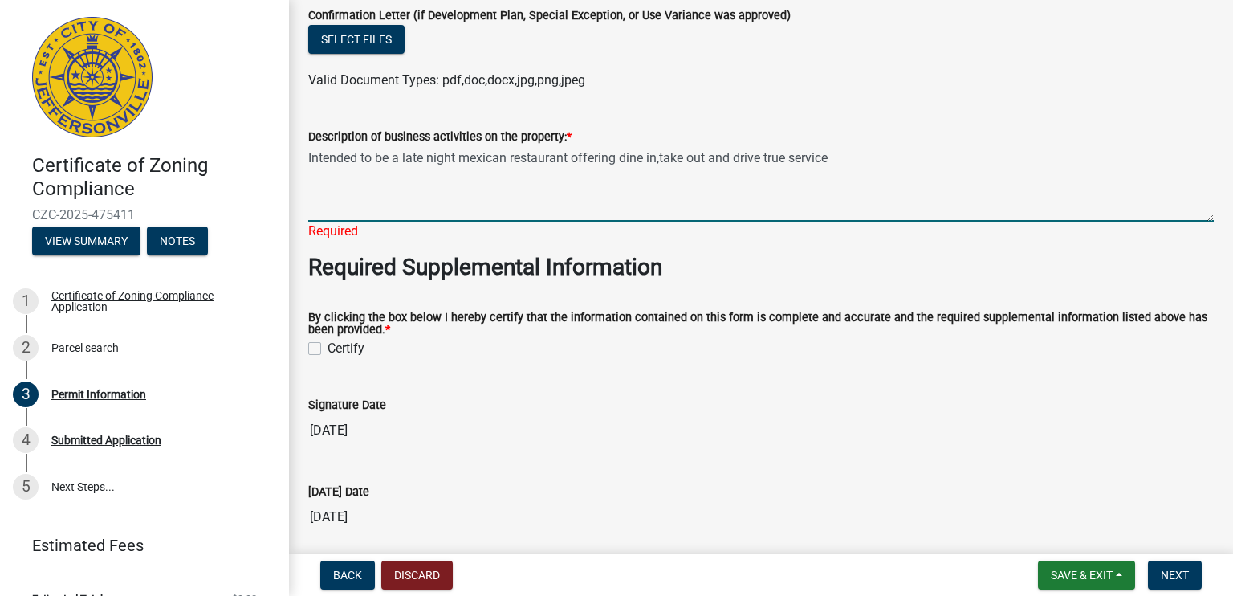
scroll to position [1381, 0]
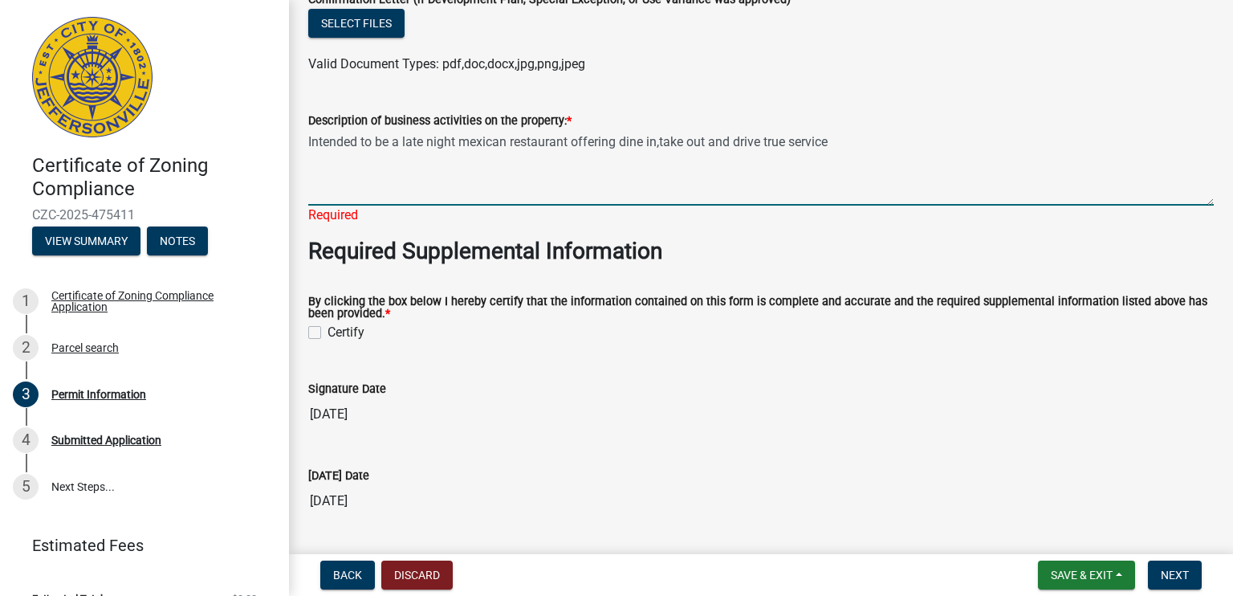
type textarea "Intended to be a late night mexican restaurant offering dine in,take out and dr…"
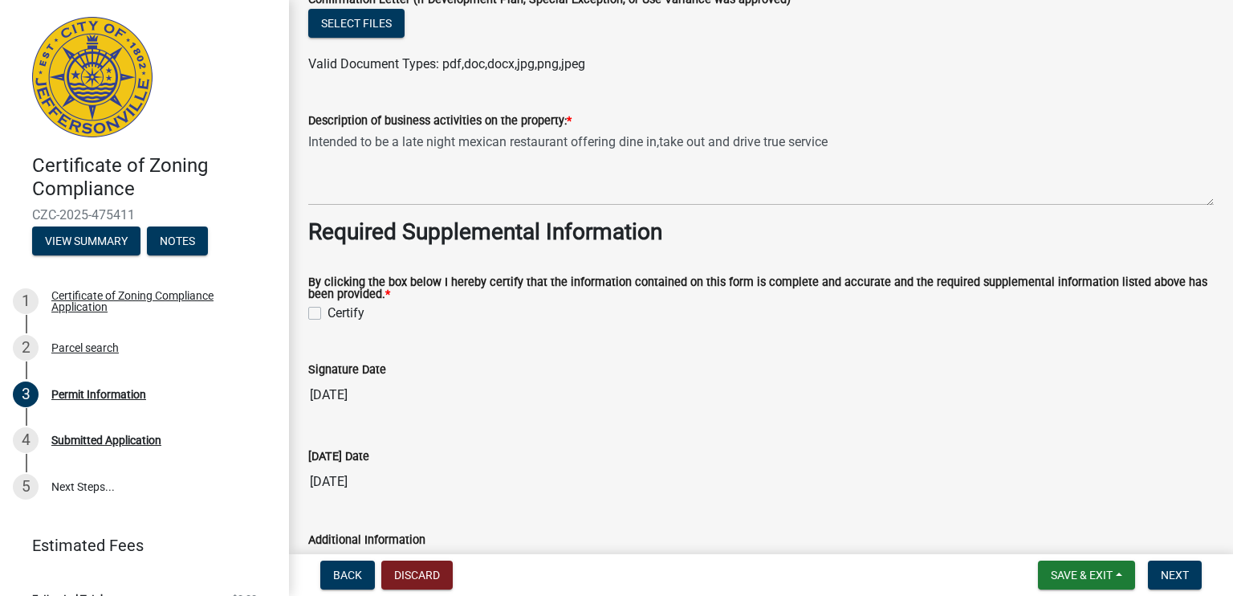
click at [316, 332] on wm-data-entity-input "By clicking the box below I hereby certify that the information contained on th…" at bounding box center [761, 297] width 906 height 79
click at [328, 313] on label "Certify" at bounding box center [346, 313] width 37 height 19
click at [328, 313] on input "Certify" at bounding box center [333, 309] width 10 height 10
checkbox input "true"
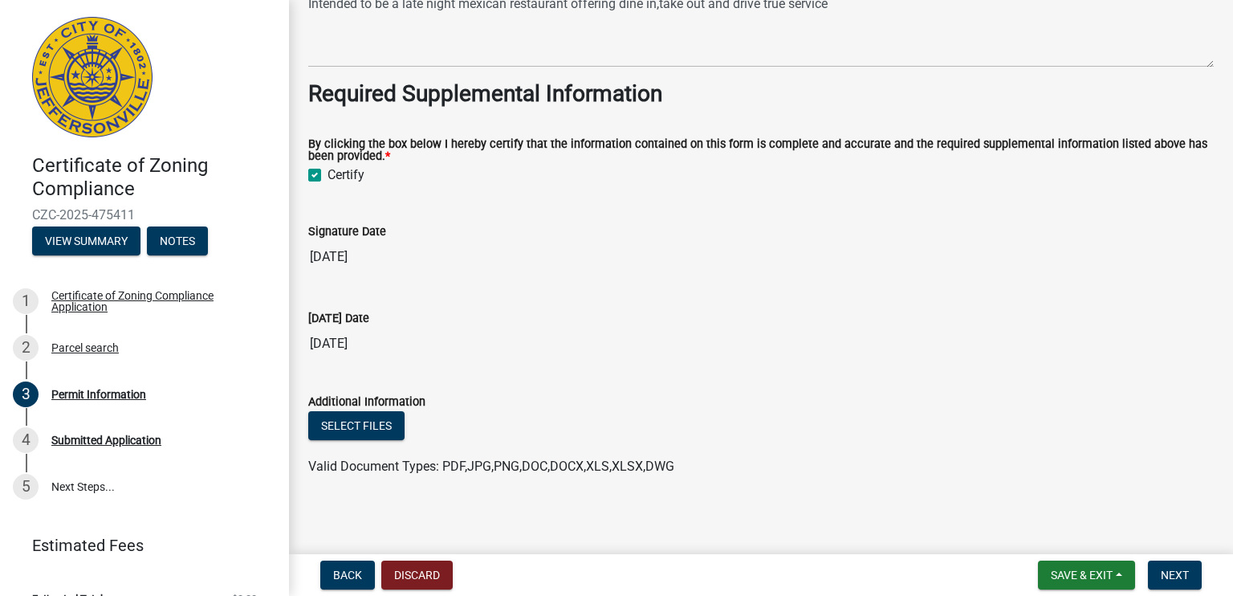
scroll to position [1524, 0]
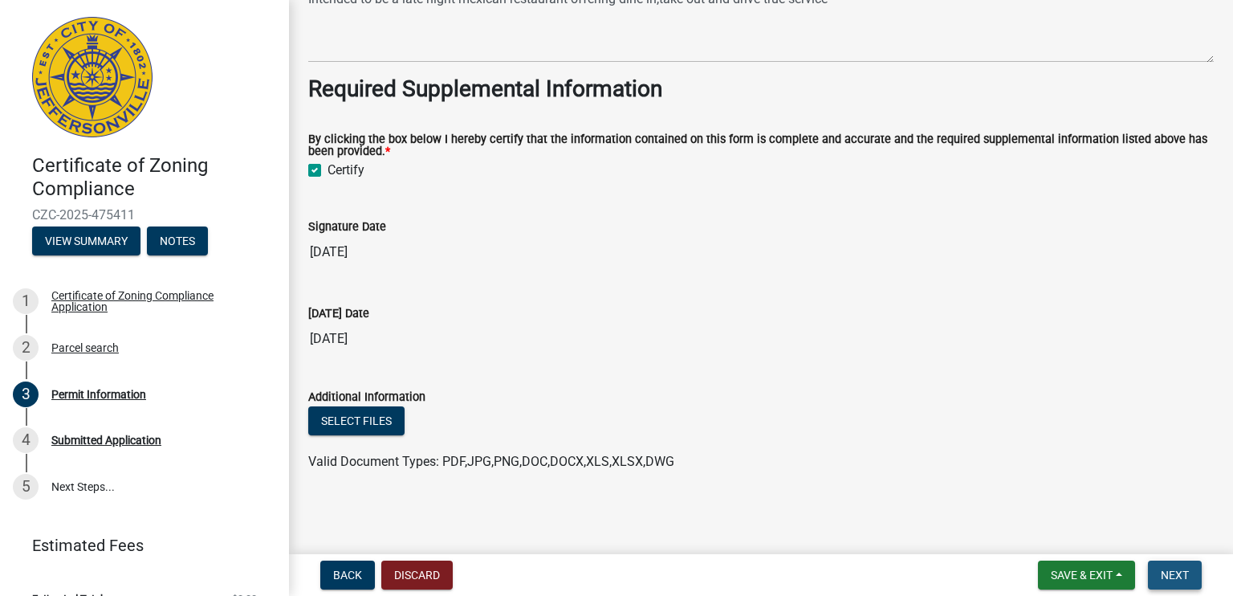
click at [1170, 573] on span "Next" at bounding box center [1175, 575] width 28 height 13
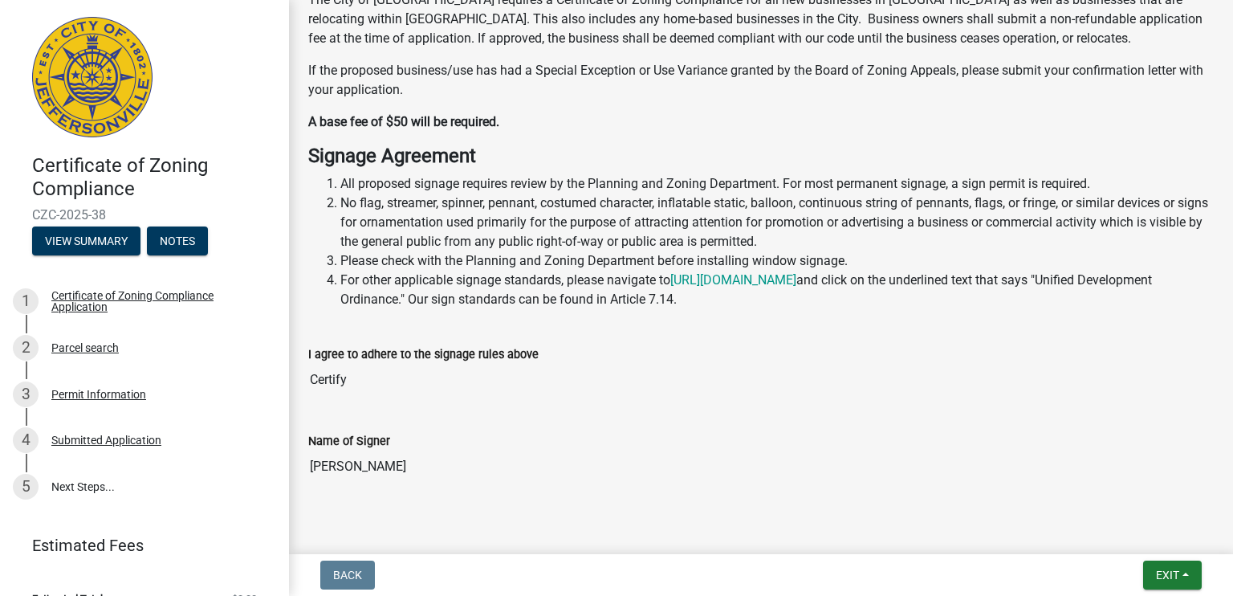
scroll to position [260, 0]
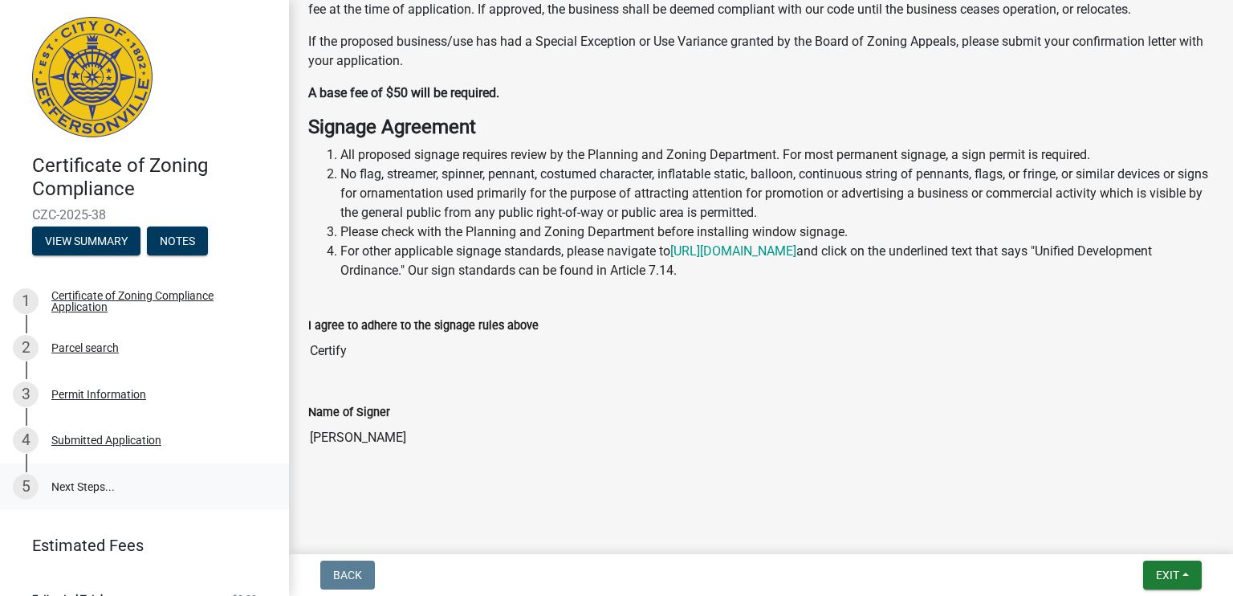
click at [71, 490] on link "5 Next Steps..." at bounding box center [144, 486] width 289 height 47
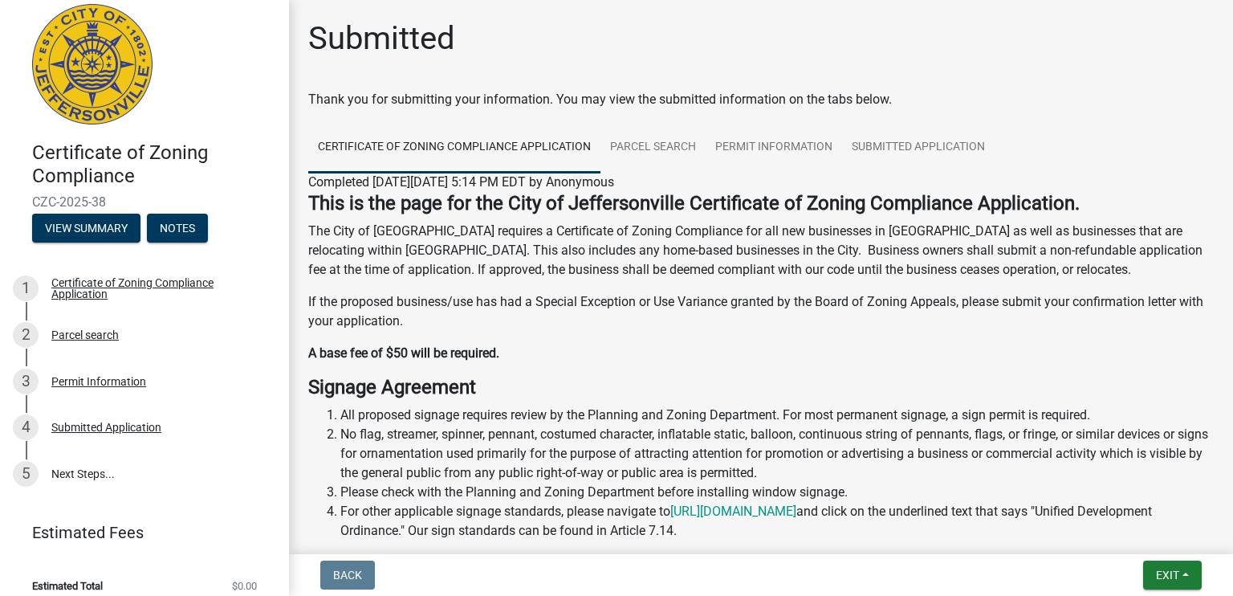
scroll to position [0, 0]
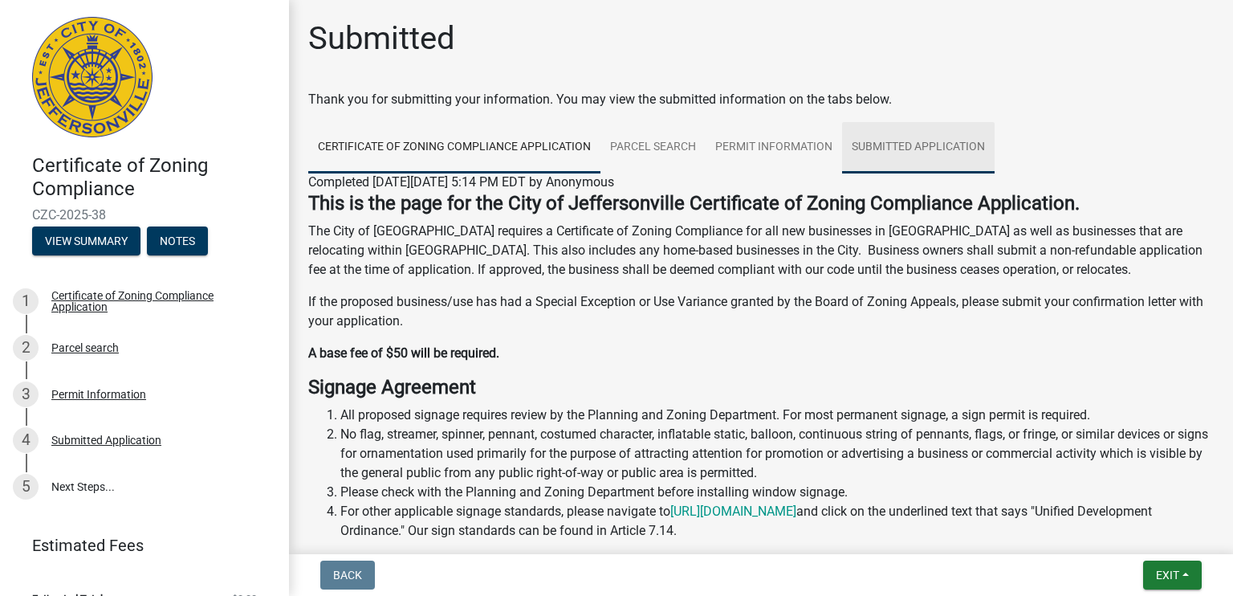
click at [936, 141] on link "Submitted Application" at bounding box center [918, 147] width 153 height 51
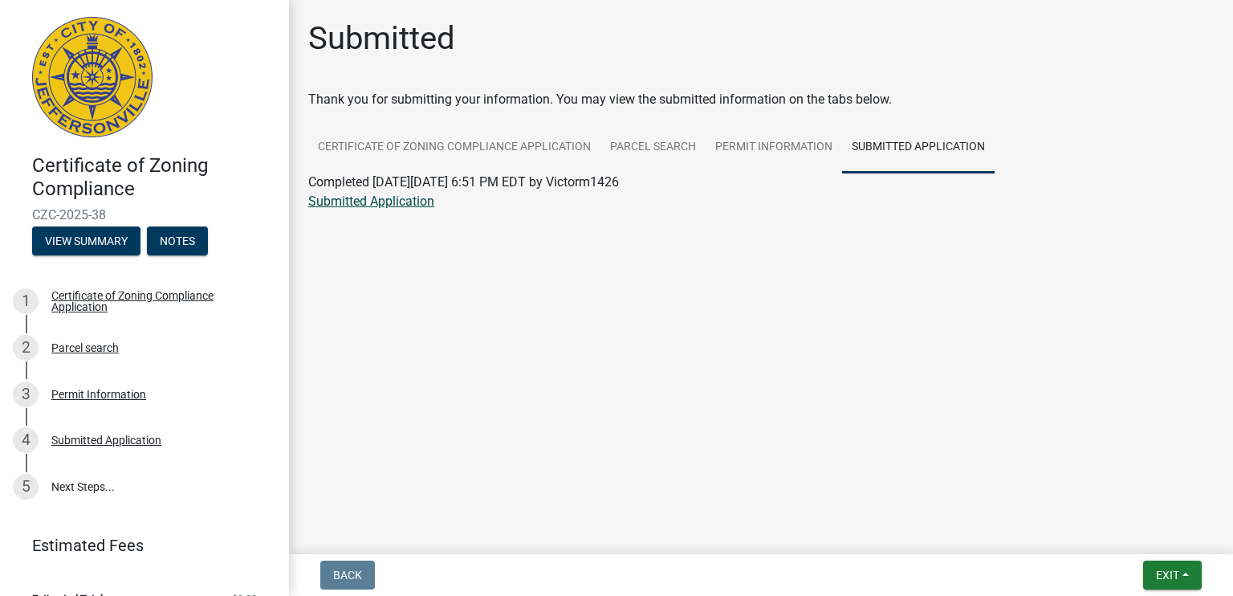
click at [388, 201] on link "Submitted Application" at bounding box center [371, 201] width 126 height 15
